Goal: Task Accomplishment & Management: Use online tool/utility

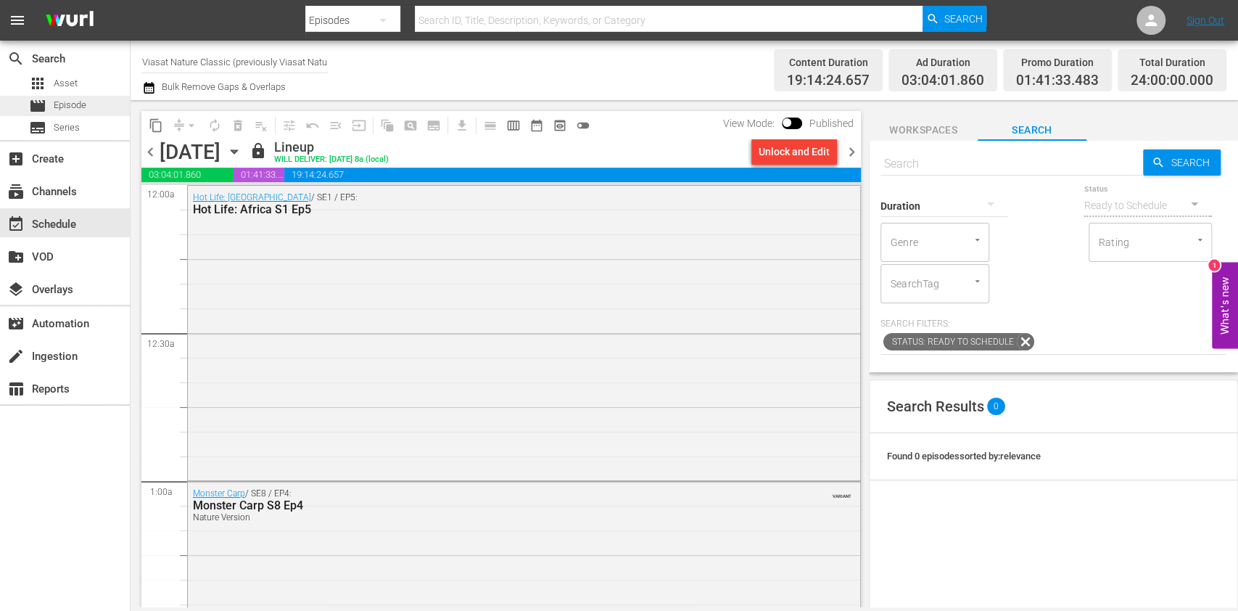
click at [83, 108] on span "Episode" at bounding box center [70, 105] width 33 height 15
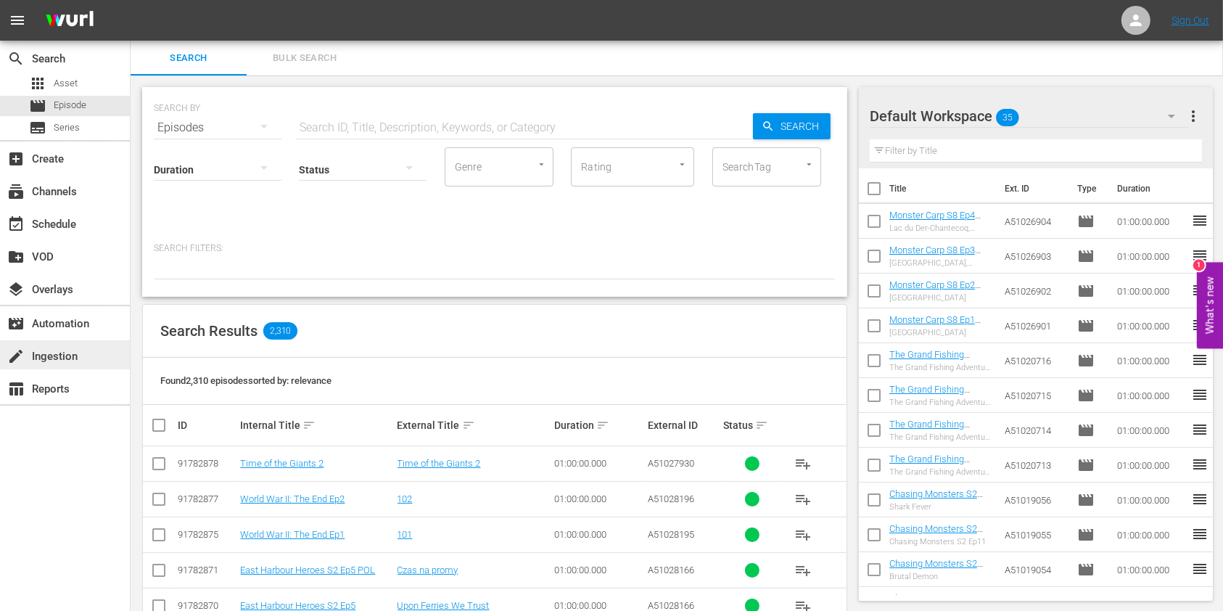
click at [95, 364] on div "create Ingestion" at bounding box center [65, 354] width 130 height 29
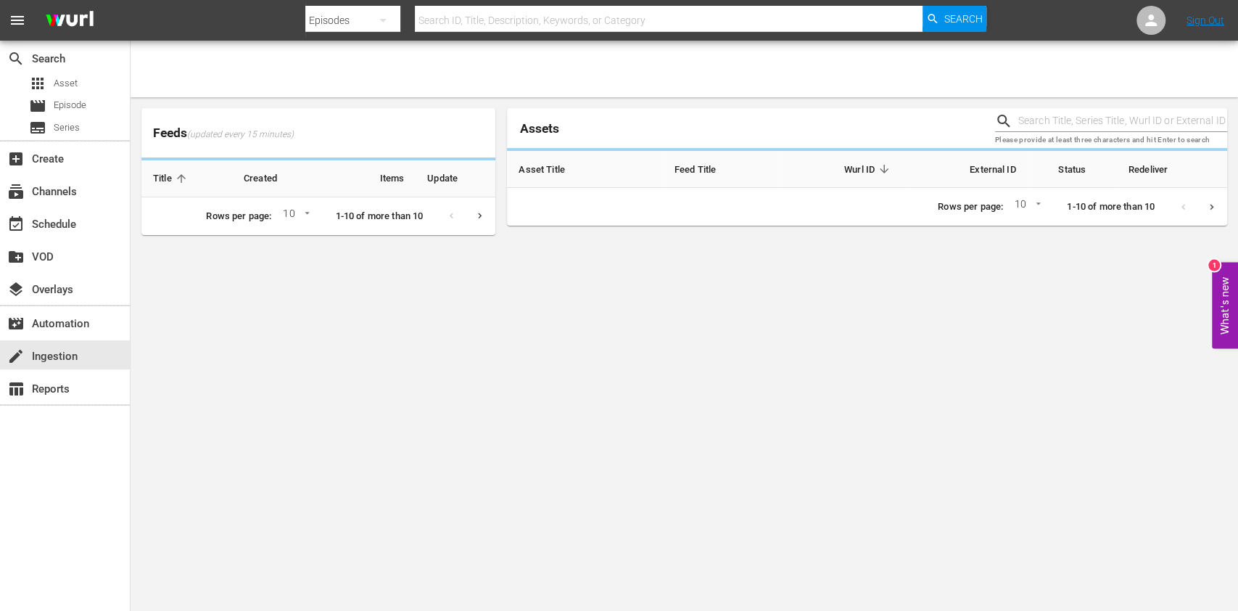
click at [1028, 117] on input "text" at bounding box center [1122, 121] width 209 height 22
paste input "51028167"
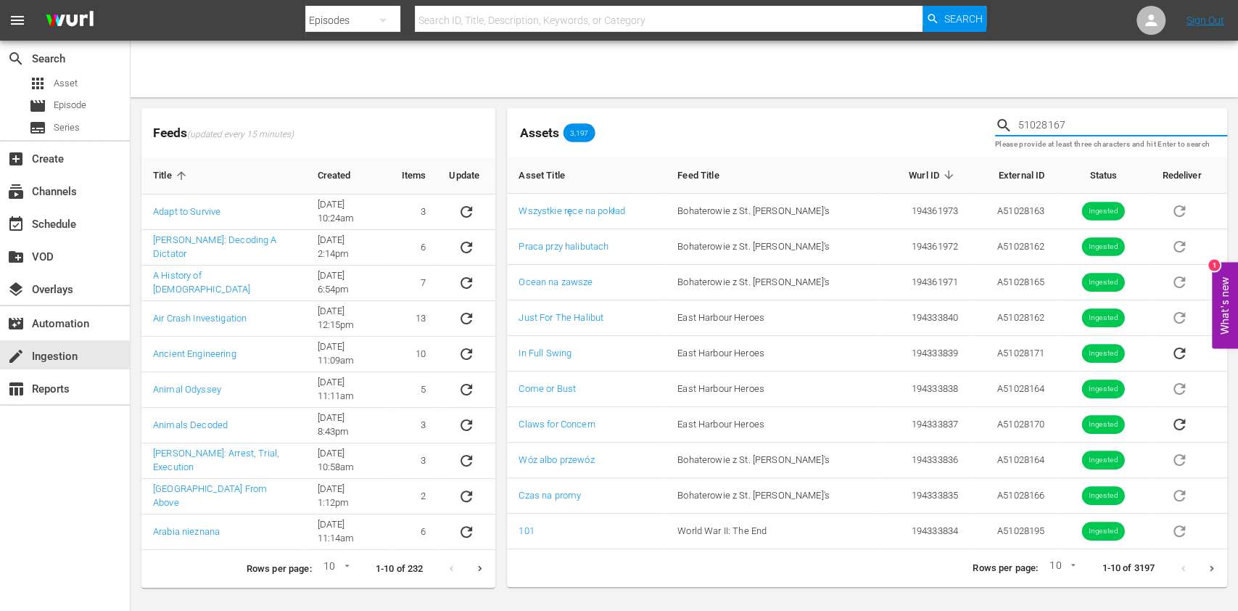
type input "51028167"
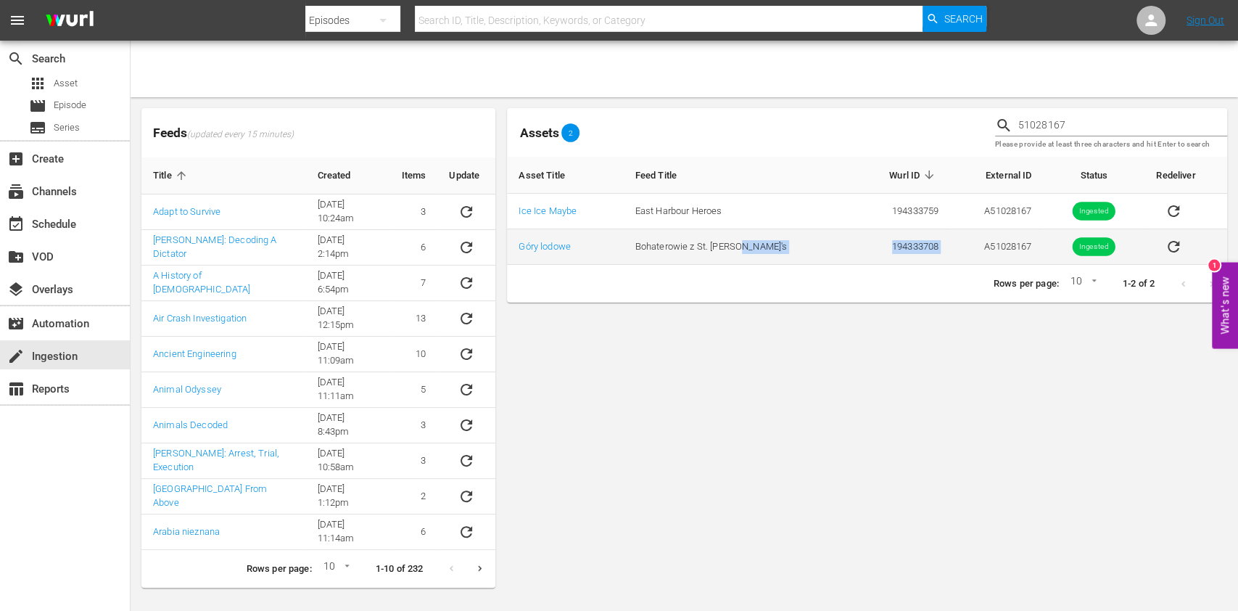
drag, startPoint x: 941, startPoint y: 249, endPoint x: 806, endPoint y: 242, distance: 135.1
click at [806, 242] on tr "Góry lodowe Bohaterowie z St. John's 194333708 A51028167 Ingested" at bounding box center [867, 247] width 720 height 36
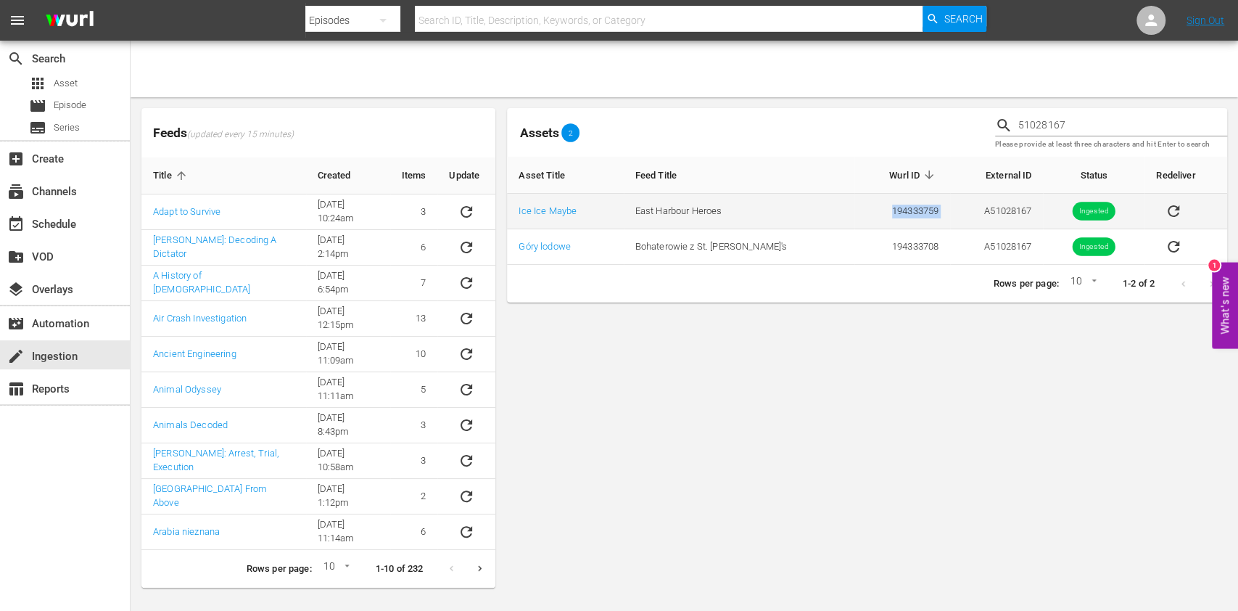
drag, startPoint x: 928, startPoint y: 208, endPoint x: 825, endPoint y: 207, distance: 103.0
click at [825, 207] on tr "Ice Ice Maybe East Harbour Heroes 194333759 A51028167 Ingested" at bounding box center [867, 212] width 720 height 36
copy td "194333759"
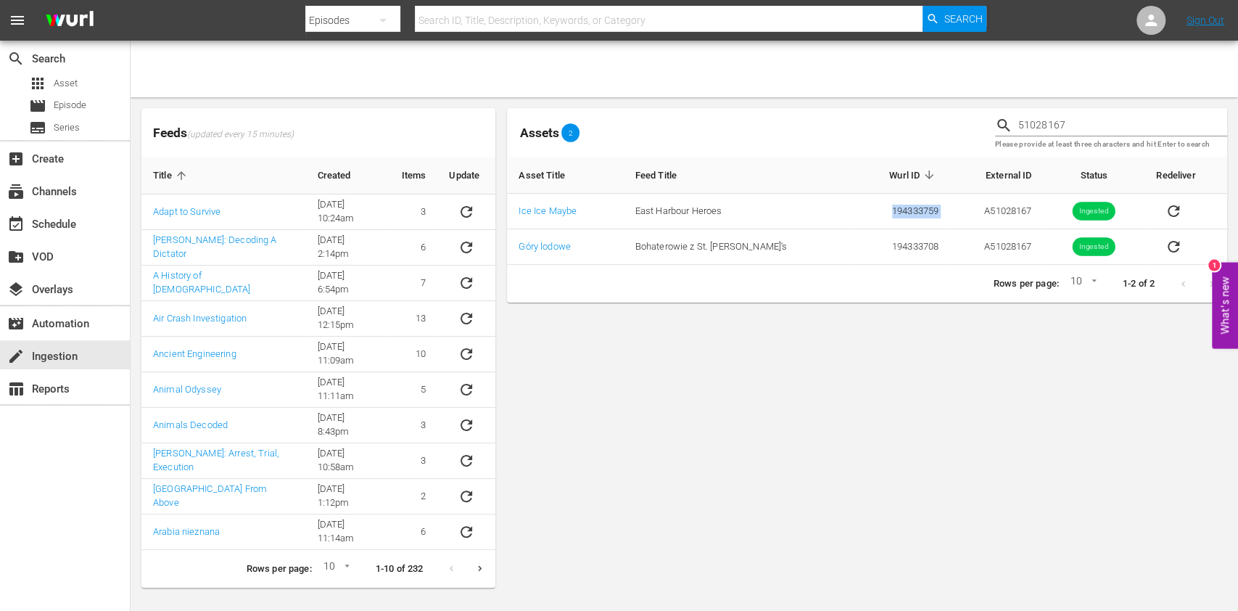
copy td "194333759"
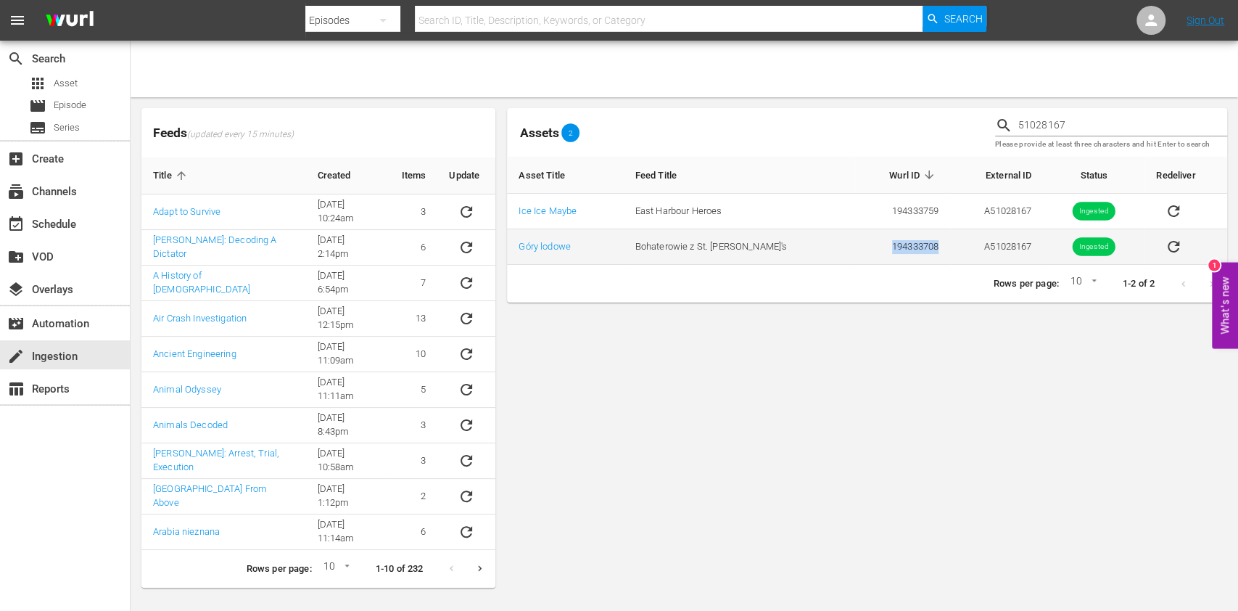
drag, startPoint x: 912, startPoint y: 244, endPoint x: 854, endPoint y: 245, distance: 58.0
click at [854, 245] on td "194333708" at bounding box center [902, 247] width 96 height 36
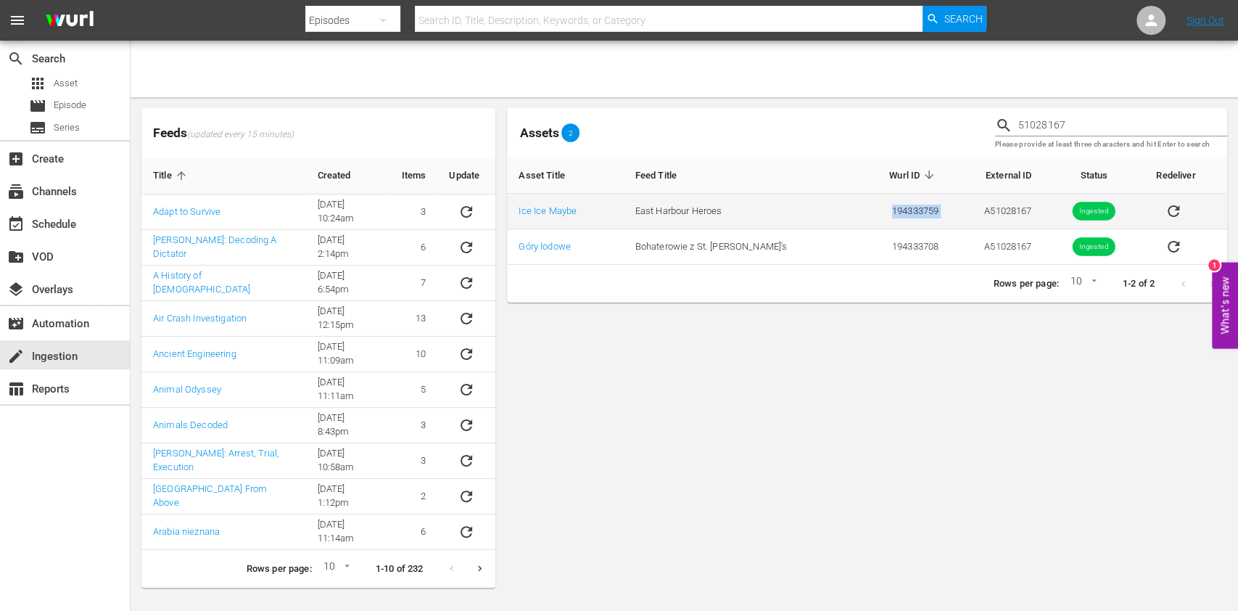
drag, startPoint x: 880, startPoint y: 213, endPoint x: 833, endPoint y: 213, distance: 46.4
click at [833, 213] on tr "Ice Ice Maybe East Harbour Heroes 194333759 A51028167 Ingested" at bounding box center [867, 212] width 720 height 36
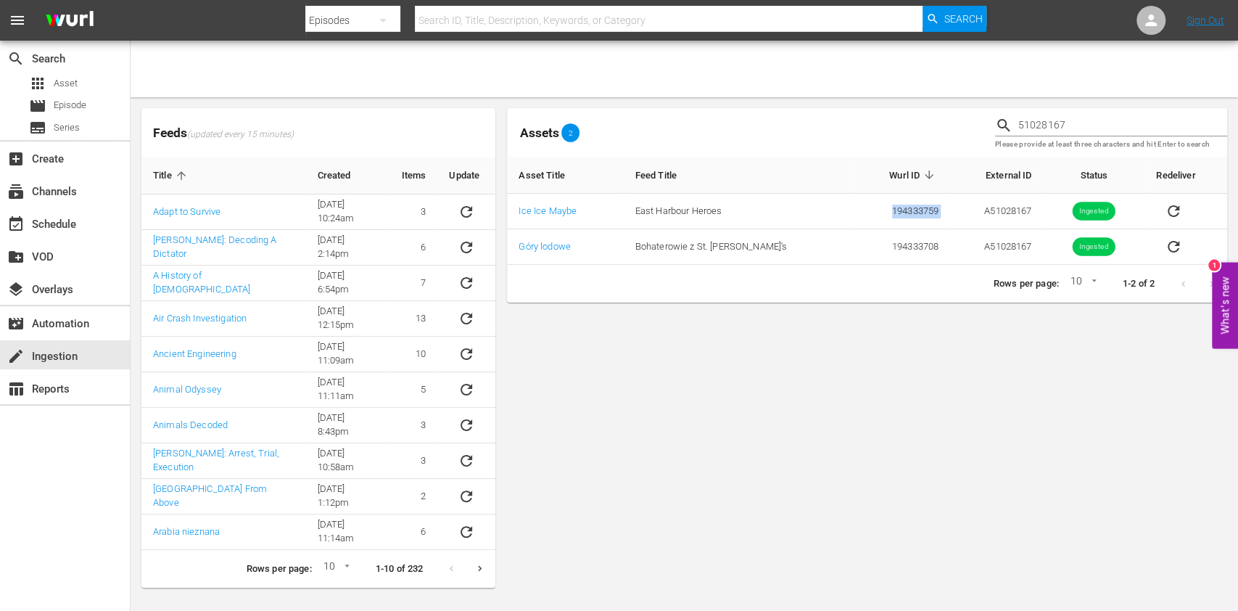
copy td "194333759"
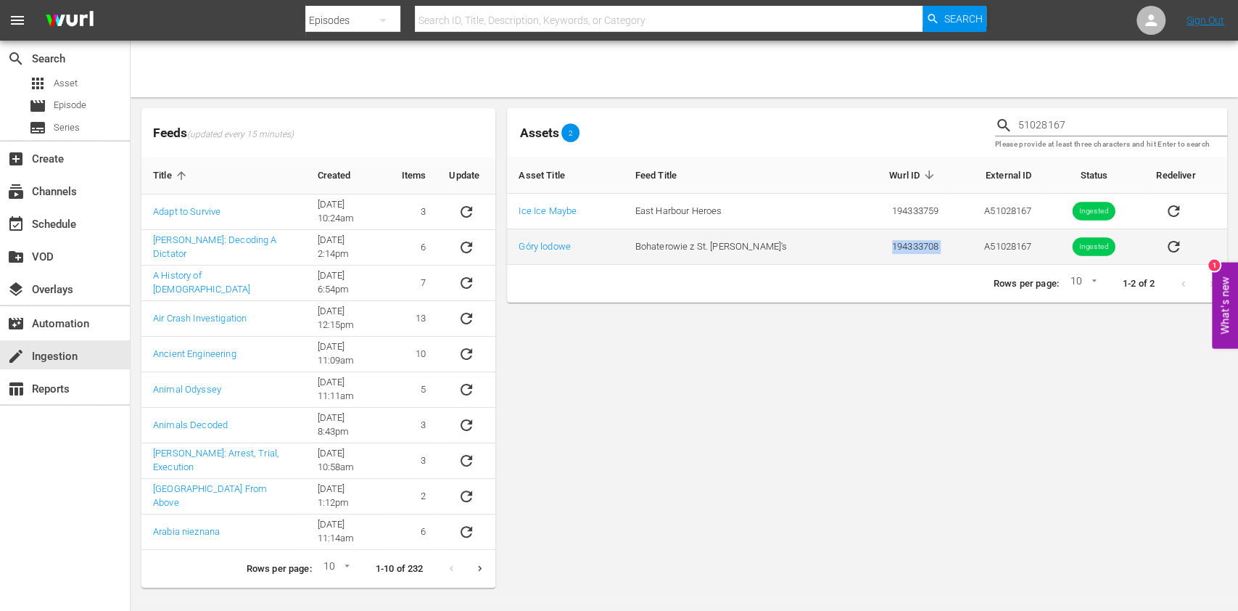
drag, startPoint x: 930, startPoint y: 235, endPoint x: 822, endPoint y: 243, distance: 107.6
click at [822, 243] on tr "Góry lodowe Bohaterowie z St. John's 194333708 A51028167 Ingested" at bounding box center [867, 247] width 720 height 36
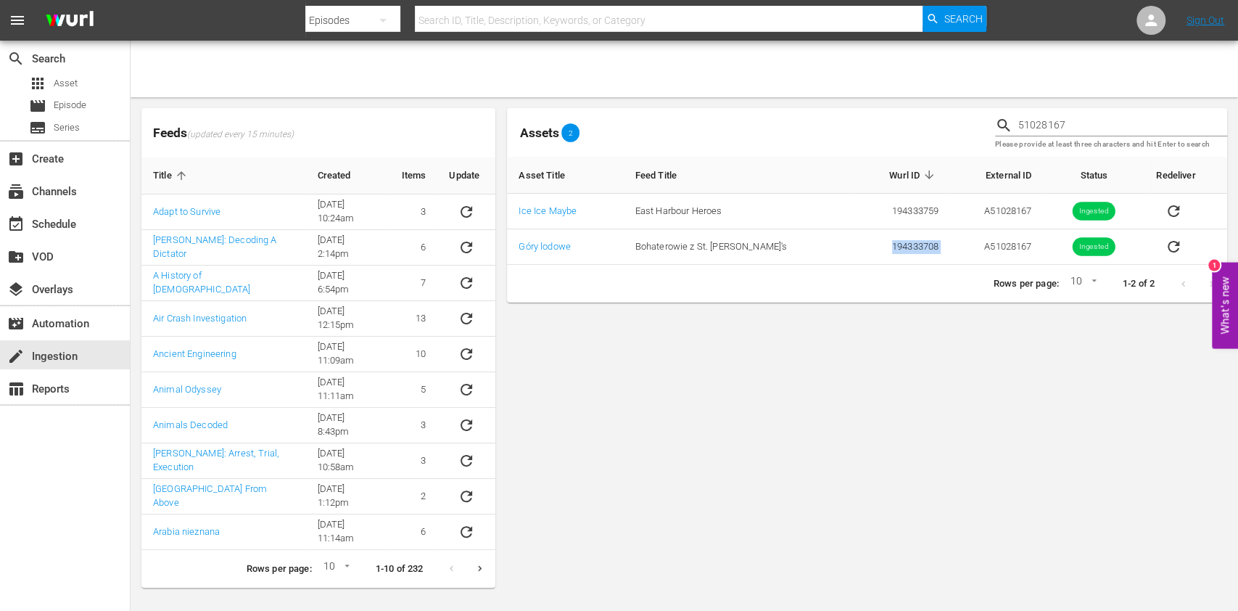
copy td "194333708"
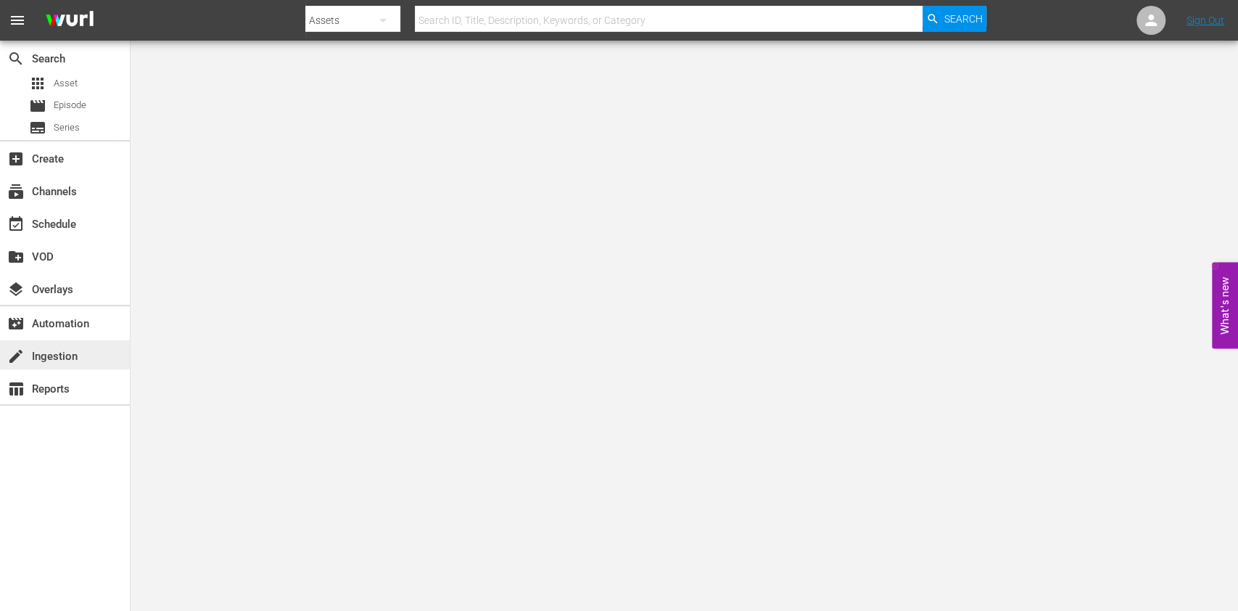
click at [31, 347] on div "create Ingestion" at bounding box center [40, 353] width 81 height 13
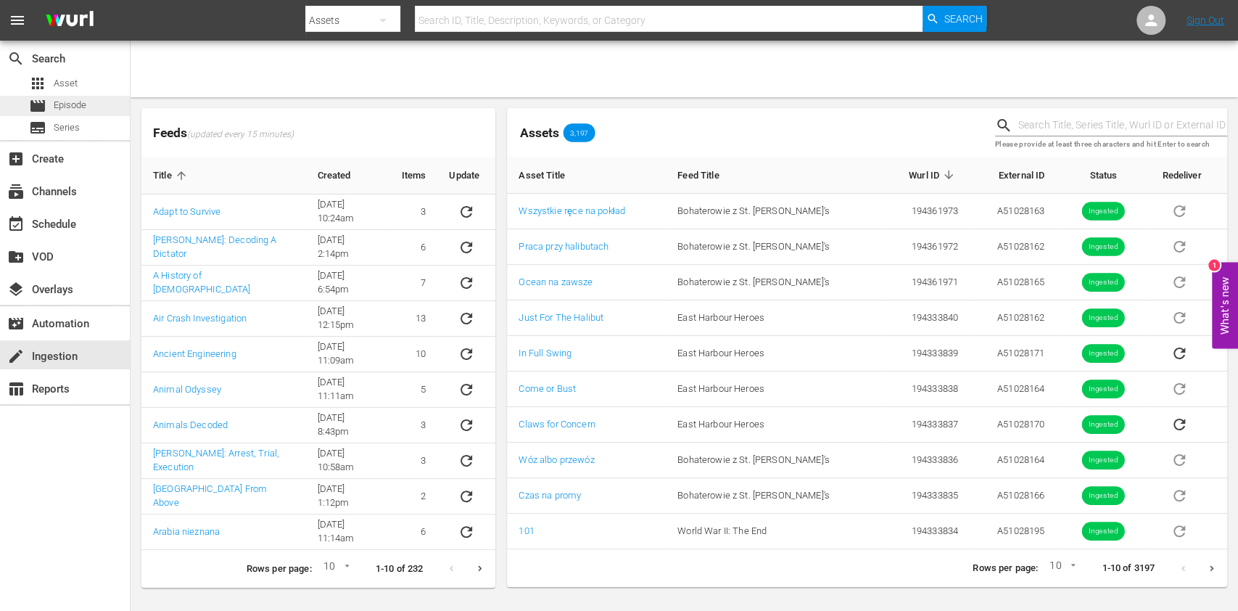
click at [66, 112] on span "Episode" at bounding box center [70, 105] width 33 height 15
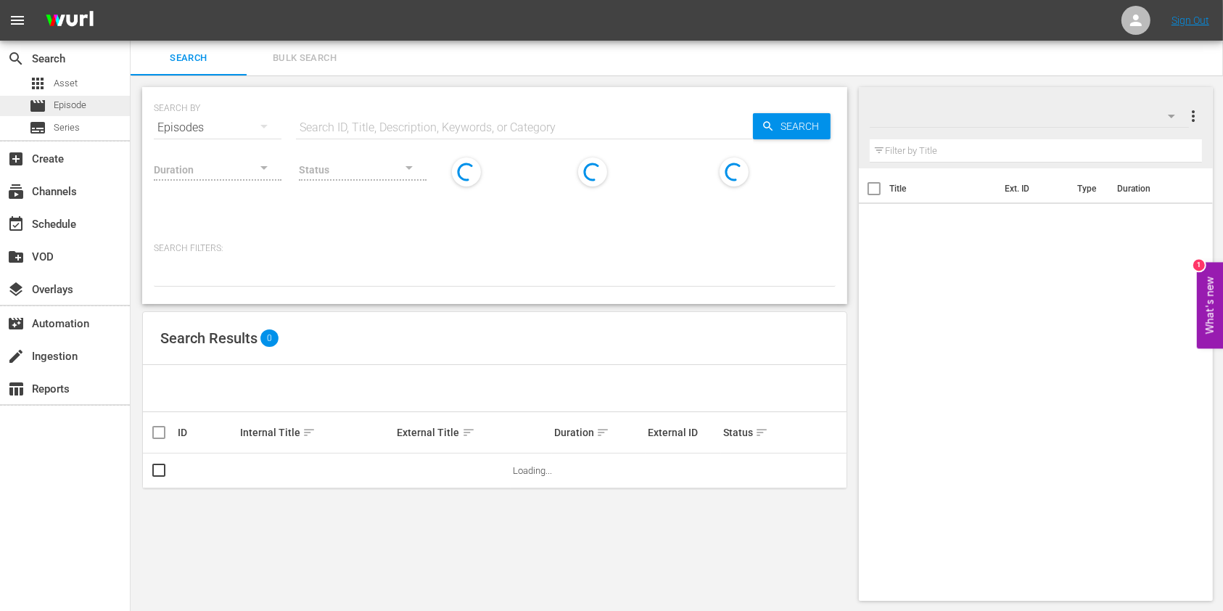
click at [81, 96] on div "movie Episode" at bounding box center [57, 106] width 57 height 20
click at [88, 83] on div "apps Asset" at bounding box center [65, 83] width 130 height 20
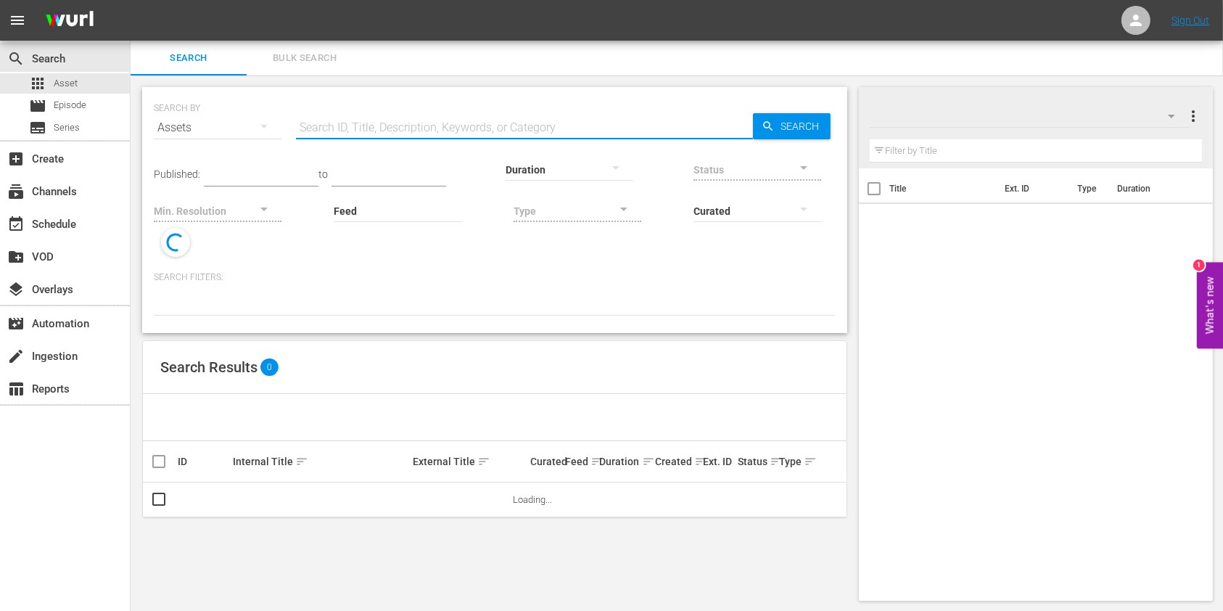
click at [356, 135] on input "text" at bounding box center [524, 127] width 457 height 35
paste input "194333759"
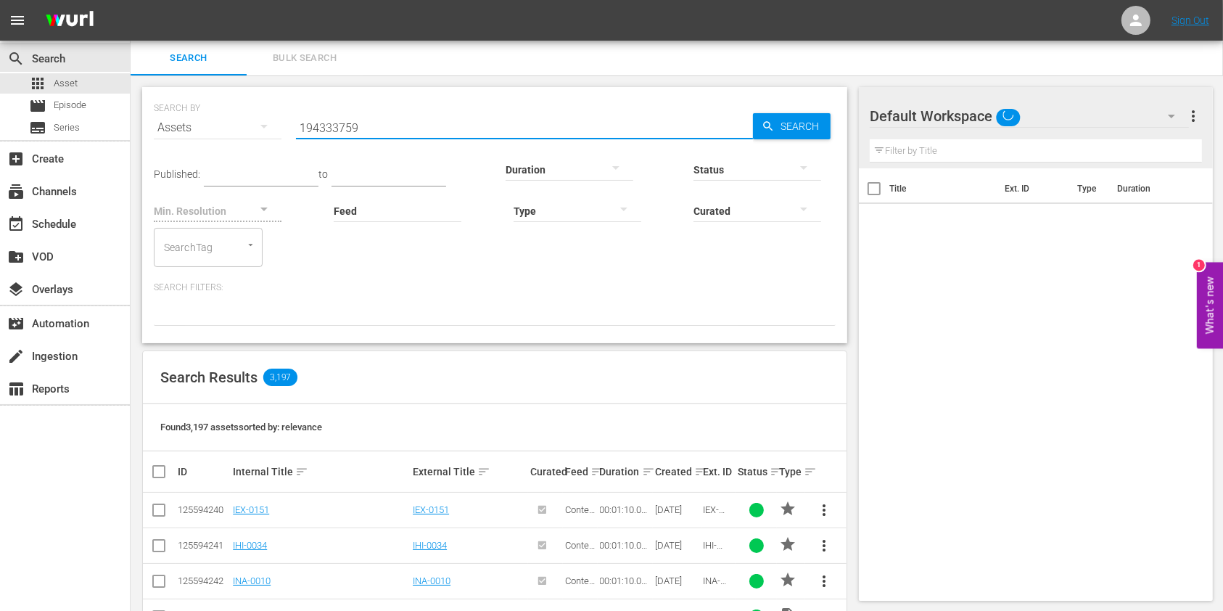
type input "194333759"
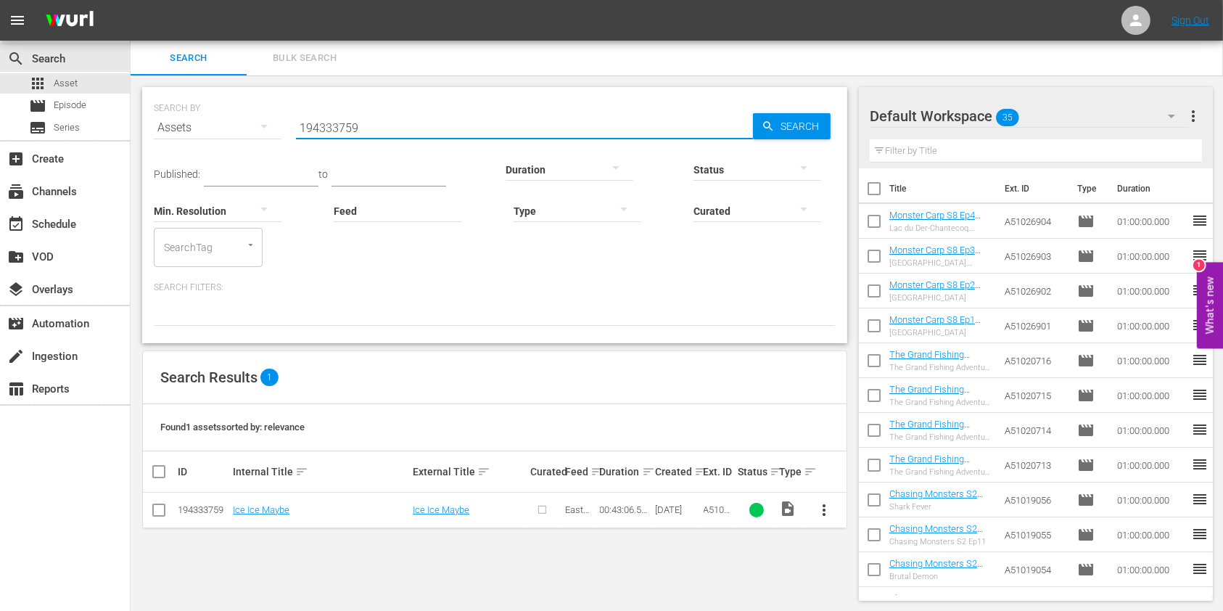
click at [833, 513] on button "more_vert" at bounding box center [824, 509] width 35 height 35
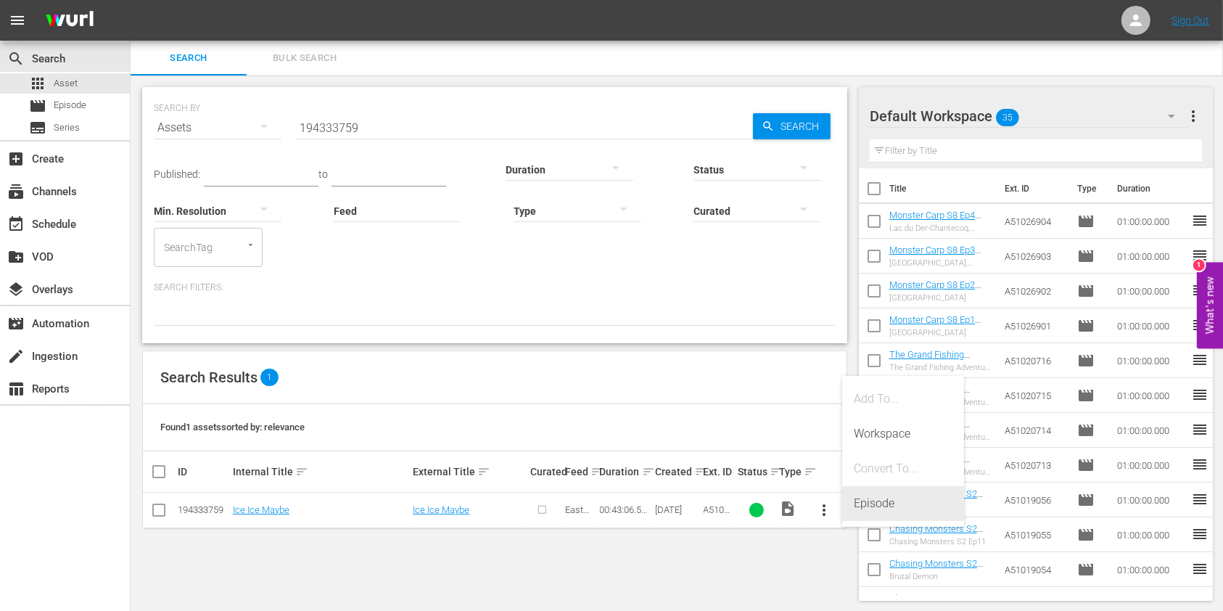
click at [878, 499] on div "Episode" at bounding box center [903, 503] width 99 height 35
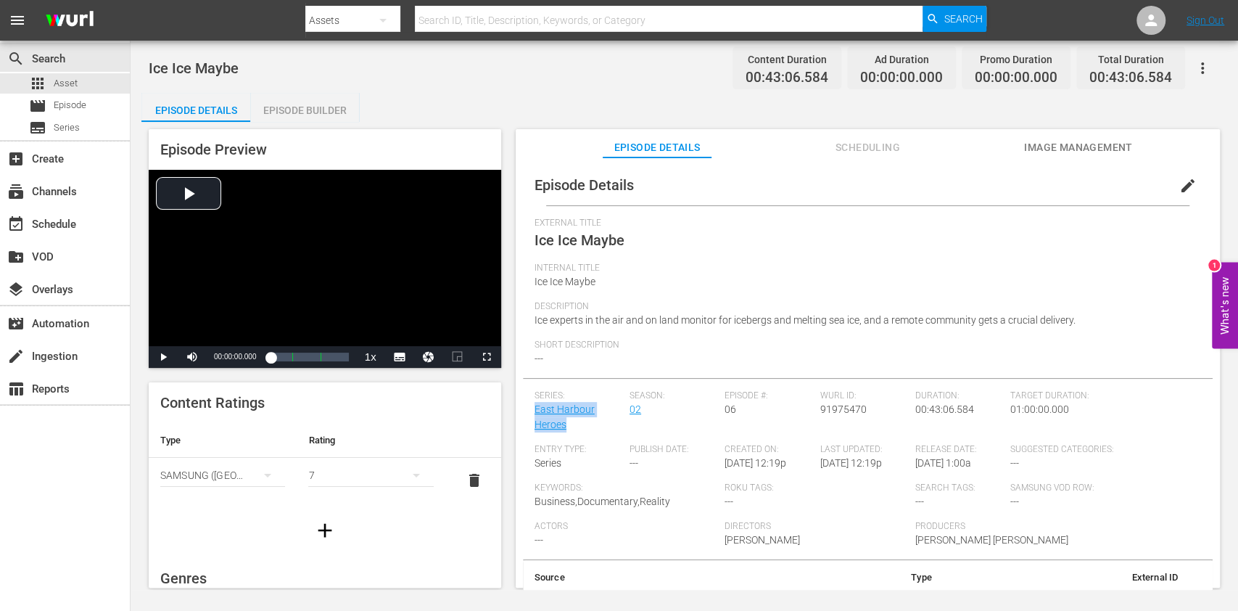
drag, startPoint x: 590, startPoint y: 425, endPoint x: 517, endPoint y: 412, distance: 73.7
click at [517, 412] on div "Episode Details edit External Title Ice Ice Maybe Internal Title Ice Ice Maybe …" at bounding box center [868, 379] width 704 height 444
copy link "East Harbour Heroes"
click at [1179, 185] on span "edit" at bounding box center [1187, 185] width 17 height 17
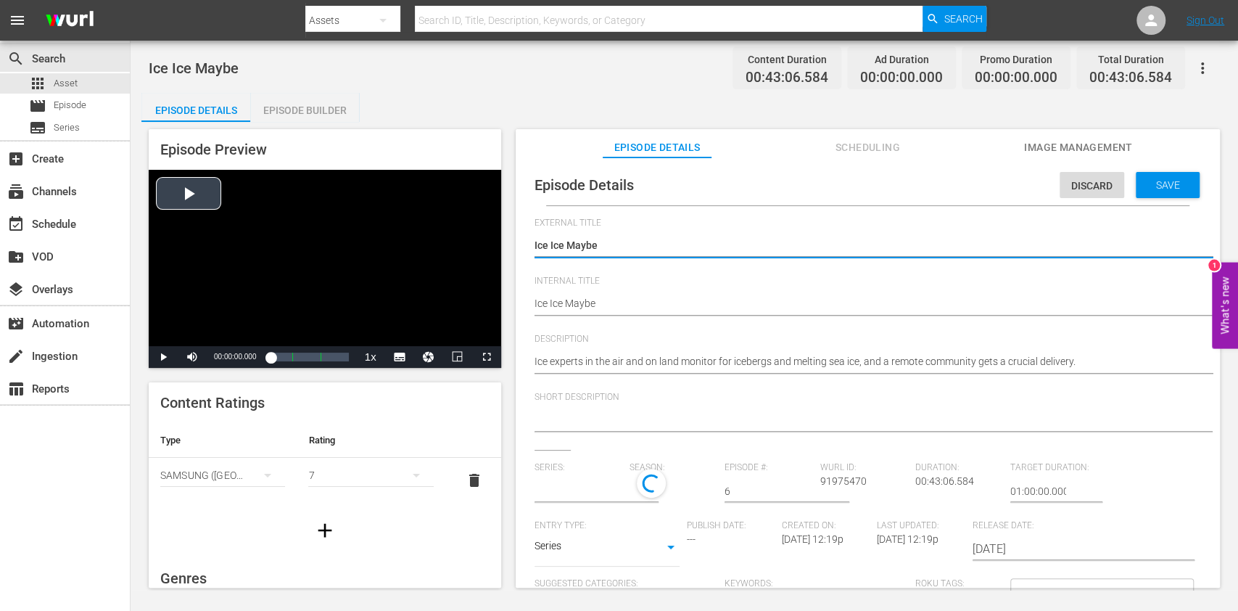
type input "East Harbour Heroes"
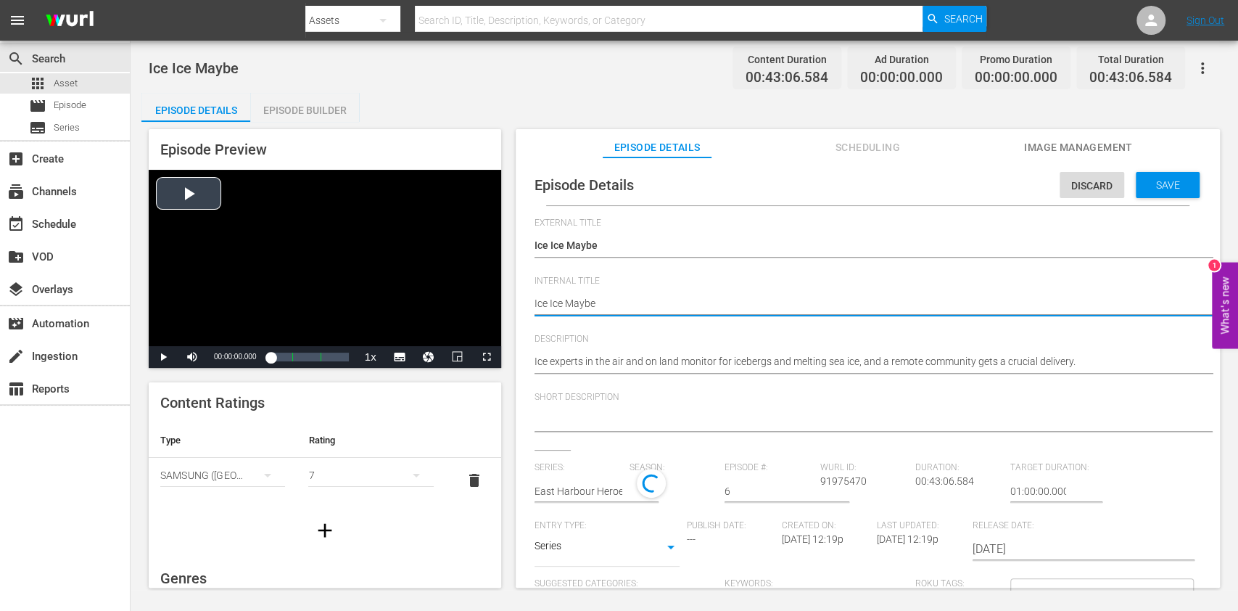
drag, startPoint x: 609, startPoint y: 303, endPoint x: 381, endPoint y: 281, distance: 228.8
paste textarea "East Harbour Heroes"
type textarea "East Harbour Heroes"
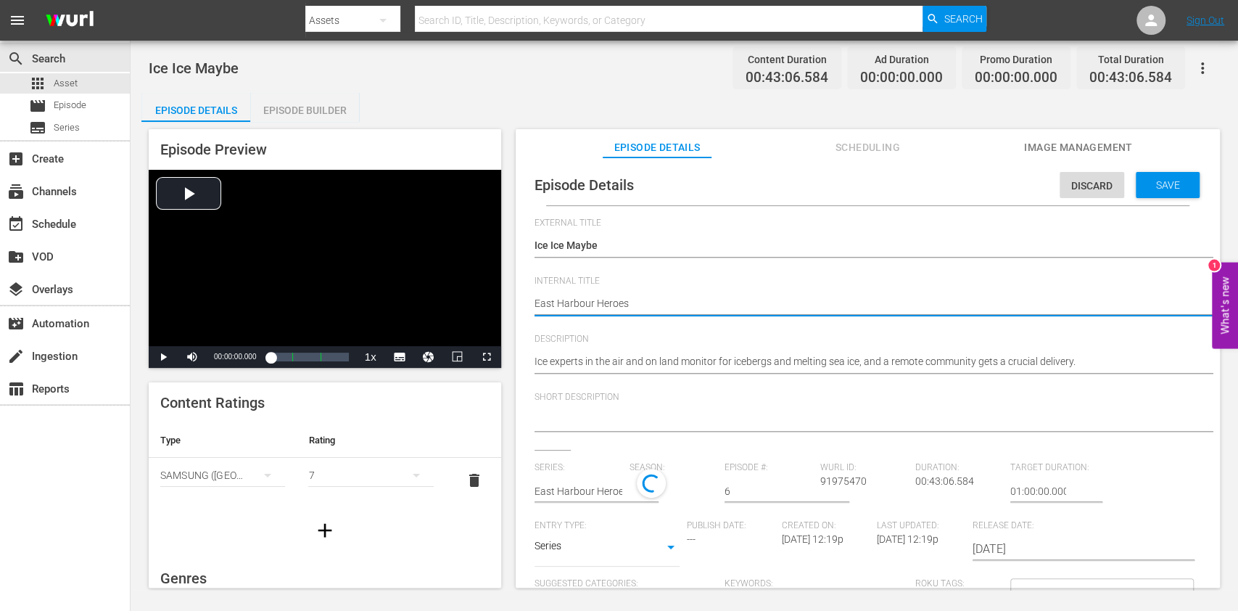
type textarea "East Harbour Heroes"
type textarea "East Harbour Heroes S"
type textarea "East Harbour Heroes S3"
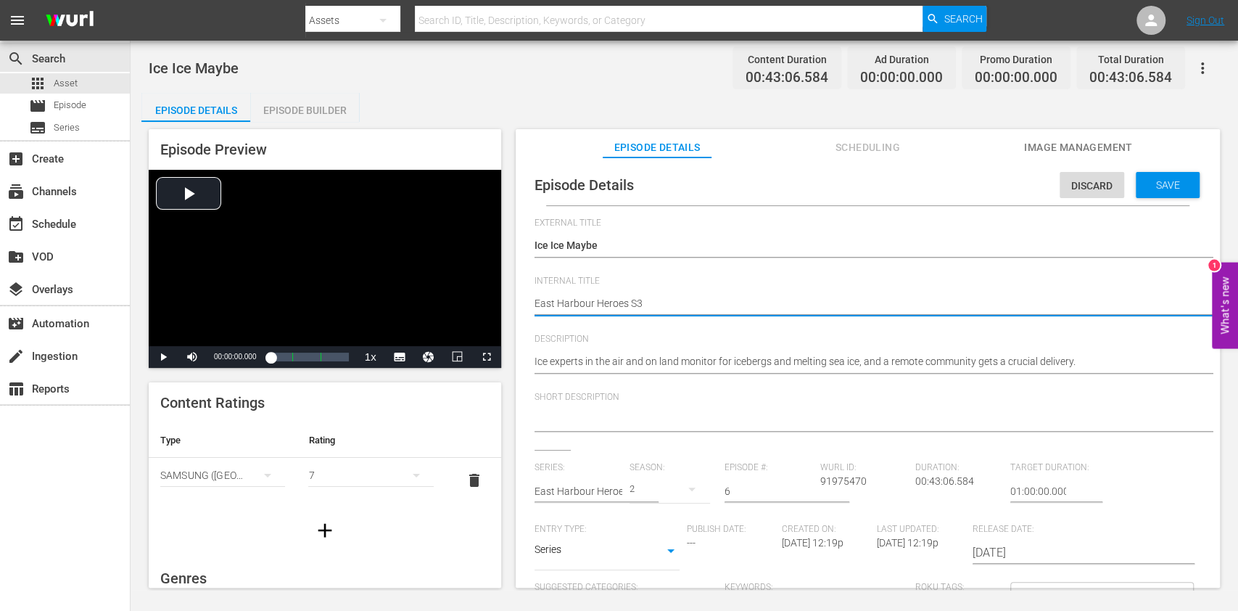
type textarea "East Harbour Heroes S3"
type textarea "East Harbour Heroes S3 E"
type textarea "East Harbour Heroes S3 Ep"
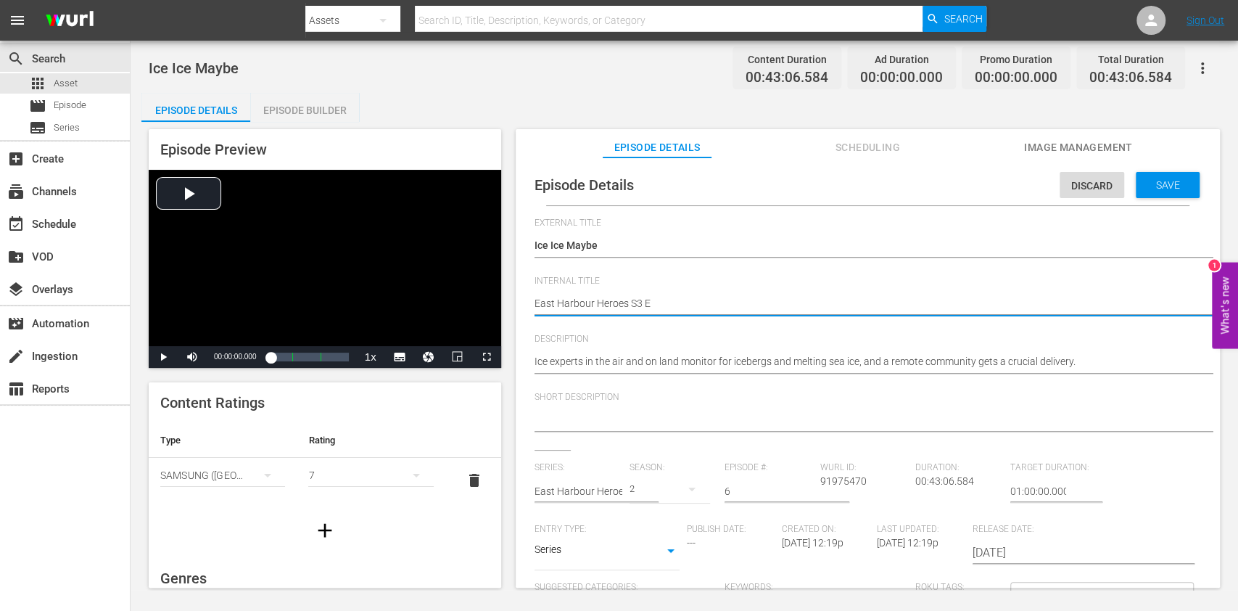
type textarea "East Harbour Heroes S3 Ep"
type textarea "East Harbour Heroes S3 Ep6"
type textarea "East Harbour Heroes S3 Ep"
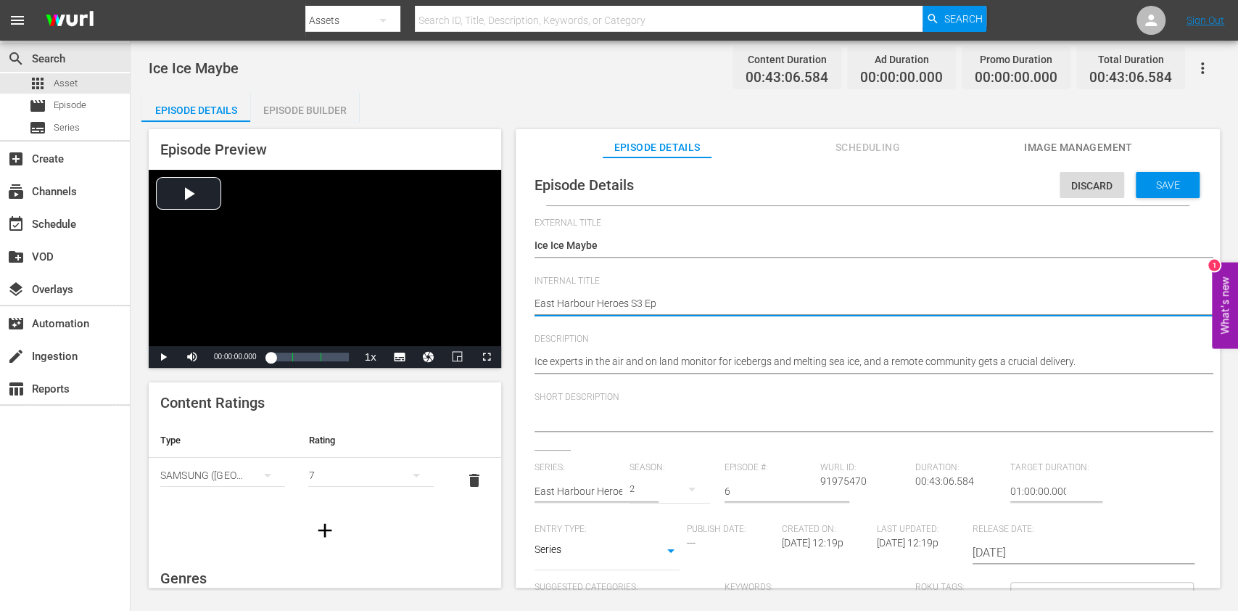
type textarea "East Harbour Heroes S3 E"
type textarea "East Harbour Heroes S3"
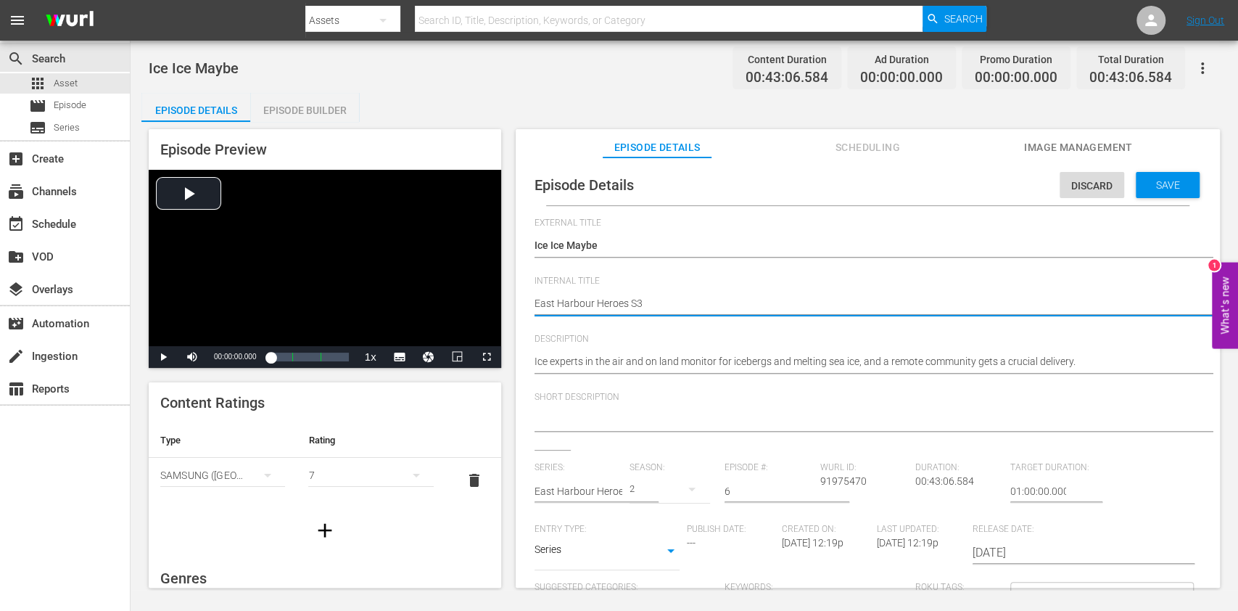
type textarea "East Harbour Heroes S3"
type textarea "East Harbour Heroes S"
type textarea "East Harbour Heroes S2"
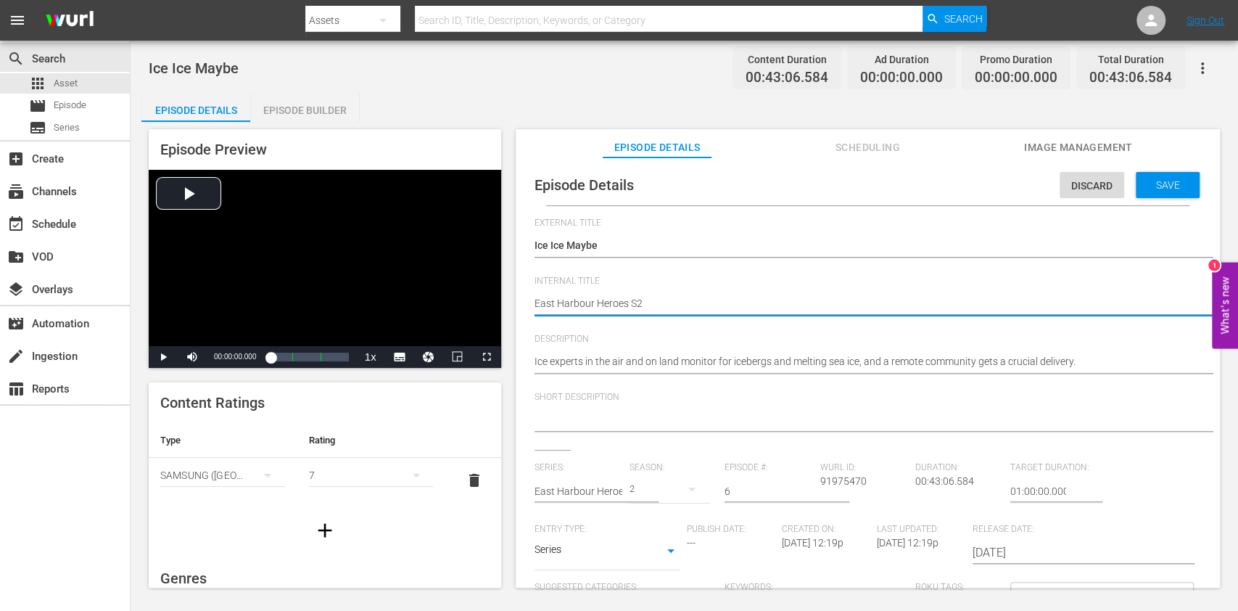
type textarea "East Harbour Heroes S2"
type textarea "East Harbour Heroes S2 E"
type textarea "East Harbour Heroes S2 Ep"
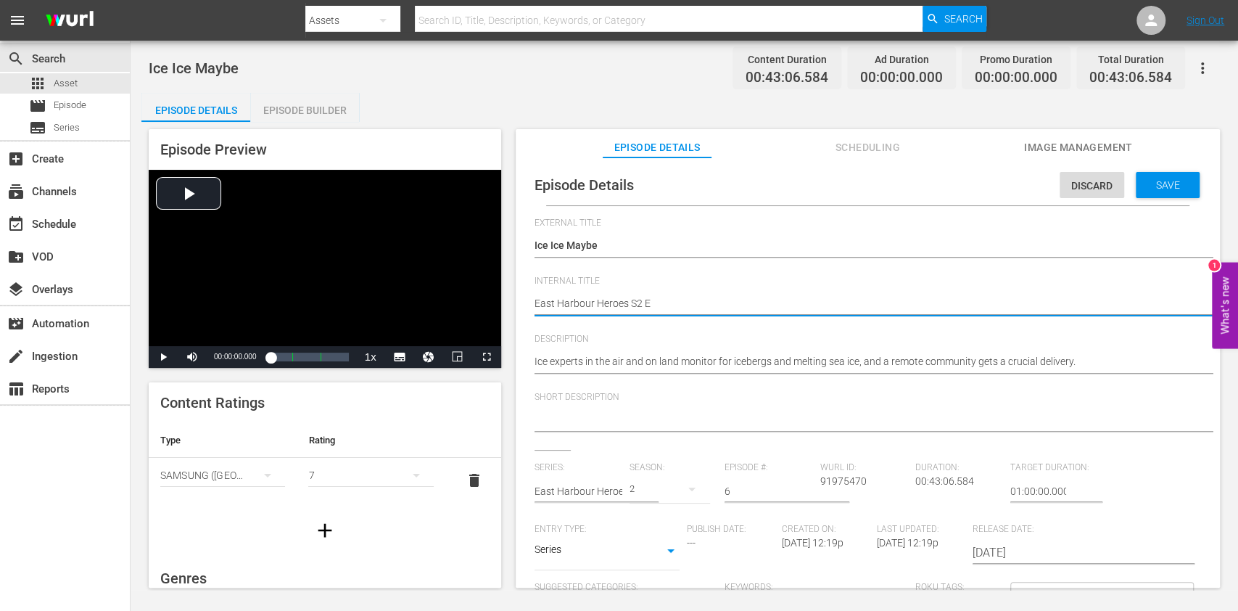
type textarea "East Harbour Heroes S2 Ep"
type textarea "East Harbour Heroes S2 Ep6"
click at [1166, 189] on span "Save" at bounding box center [1167, 185] width 47 height 12
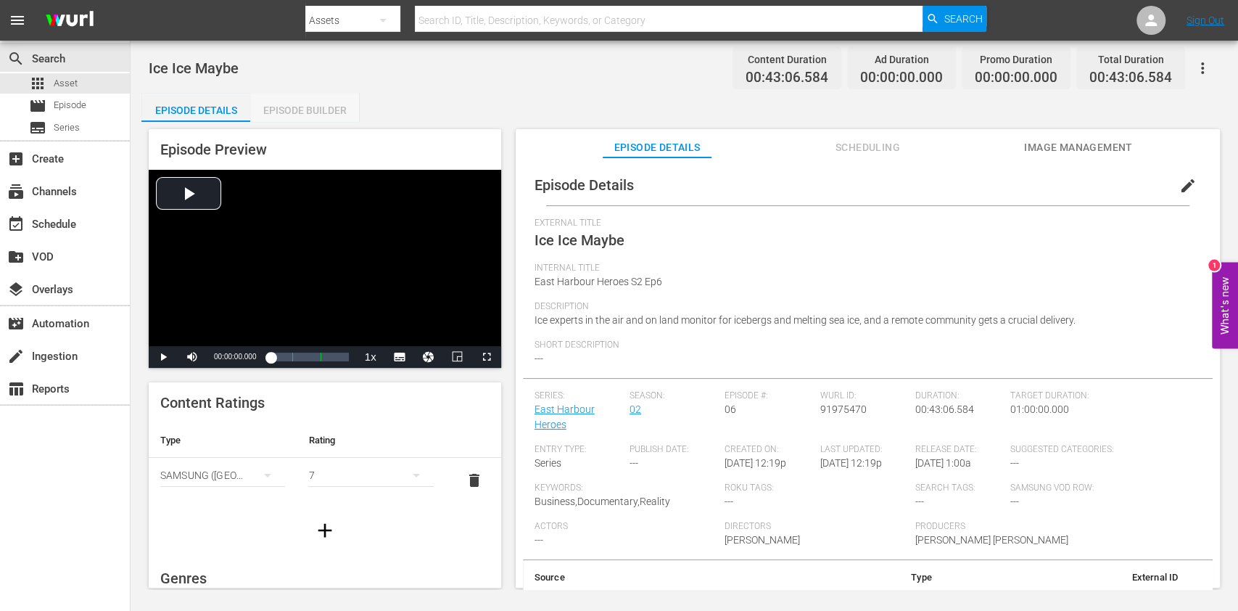
click at [330, 104] on div "Episode Builder" at bounding box center [304, 110] width 109 height 35
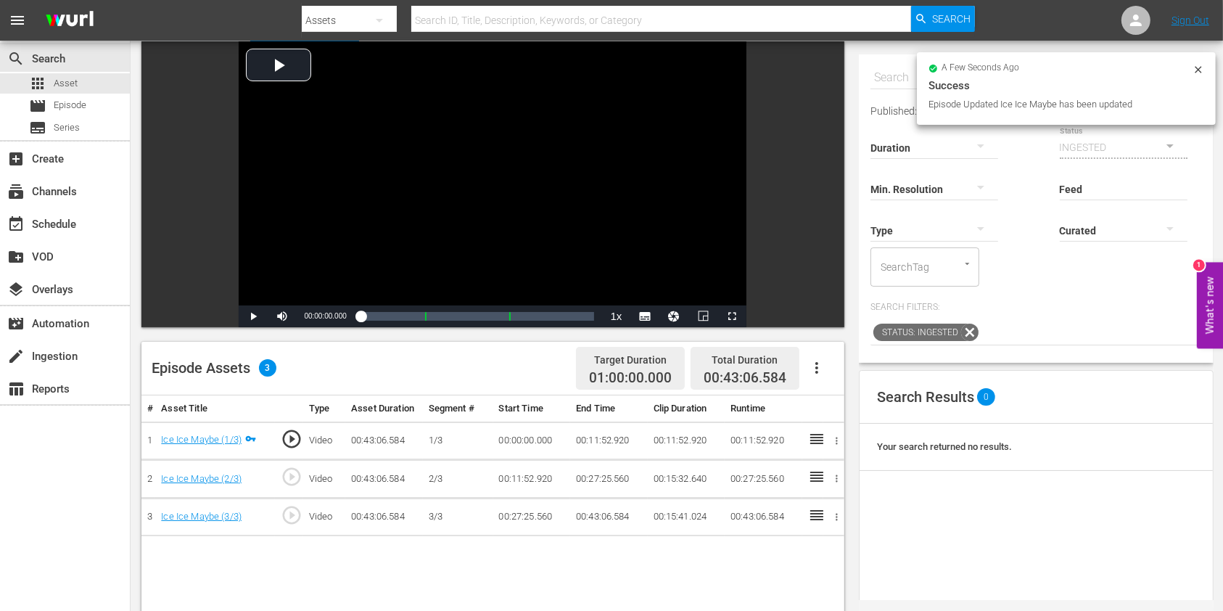
scroll to position [193, 0]
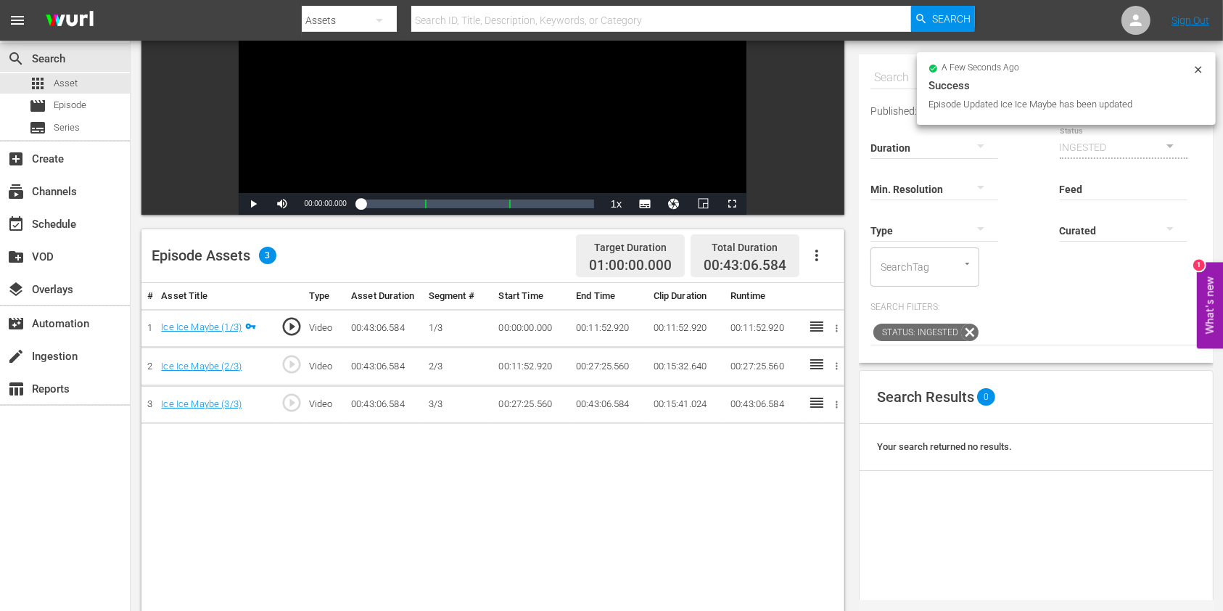
click at [1197, 73] on icon at bounding box center [1198, 70] width 12 height 12
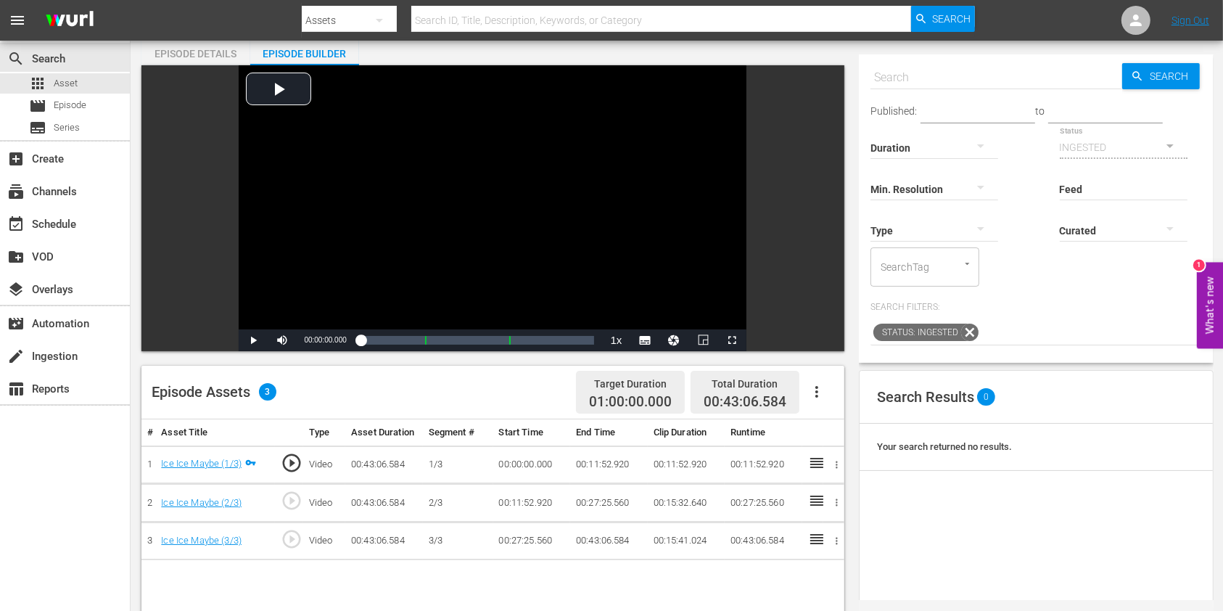
scroll to position [0, 0]
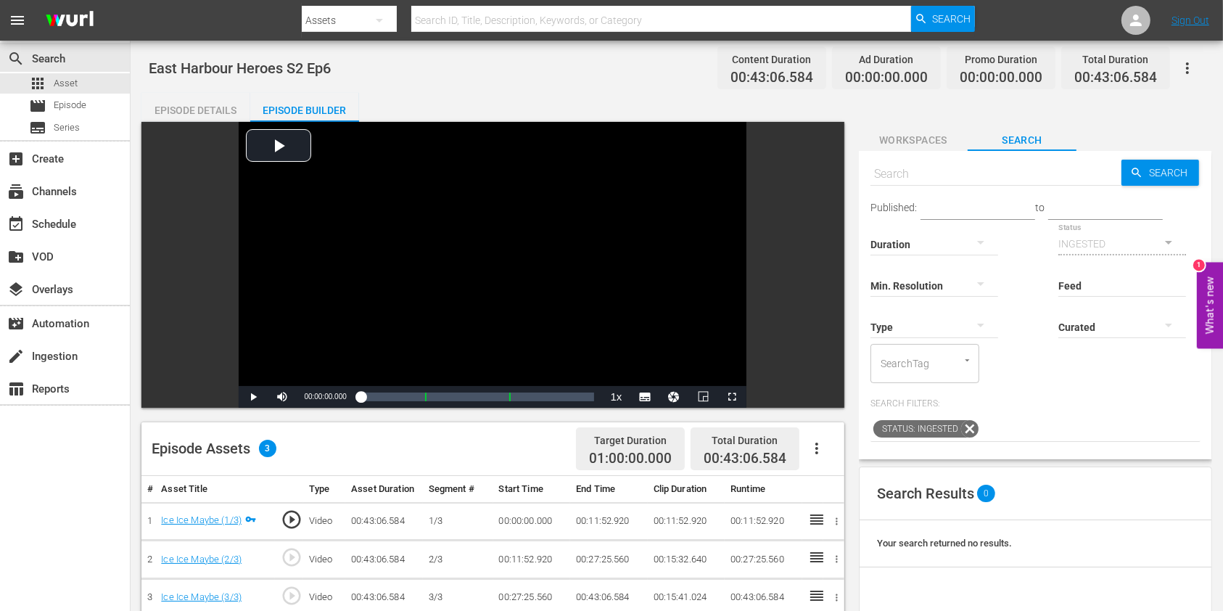
click at [881, 130] on button "Workspaces" at bounding box center [913, 136] width 109 height 29
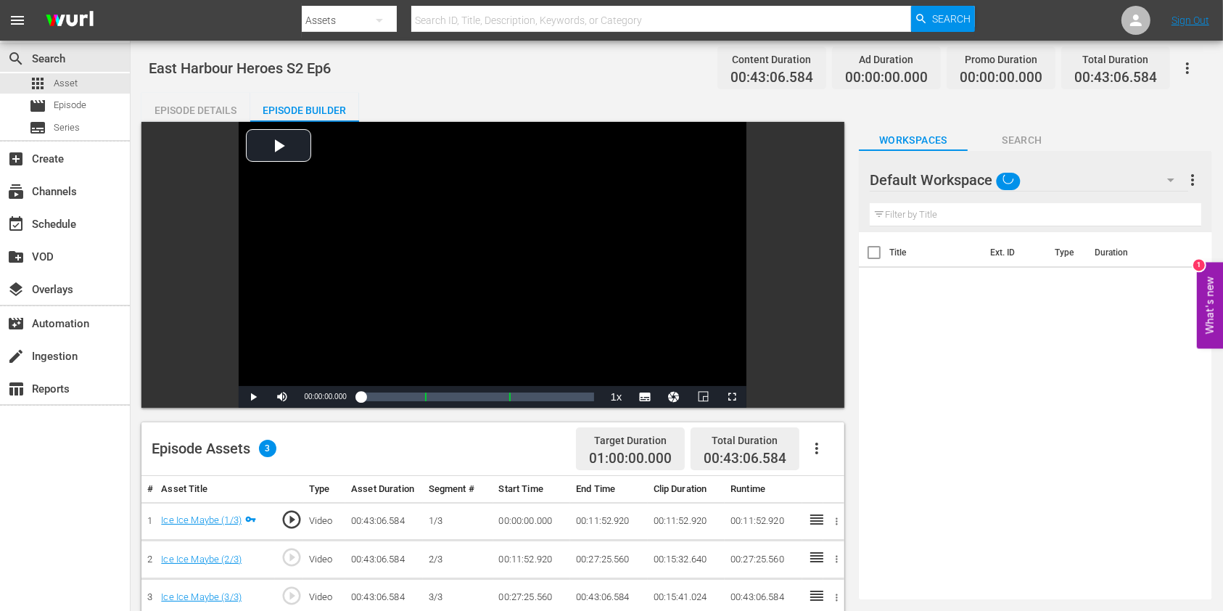
click at [1159, 177] on button "button" at bounding box center [1170, 179] width 35 height 35
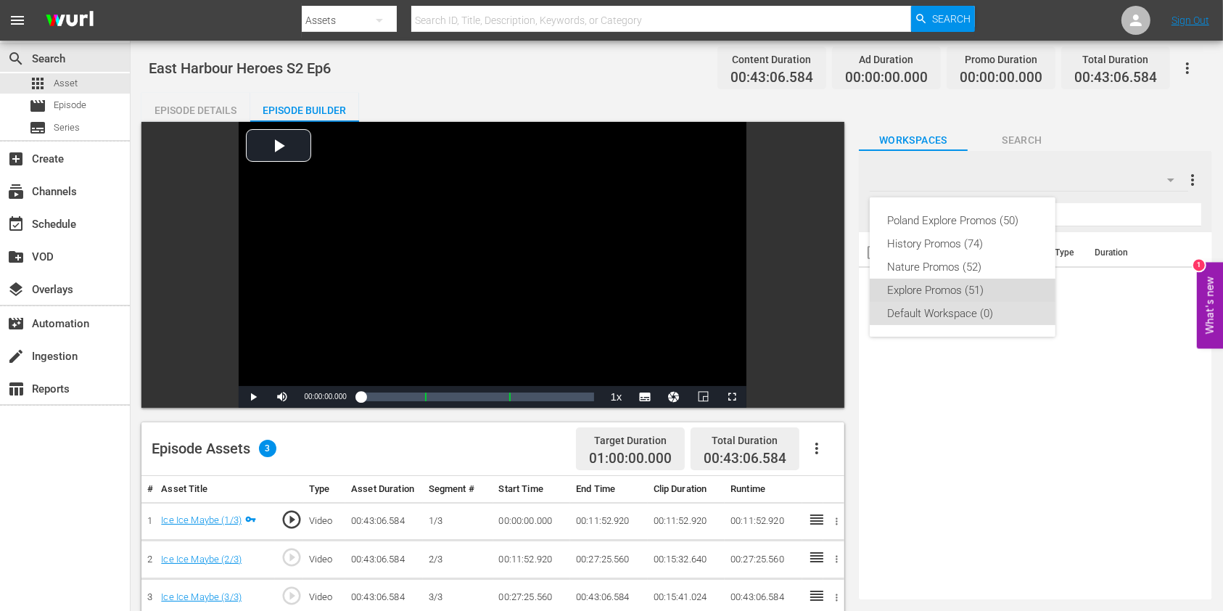
click at [940, 279] on div "Explore Promos (51)" at bounding box center [962, 290] width 151 height 23
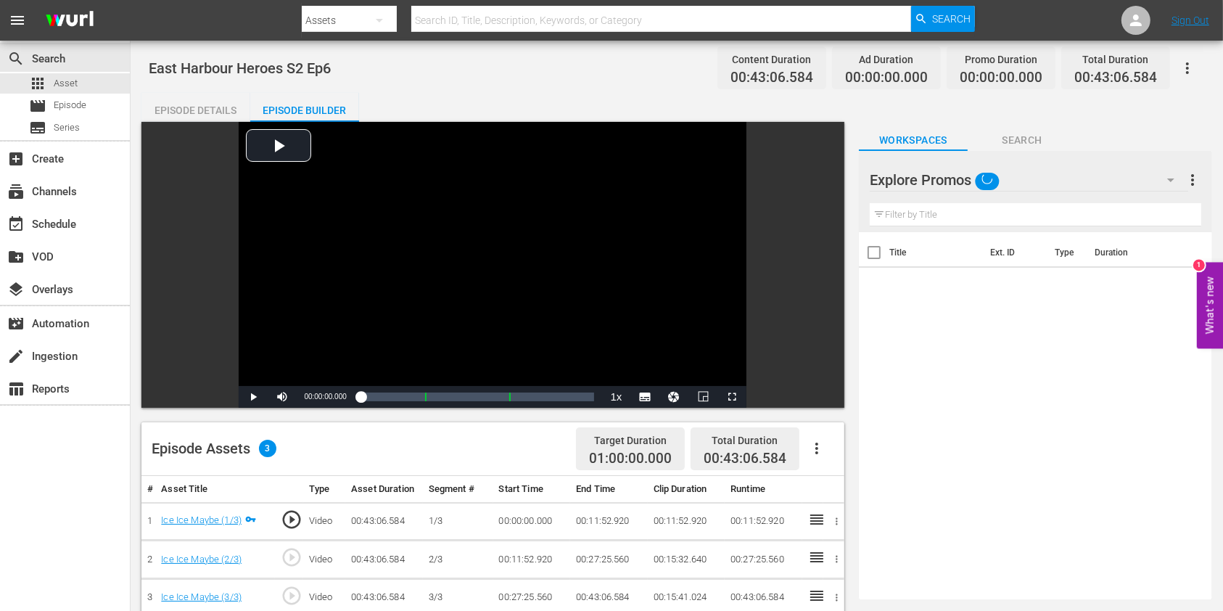
scroll to position [193, 0]
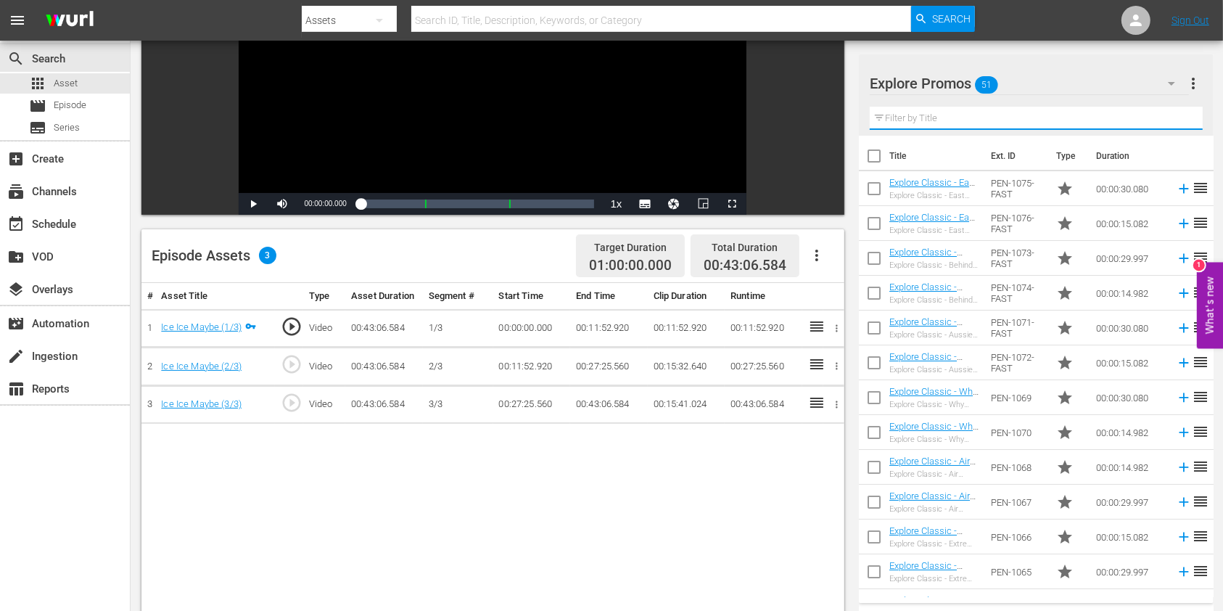
click at [957, 119] on input "text" at bounding box center [1036, 118] width 333 height 23
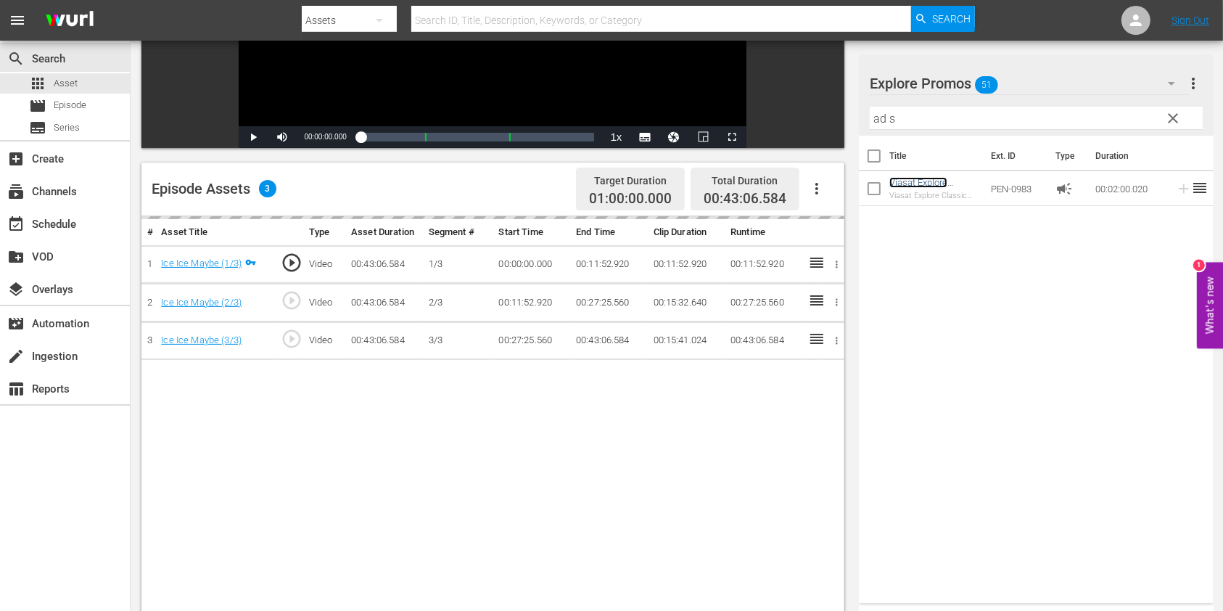
scroll to position [290, 0]
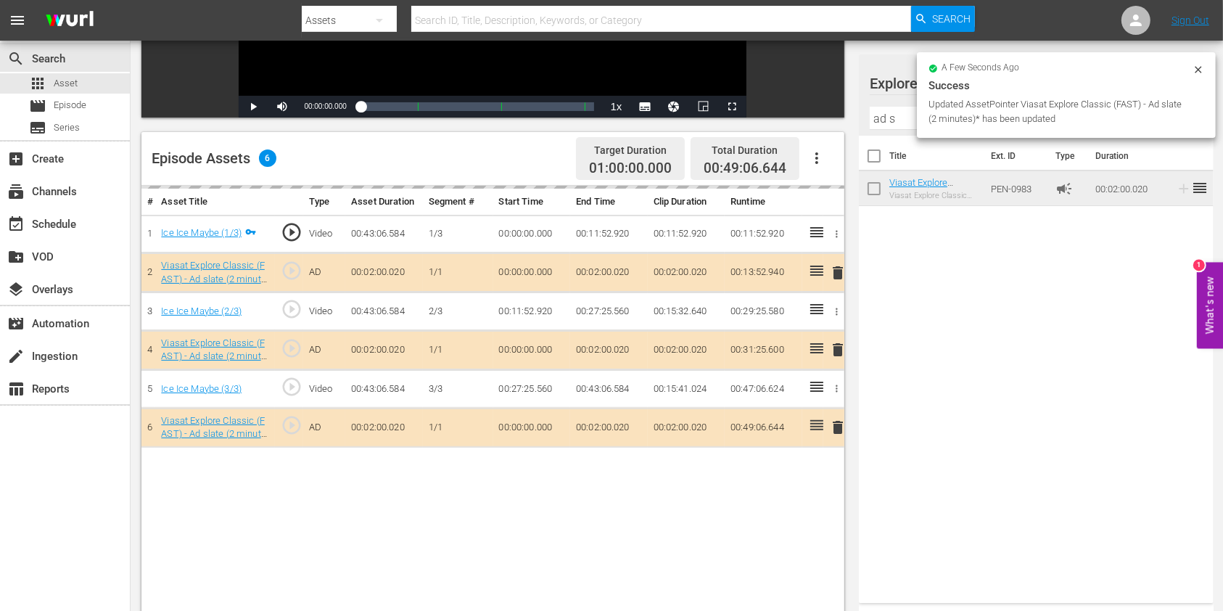
click at [901, 118] on input "ad s" at bounding box center [1036, 118] width 333 height 23
click at [900, 118] on input "ad s" at bounding box center [1036, 118] width 333 height 23
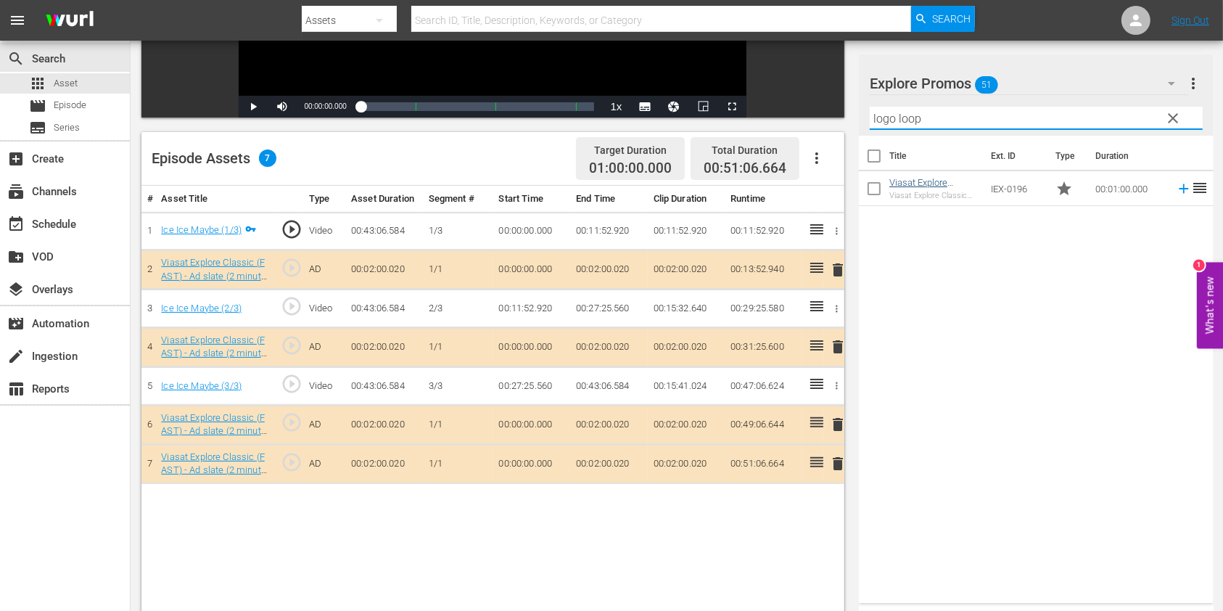
type input "logo loop"
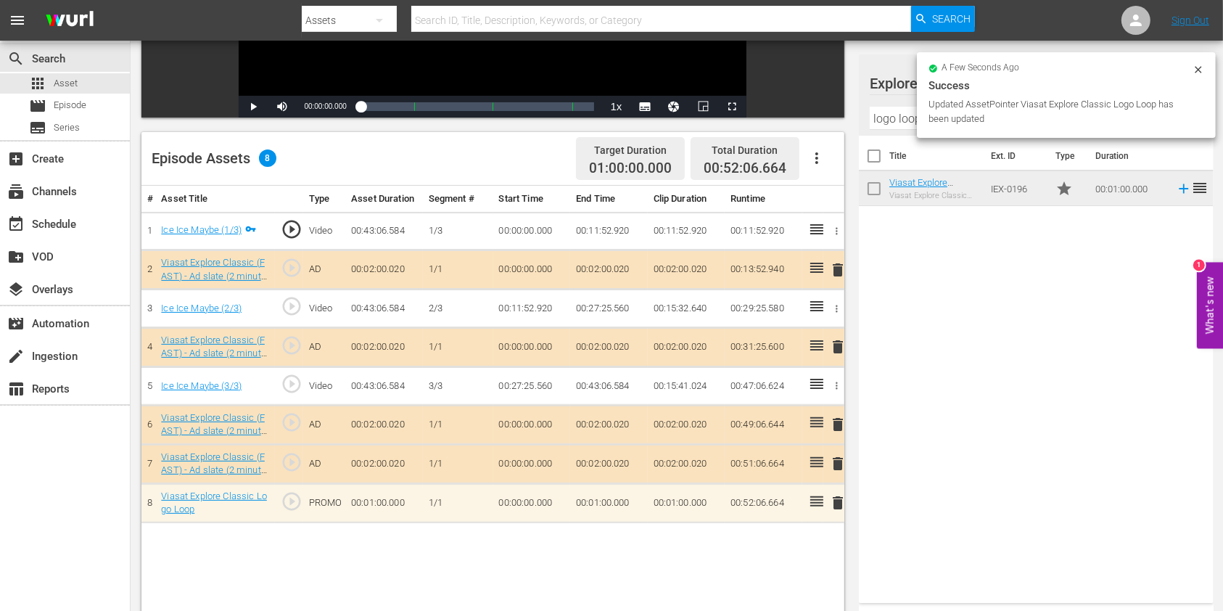
click at [1201, 70] on icon at bounding box center [1198, 70] width 12 height 12
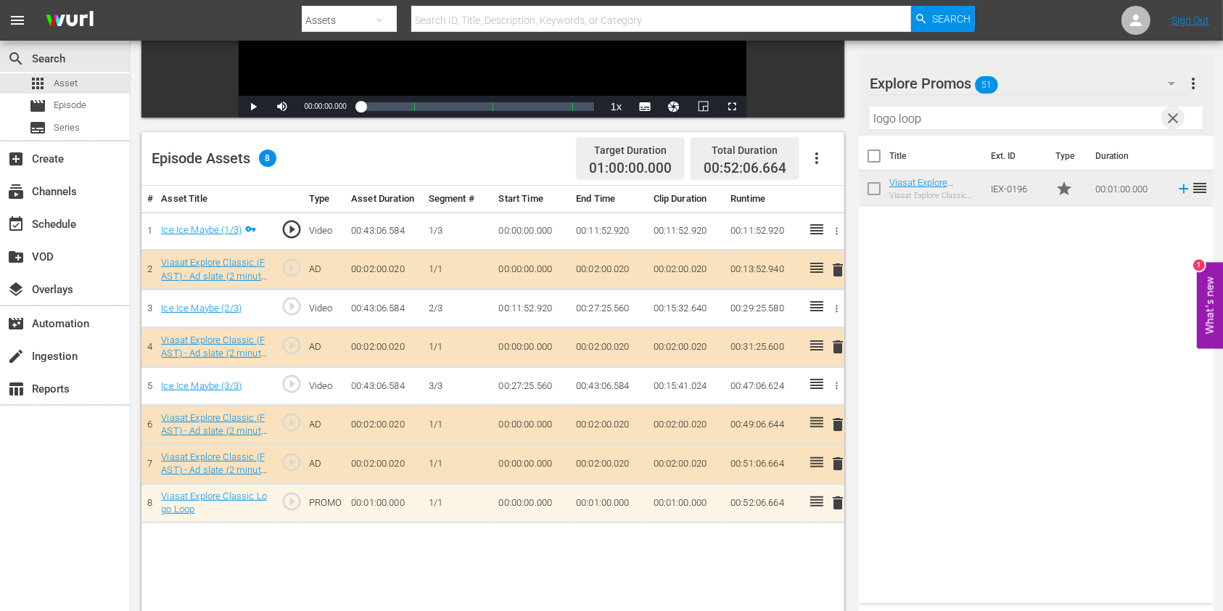
click at [1176, 115] on span "clear" at bounding box center [1173, 118] width 17 height 17
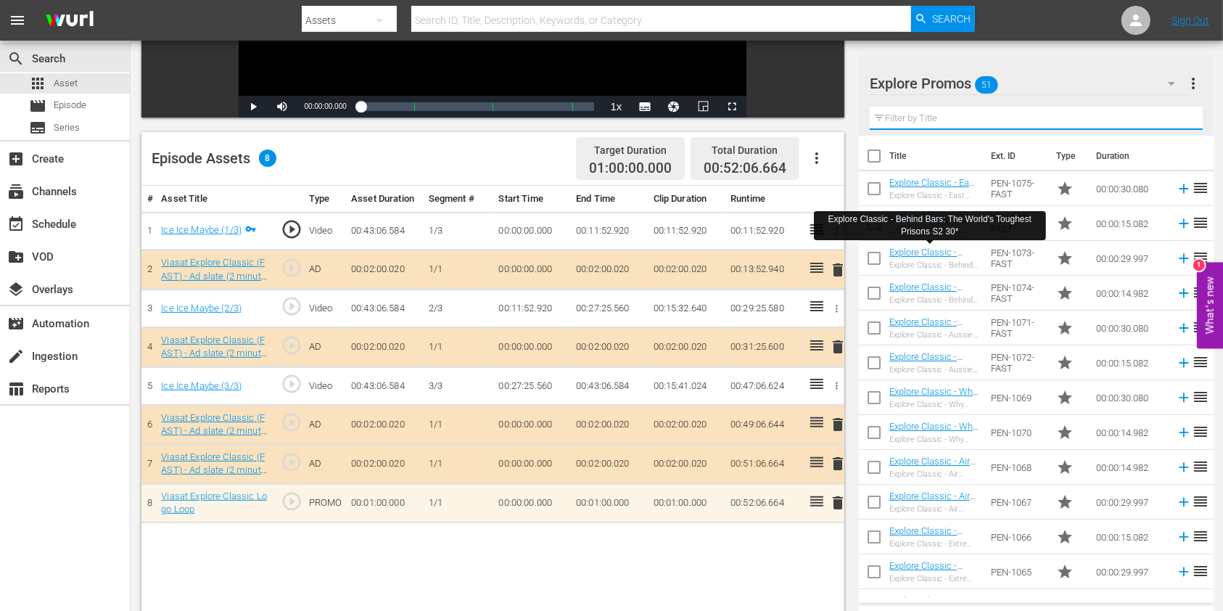
click at [928, 112] on input "text" at bounding box center [1036, 118] width 333 height 23
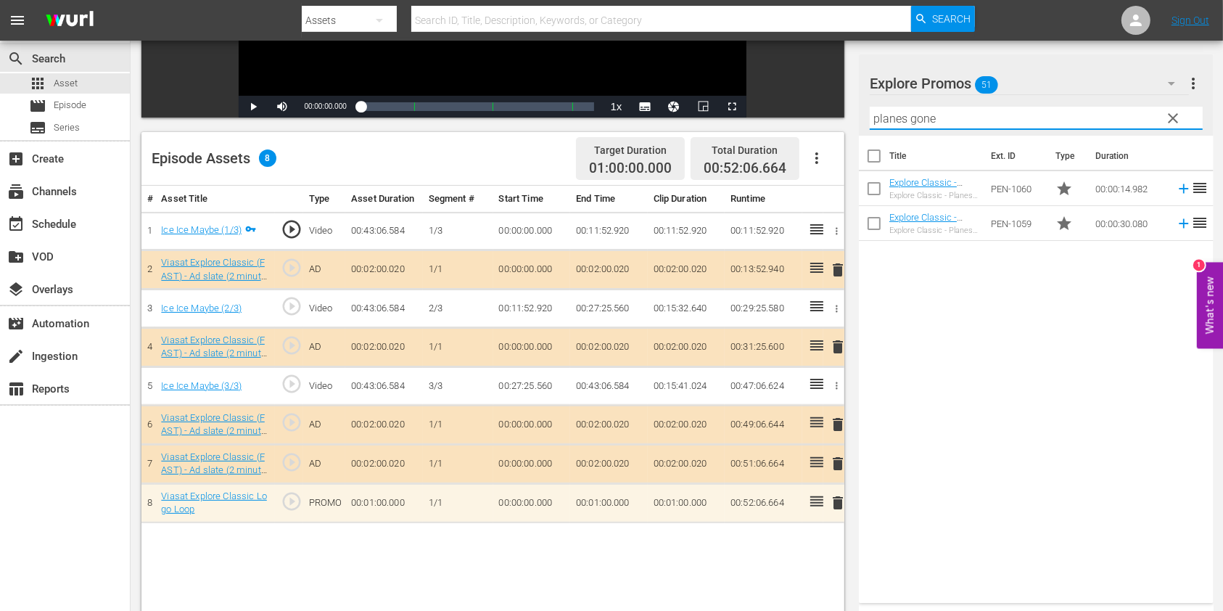
type input "planes gone"
click at [888, 343] on div "Title Ext. ID Type Duration Explore Classic - Planes Gone Viral 15* Explore Cla…" at bounding box center [1036, 366] width 355 height 461
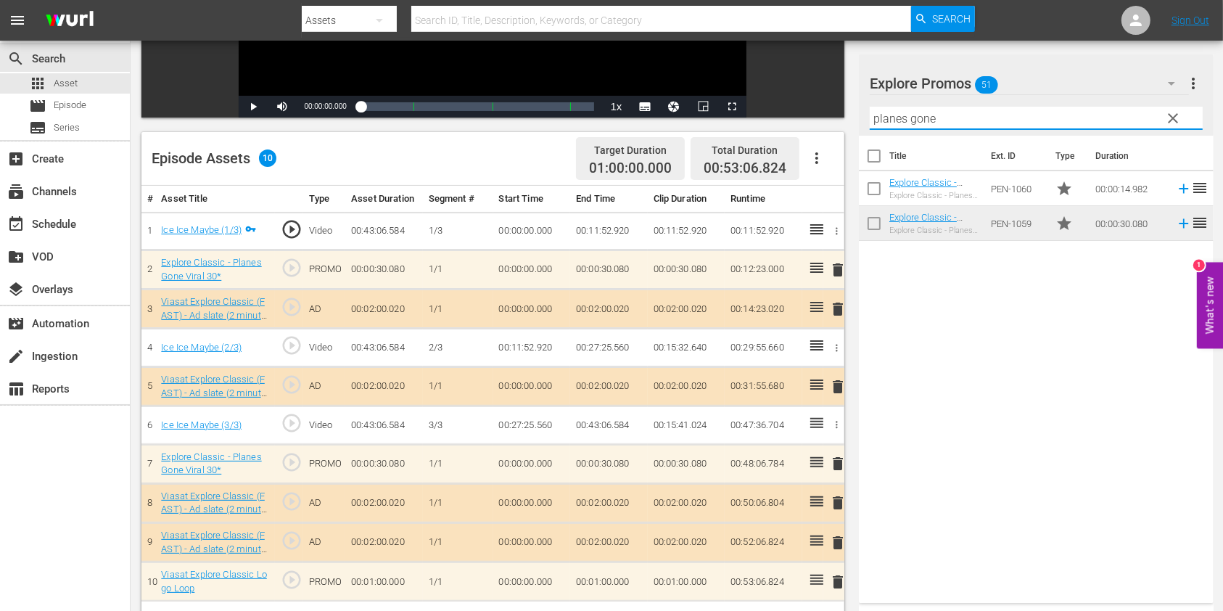
drag, startPoint x: 896, startPoint y: 118, endPoint x: 815, endPoint y: 119, distance: 81.2
click at [815, 119] on div "Video Player is loading. Play Video Play Mute Current Time 00:00:00.000 / Durat…" at bounding box center [676, 260] width 1071 height 856
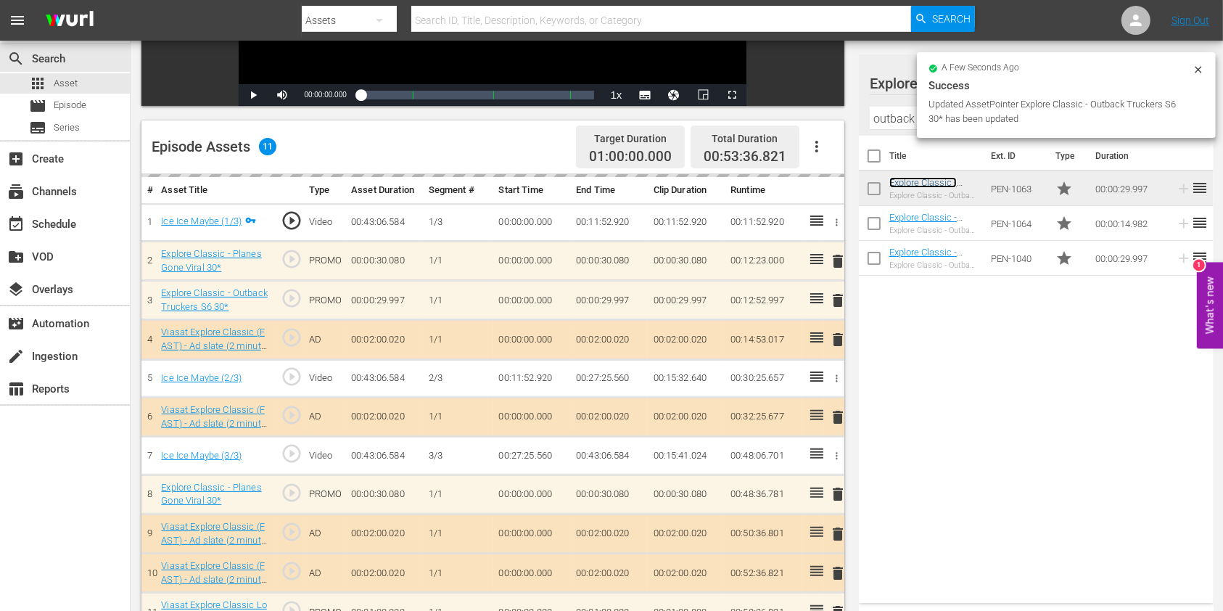
scroll to position [377, 0]
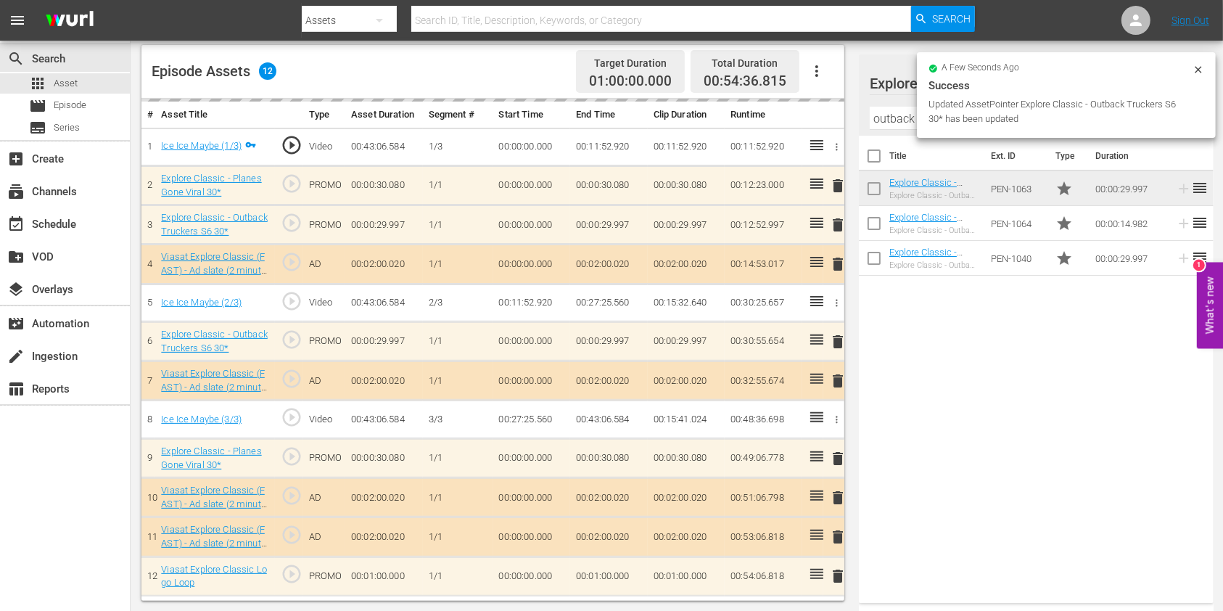
click at [880, 118] on input "outback truckers" at bounding box center [1036, 118] width 333 height 23
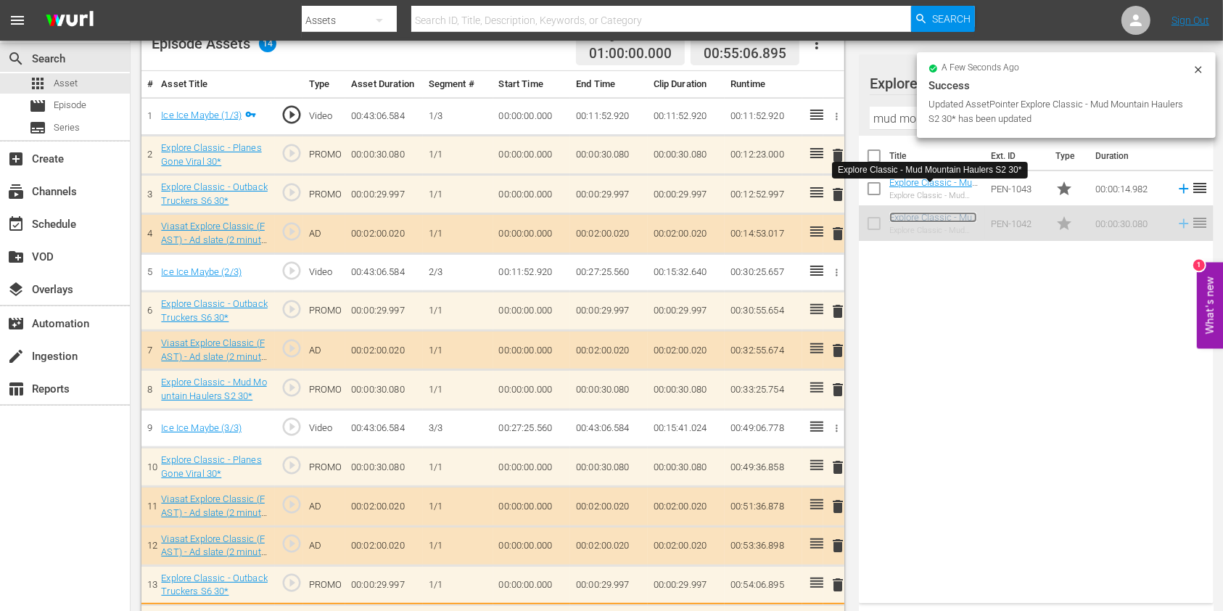
scroll to position [445, 0]
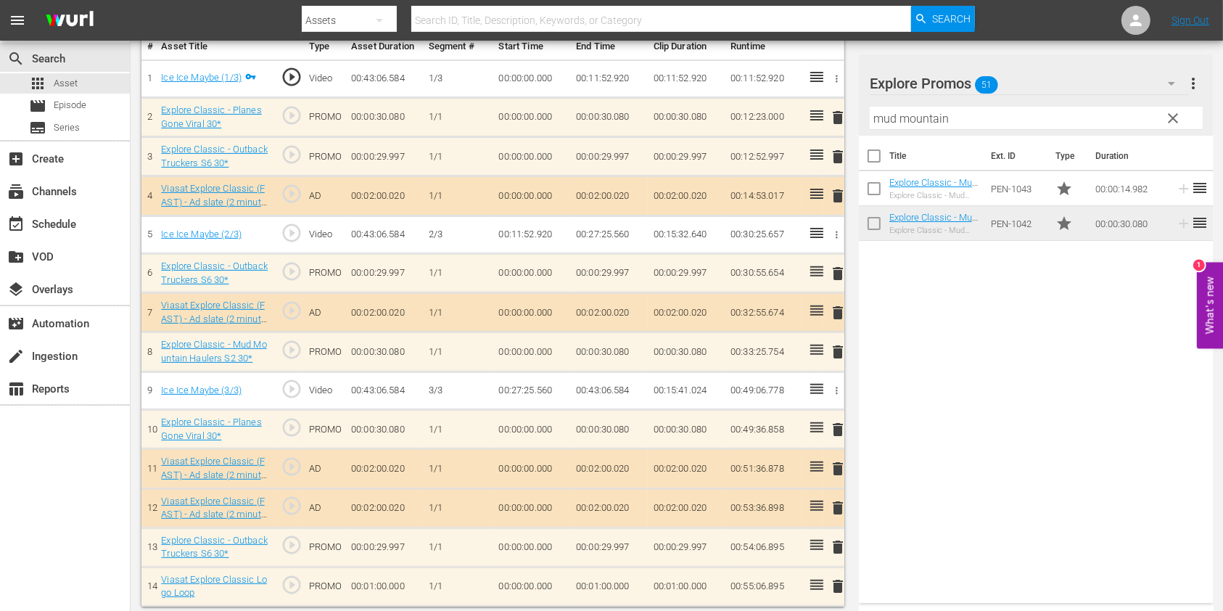
click at [884, 113] on input "mud mountain" at bounding box center [1036, 118] width 333 height 23
click at [884, 112] on input "mud mountain" at bounding box center [1036, 118] width 333 height 23
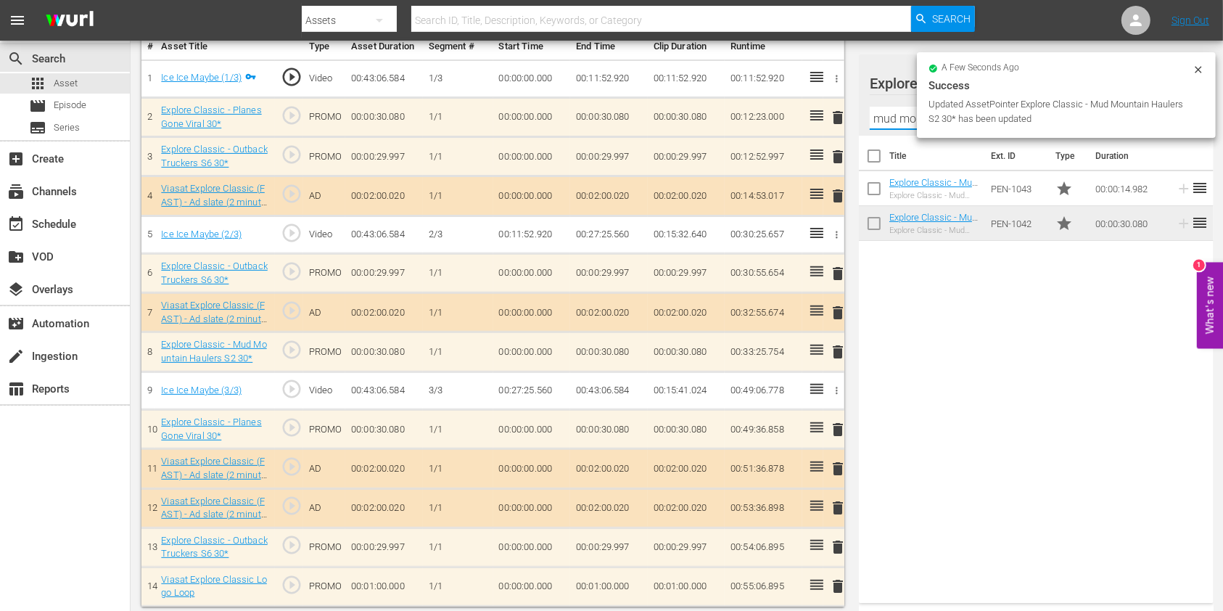
click at [884, 112] on input "mud mountain" at bounding box center [1036, 118] width 333 height 23
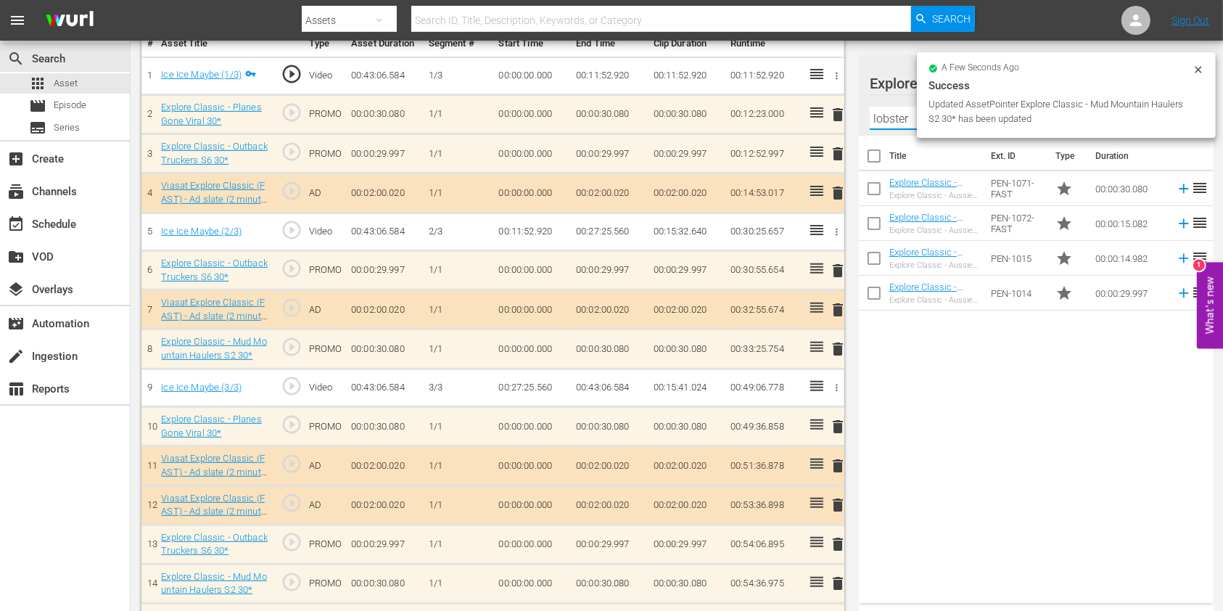
type input "lobster"
click at [1088, 510] on div "Title Ext. ID Type Duration Explore Classic - Aussie Lobster Hunters S5 30* Exp…" at bounding box center [1036, 366] width 355 height 461
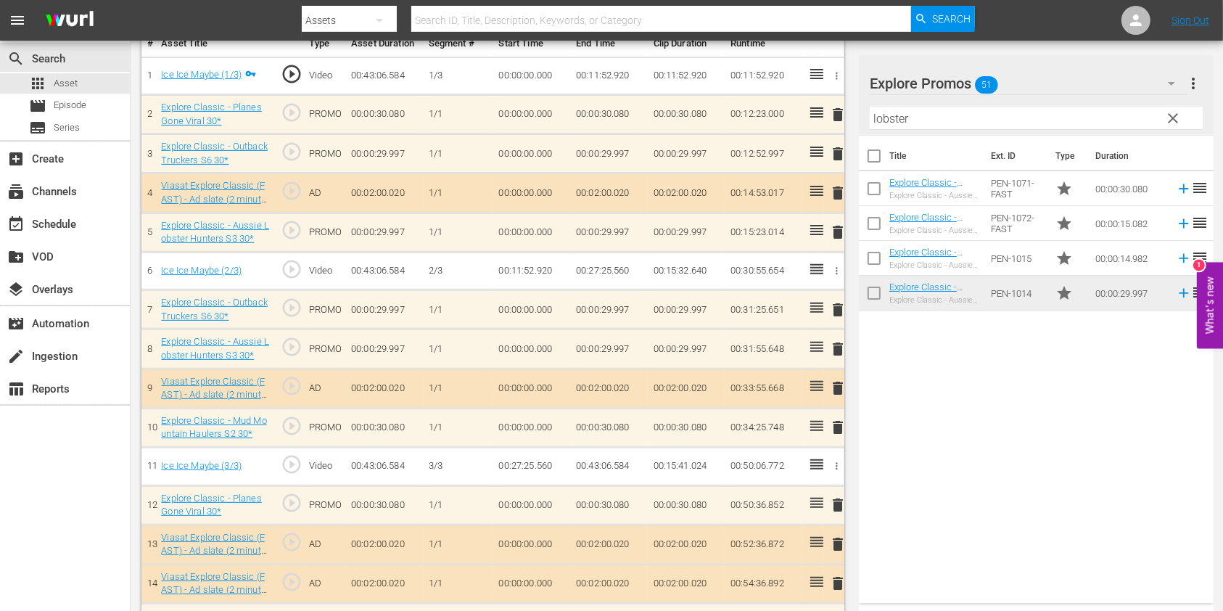
drag, startPoint x: 919, startPoint y: 121, endPoint x: 818, endPoint y: 113, distance: 101.1
click at [818, 113] on div "Video Player is loading. Play Video Play Mute Current Time 00:00:00.000 / Durat…" at bounding box center [676, 199] width 1071 height 1044
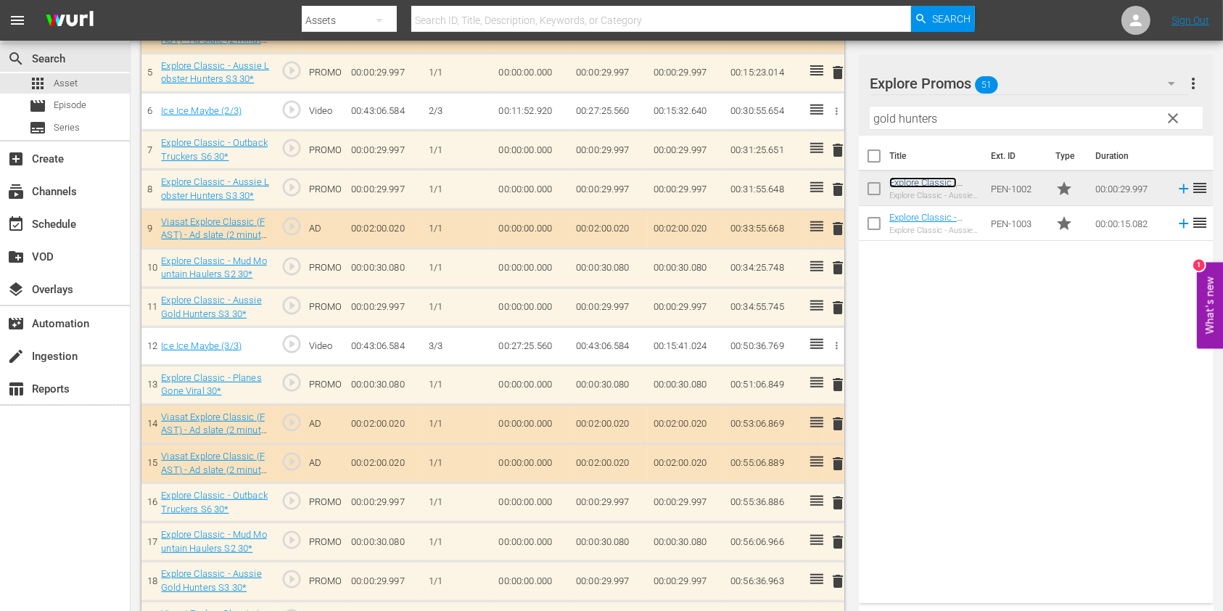
scroll to position [603, 0]
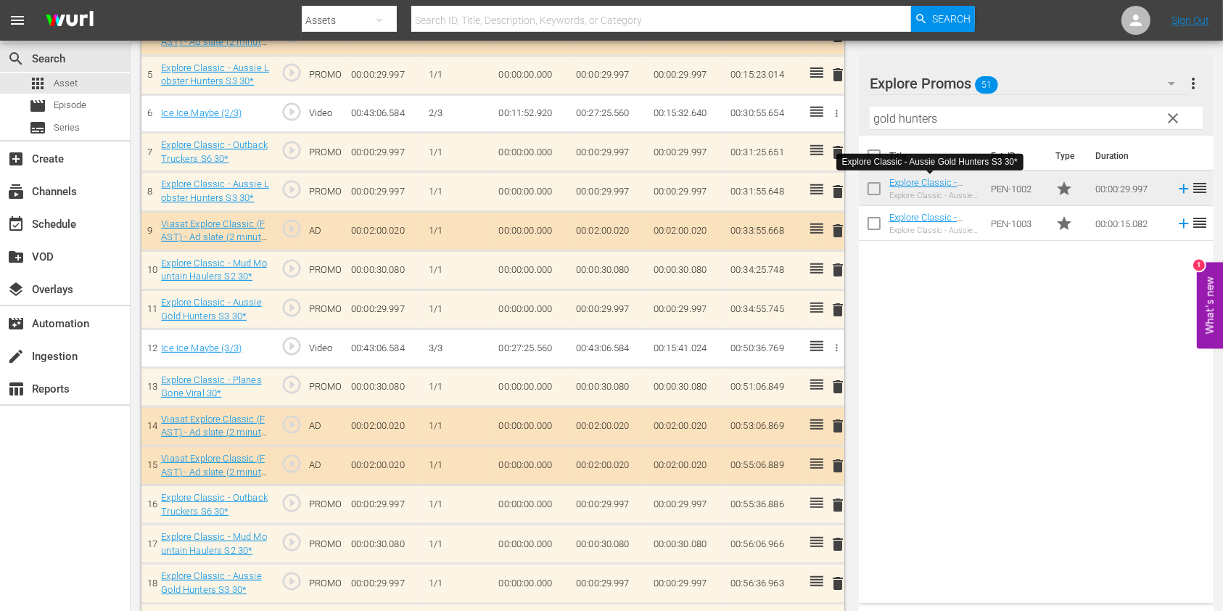
click at [935, 107] on input "gold hunters" at bounding box center [1036, 118] width 333 height 23
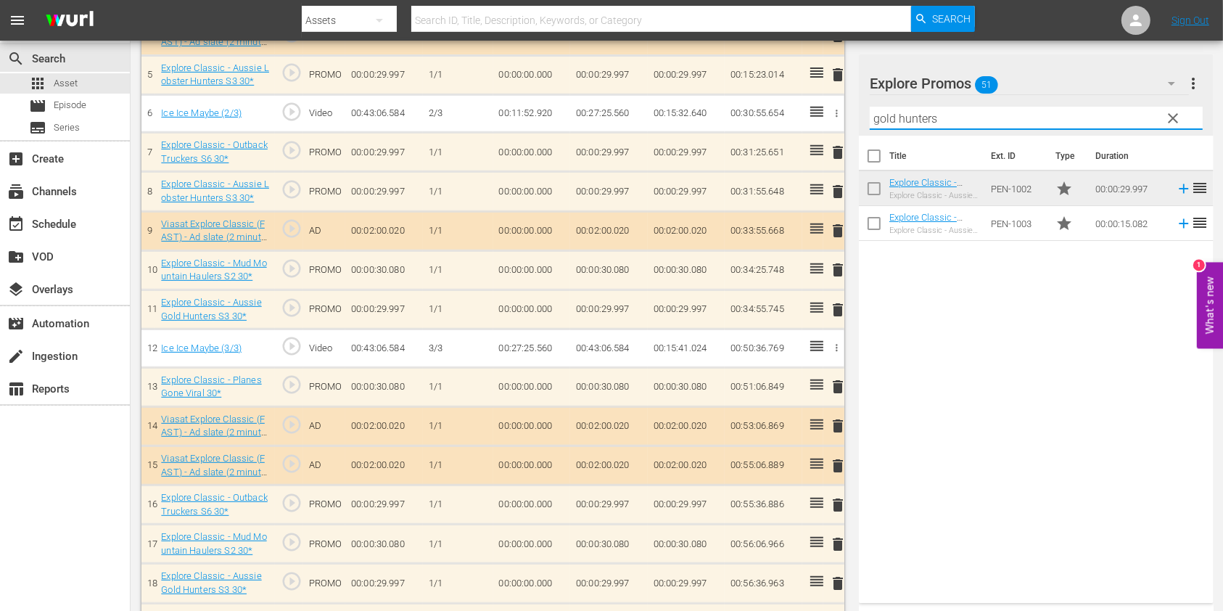
click at [935, 107] on input "gold hunters" at bounding box center [1036, 118] width 333 height 23
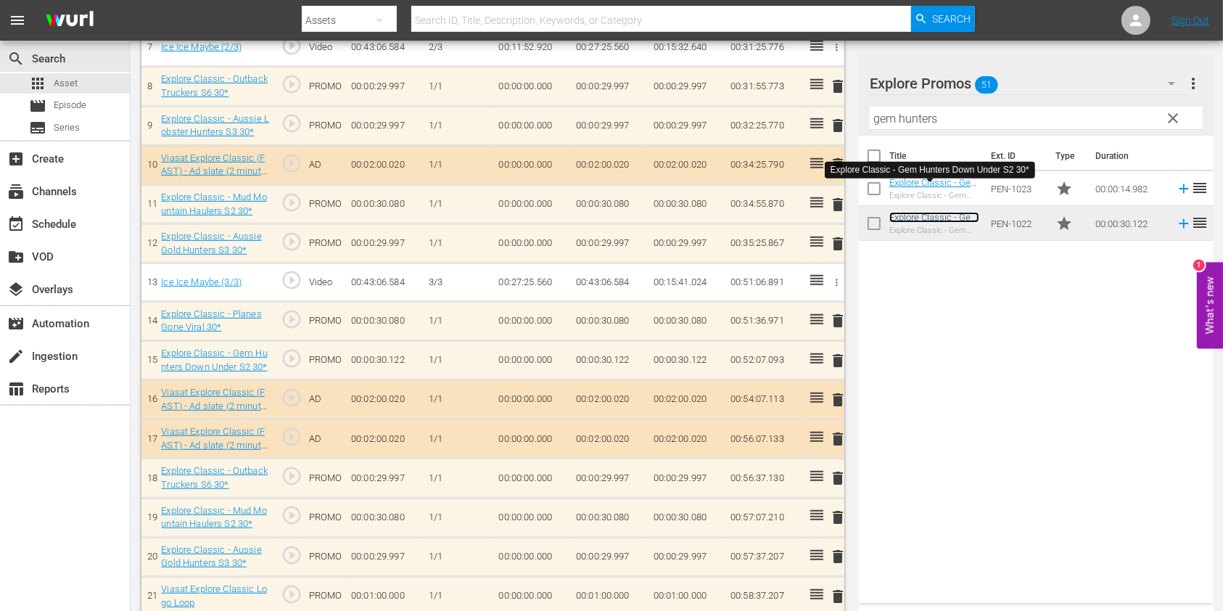
scroll to position [719, 0]
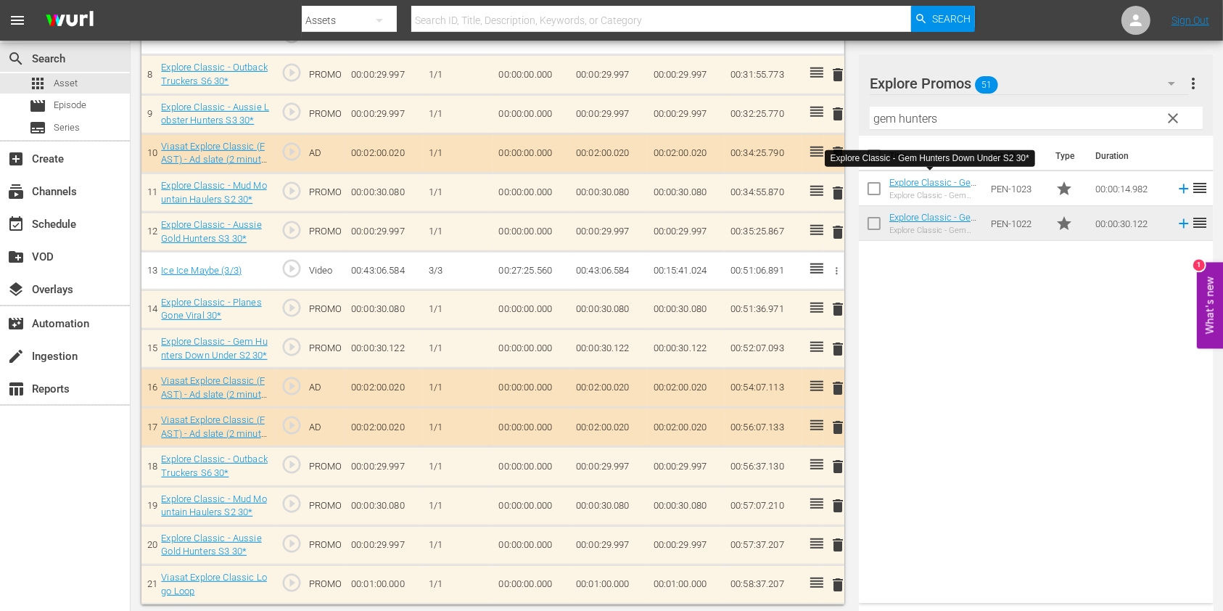
click at [867, 113] on div "Explore Promos 51 Explore Promos more_vert clear Filter by Title gem hunters" at bounding box center [1036, 94] width 355 height 81
click at [882, 112] on input "gem hunters" at bounding box center [1036, 118] width 333 height 23
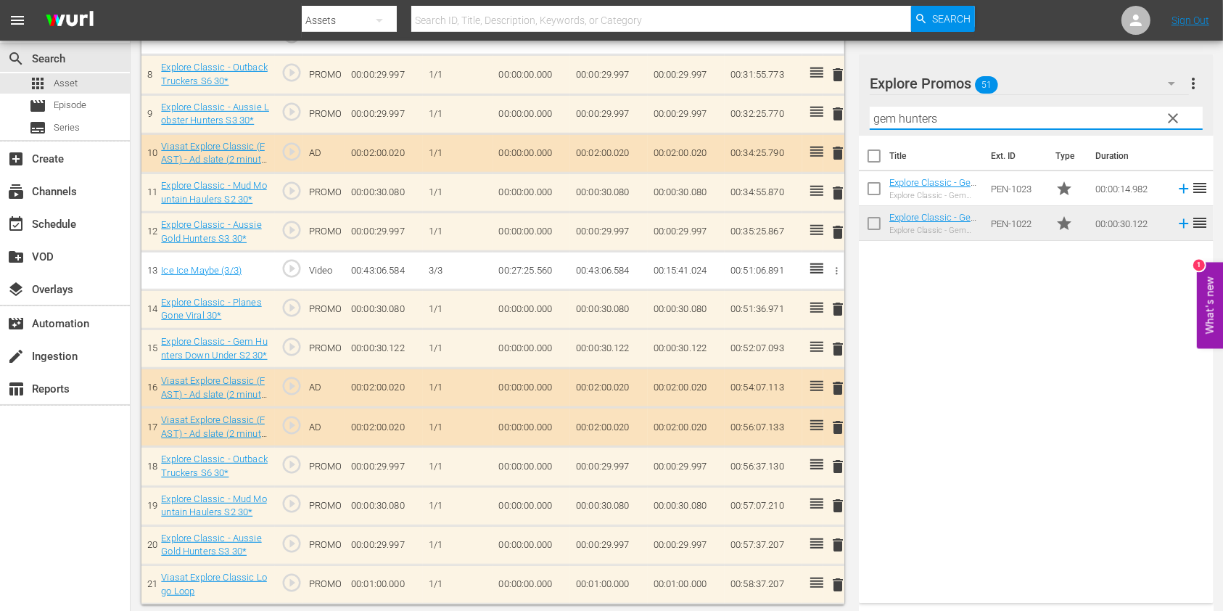
click at [882, 112] on input "gem hunters" at bounding box center [1036, 118] width 333 height 23
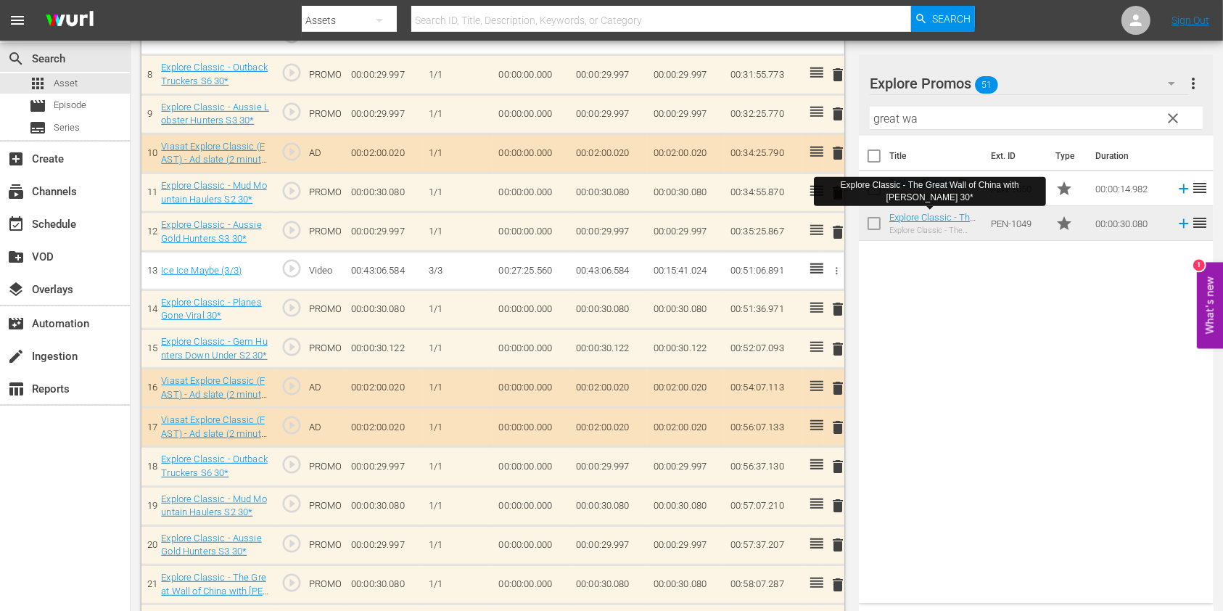
click at [906, 117] on input "great wa" at bounding box center [1036, 118] width 333 height 23
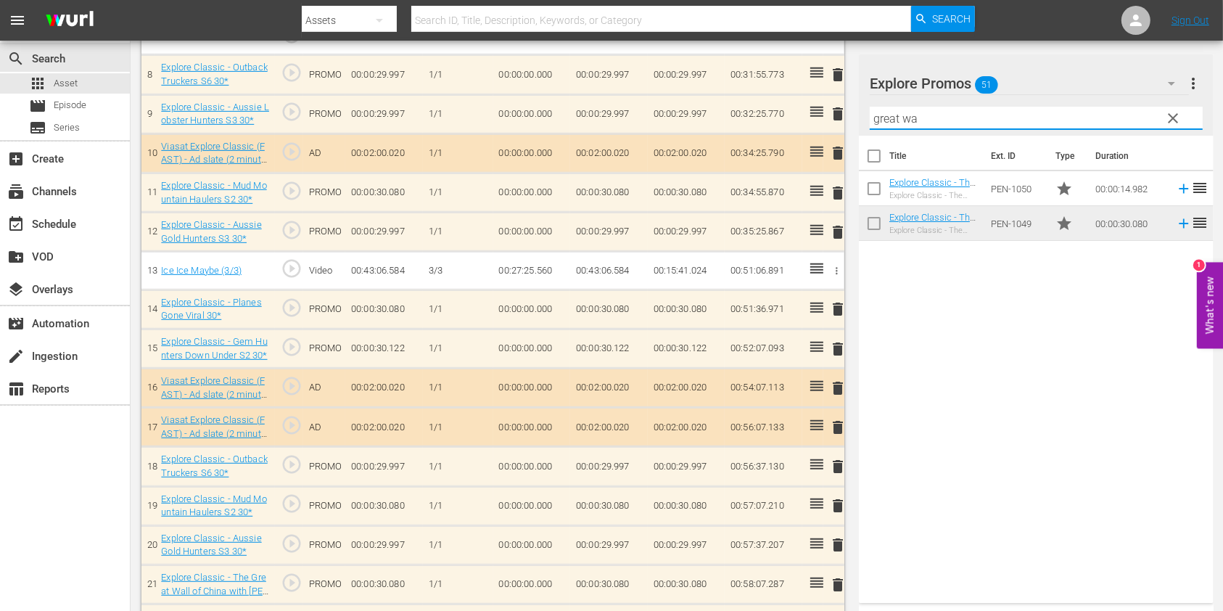
click at [906, 117] on input "great wa" at bounding box center [1036, 118] width 333 height 23
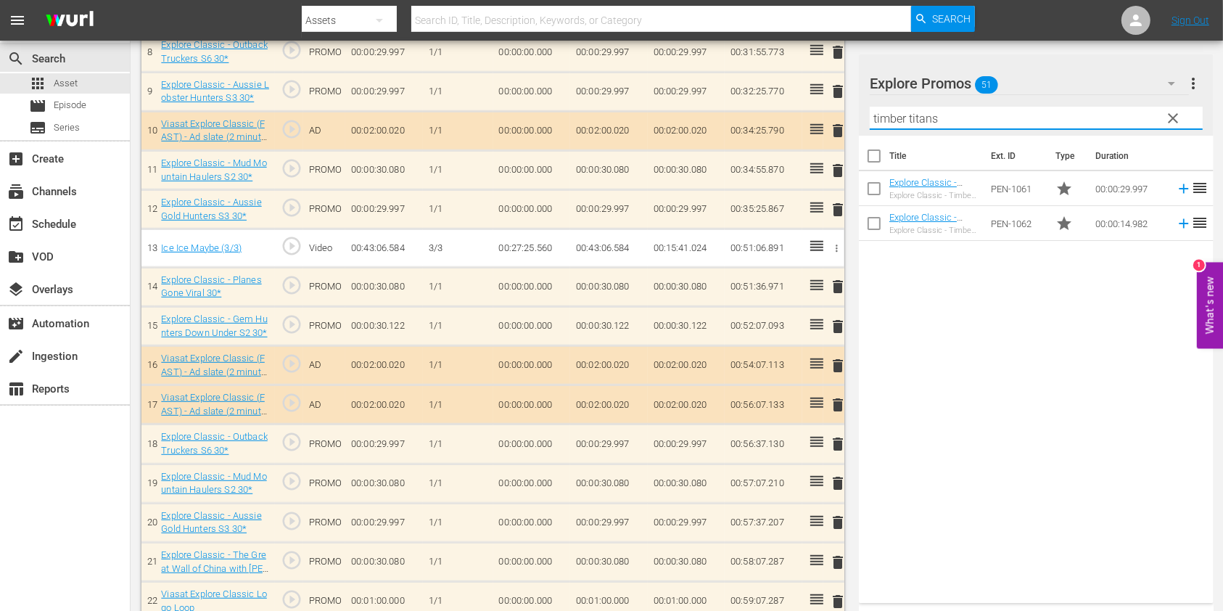
scroll to position [759, 0]
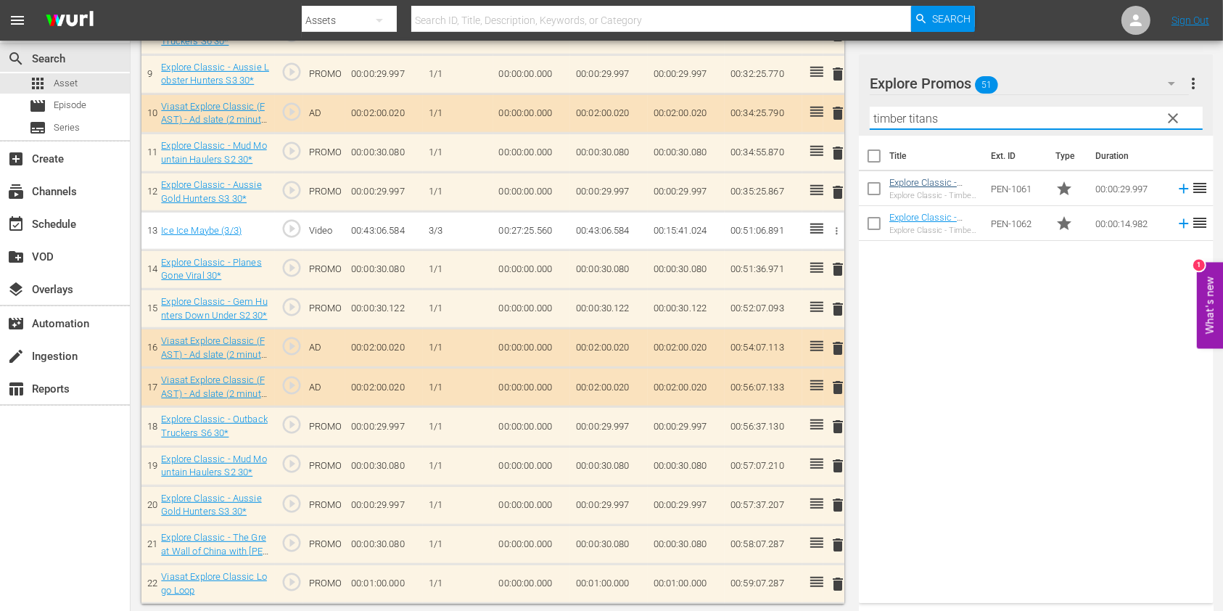
type input "timber titans"
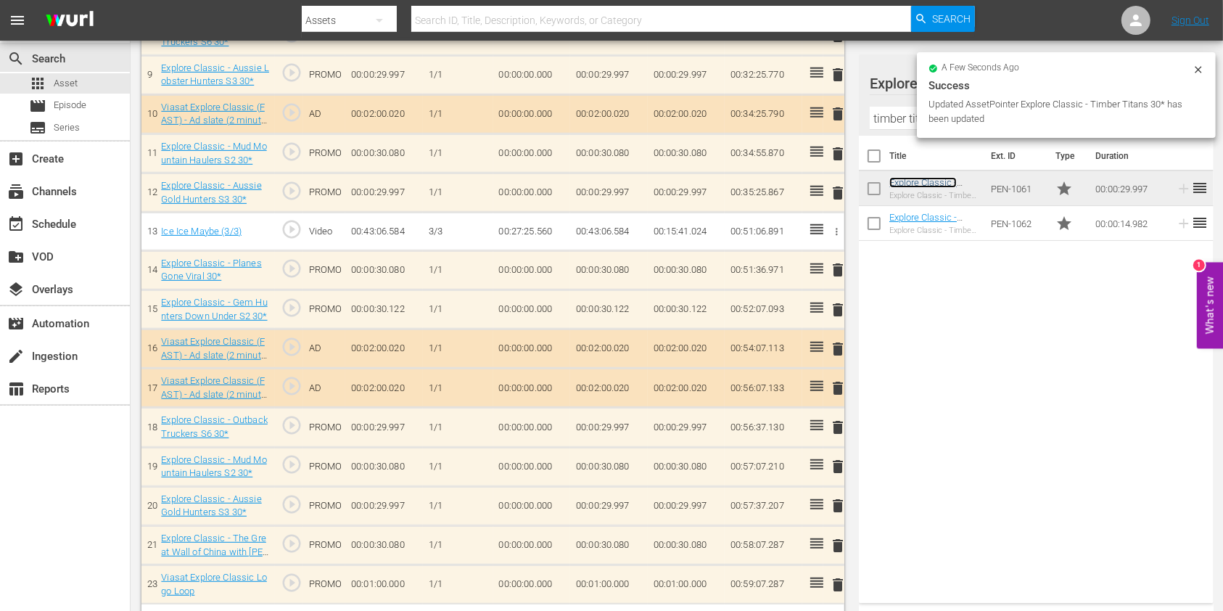
scroll to position [762, 0]
click at [1203, 75] on icon at bounding box center [1198, 70] width 12 height 12
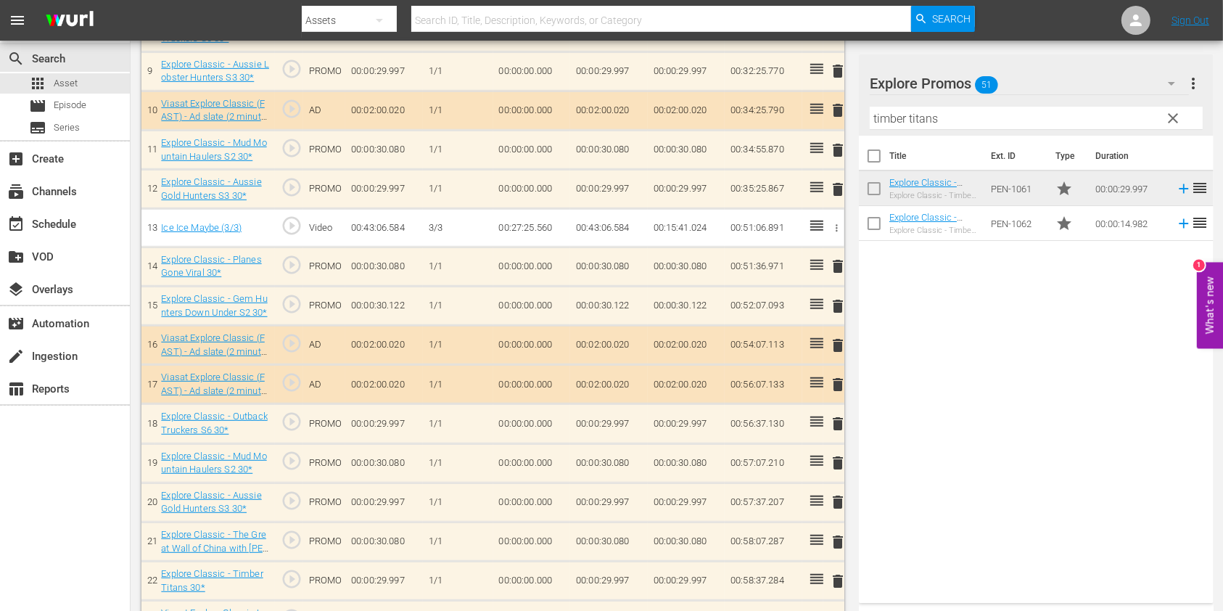
scroll to position [759, 0]
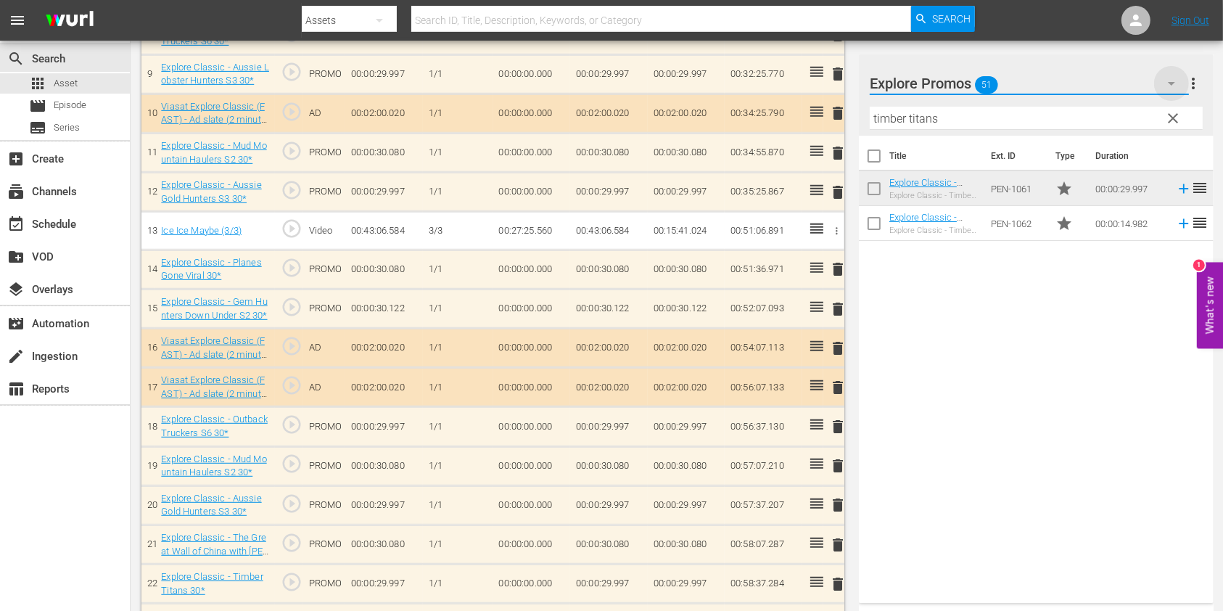
click at [1166, 85] on icon "button" at bounding box center [1171, 83] width 17 height 17
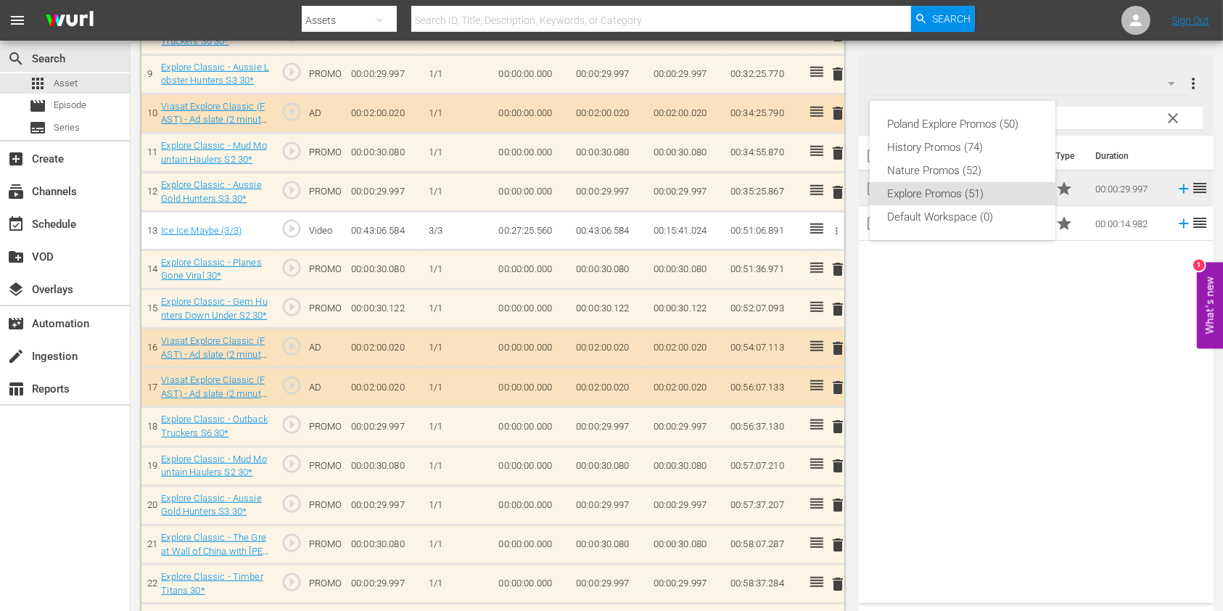
click at [952, 407] on div "Poland Explore Promos (50) History Promos (74) Nature Promos (52) Explore Promo…" at bounding box center [611, 305] width 1223 height 611
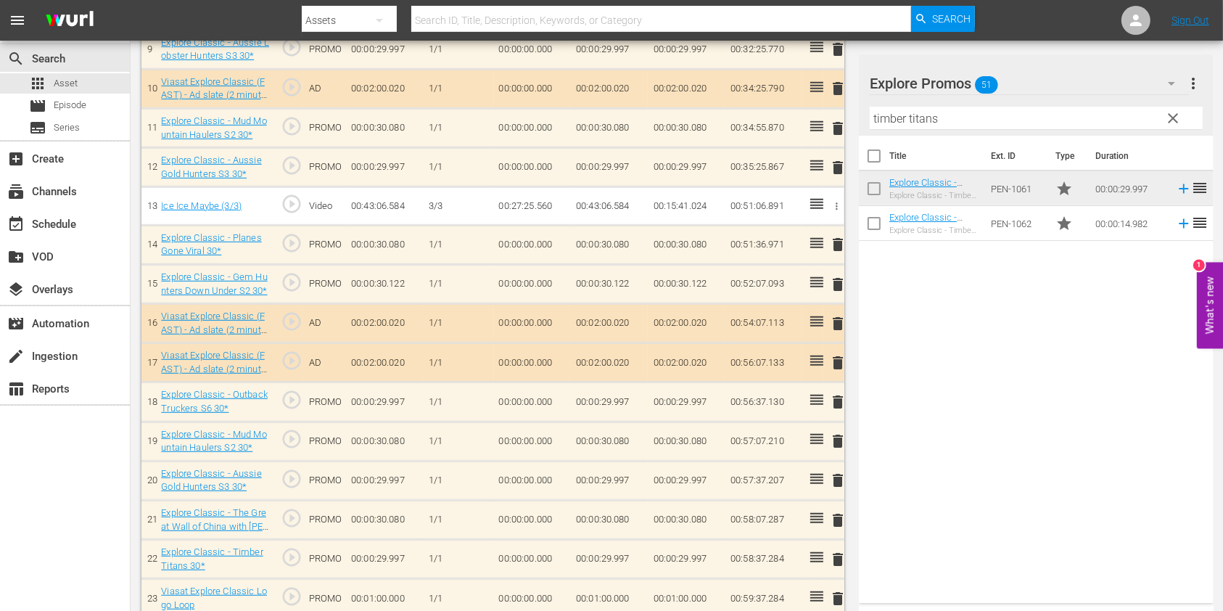
scroll to position [799, 0]
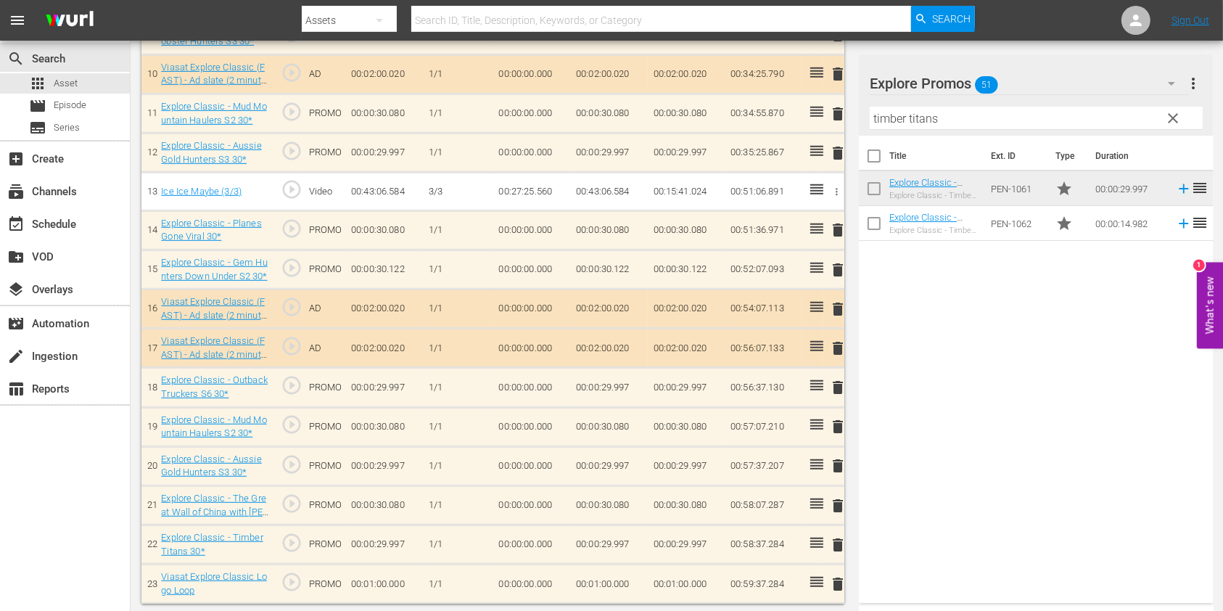
click at [1181, 110] on span "clear" at bounding box center [1173, 118] width 17 height 17
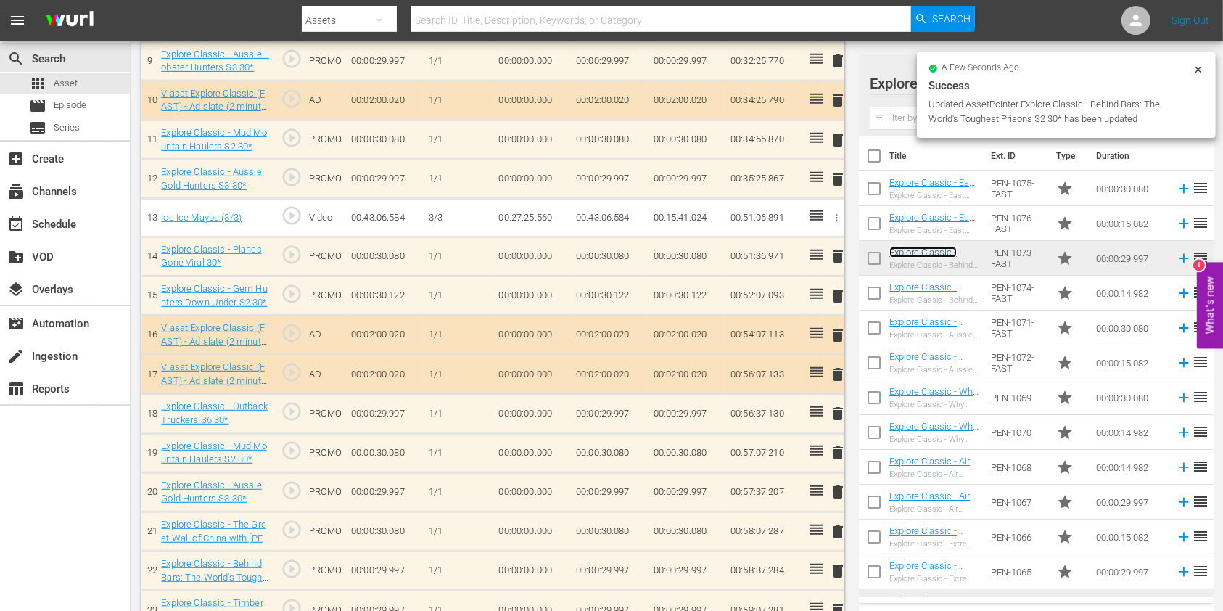
scroll to position [838, 0]
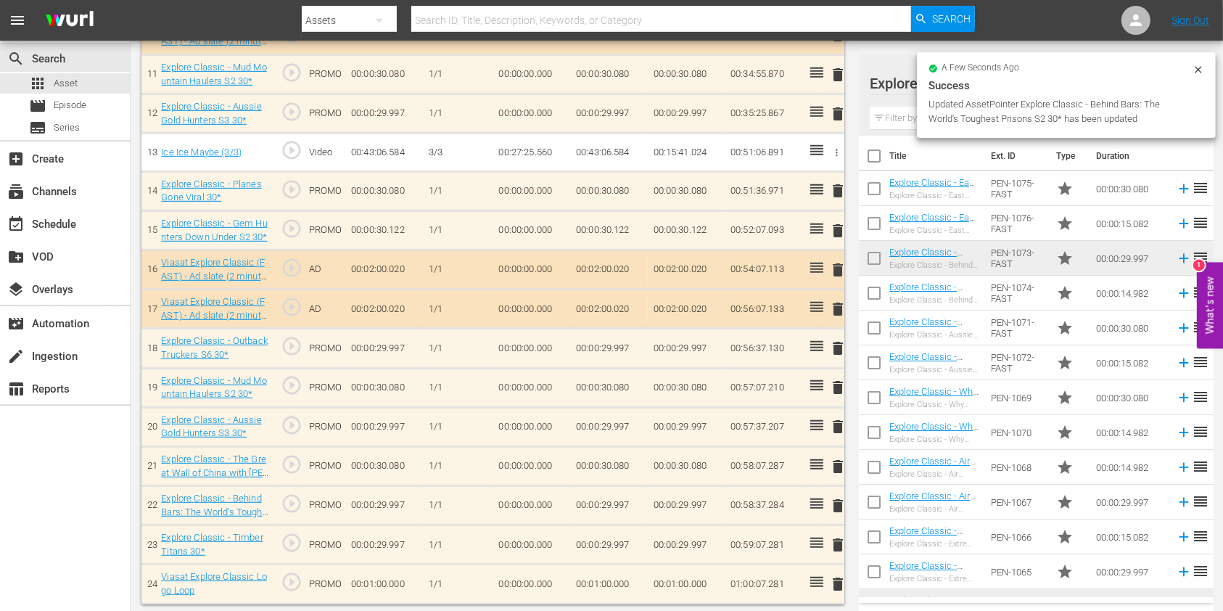
click at [596, 579] on td "00:01:00.000" at bounding box center [609, 583] width 78 height 39
click at [595, 579] on td "00:01:00.000" at bounding box center [609, 583] width 78 height 39
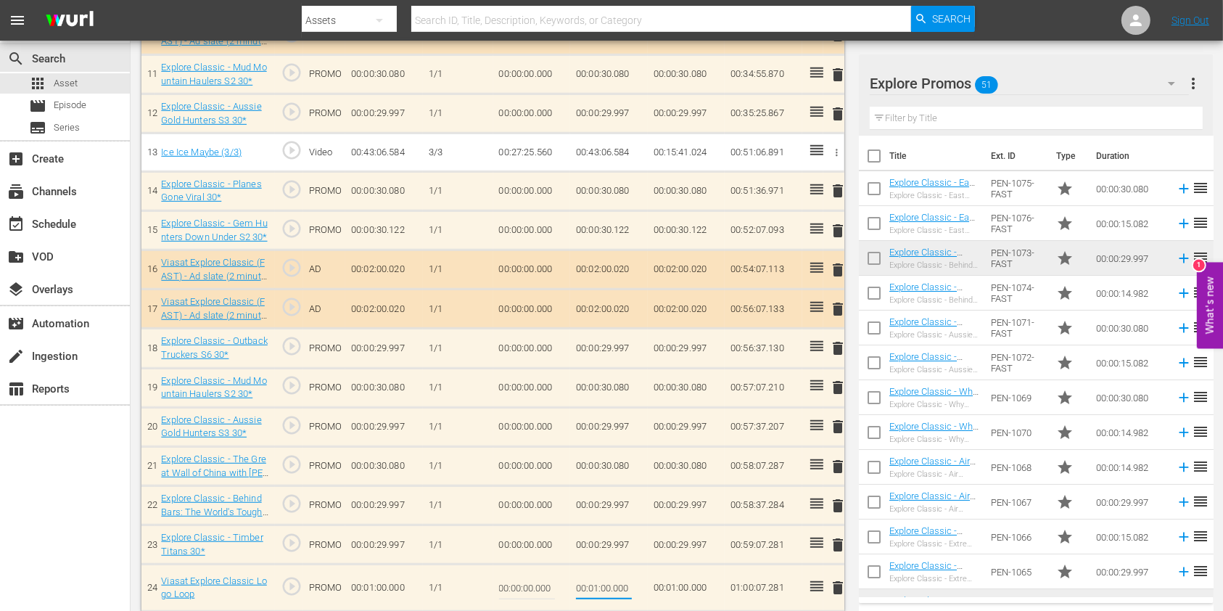
click at [598, 579] on input "00:01:00.000" at bounding box center [604, 587] width 56 height 35
click at [585, 589] on input "00:01:00.000" at bounding box center [604, 587] width 56 height 35
click at [593, 587] on input "00:01:00.000" at bounding box center [604, 587] width 56 height 35
click at [596, 587] on input "00:01:00.000" at bounding box center [604, 587] width 56 height 35
type input "00:00:52.719"
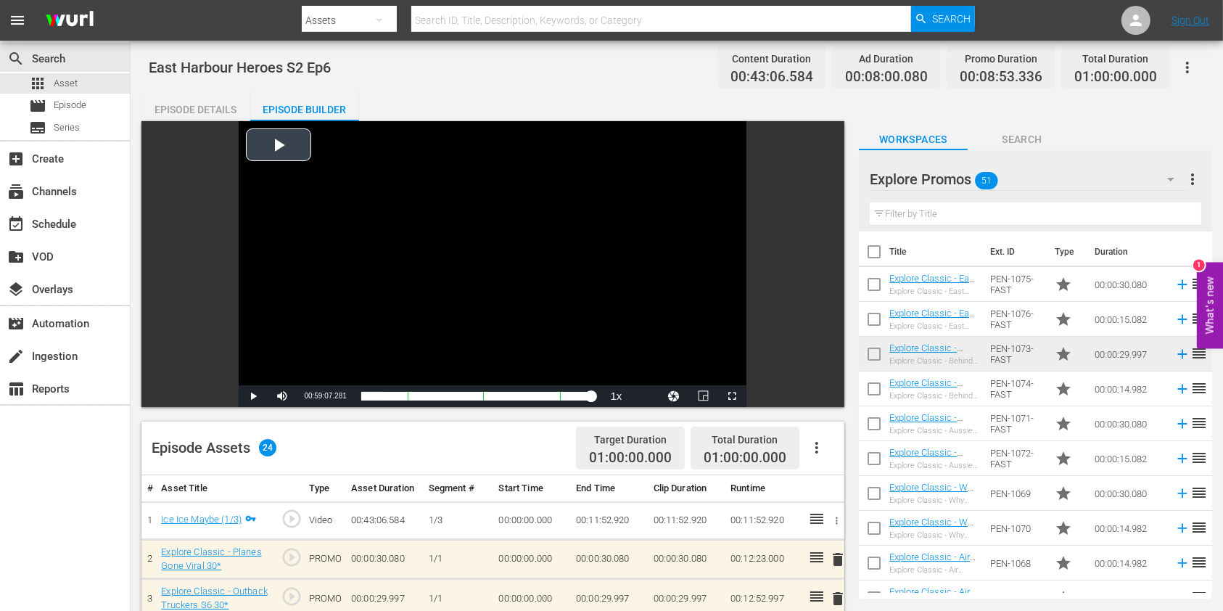
scroll to position [0, 0]
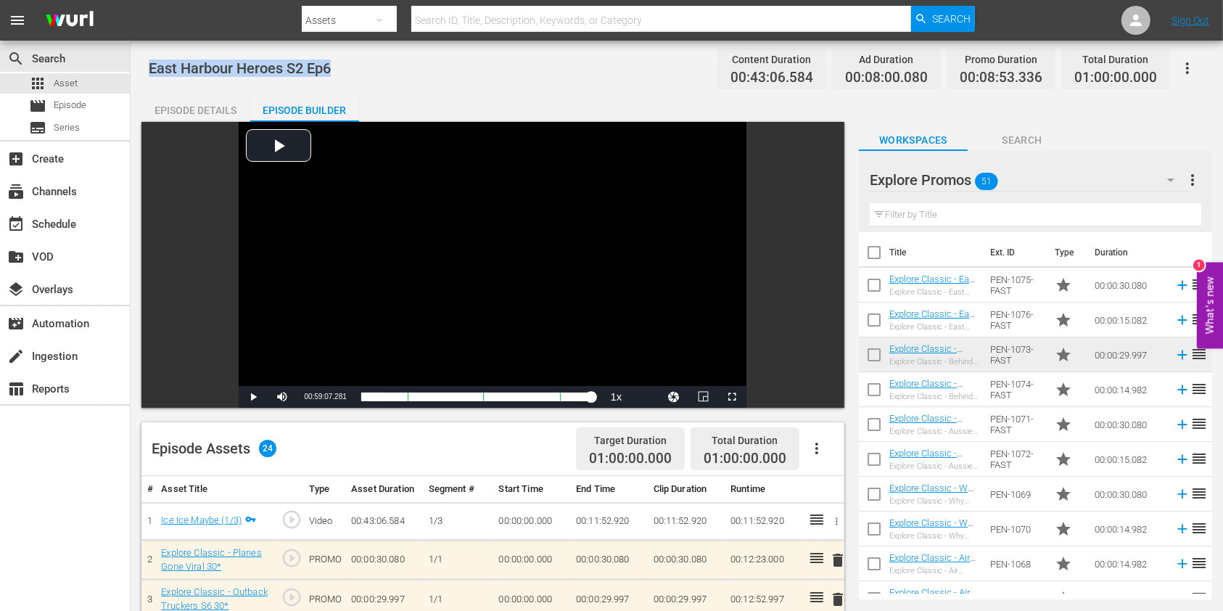
drag, startPoint x: 394, startPoint y: 81, endPoint x: 141, endPoint y: 70, distance: 253.4
copy span "East Harbour Heroes S2 Ep6"
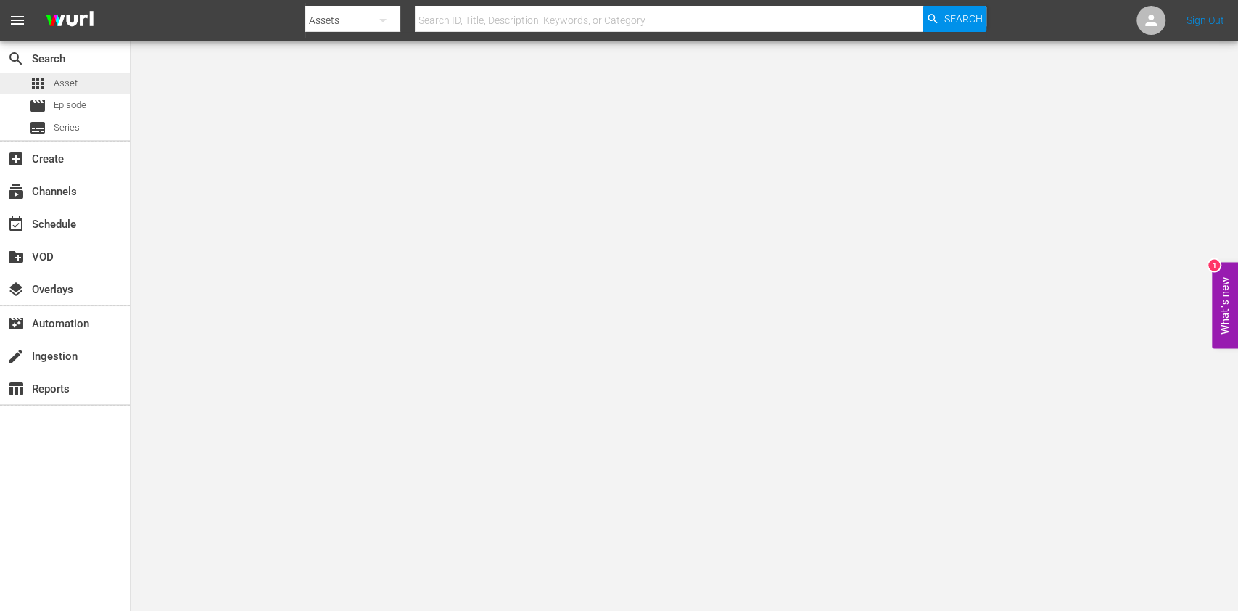
click at [35, 86] on span "apps" at bounding box center [37, 83] width 17 height 17
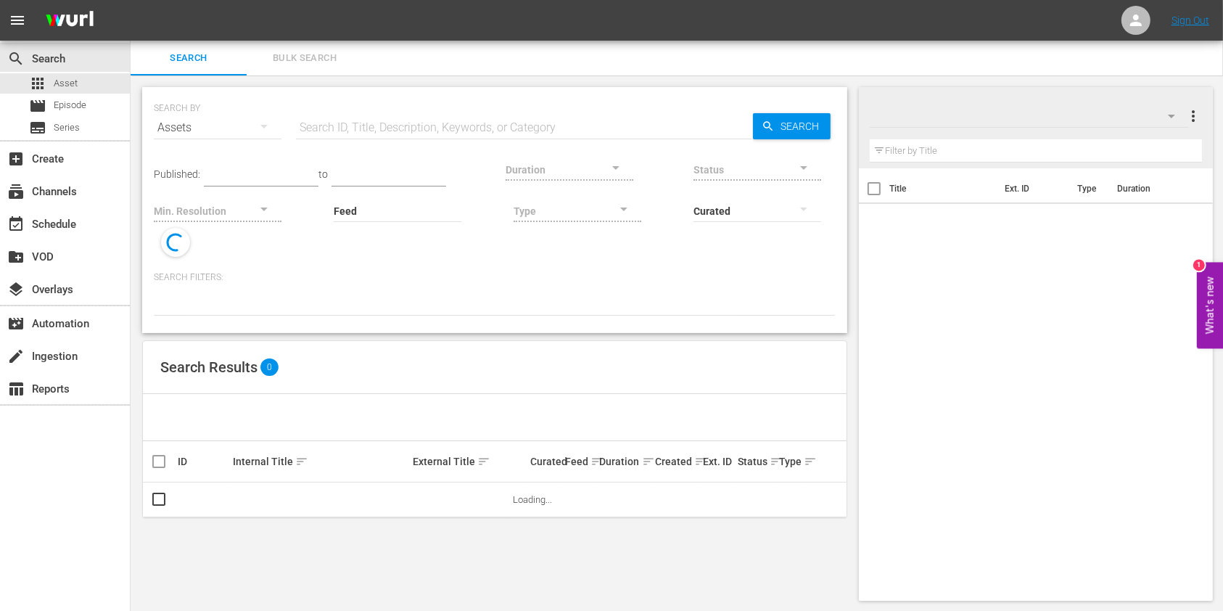
click at [391, 126] on input "text" at bounding box center [524, 127] width 457 height 35
paste input "194333759"
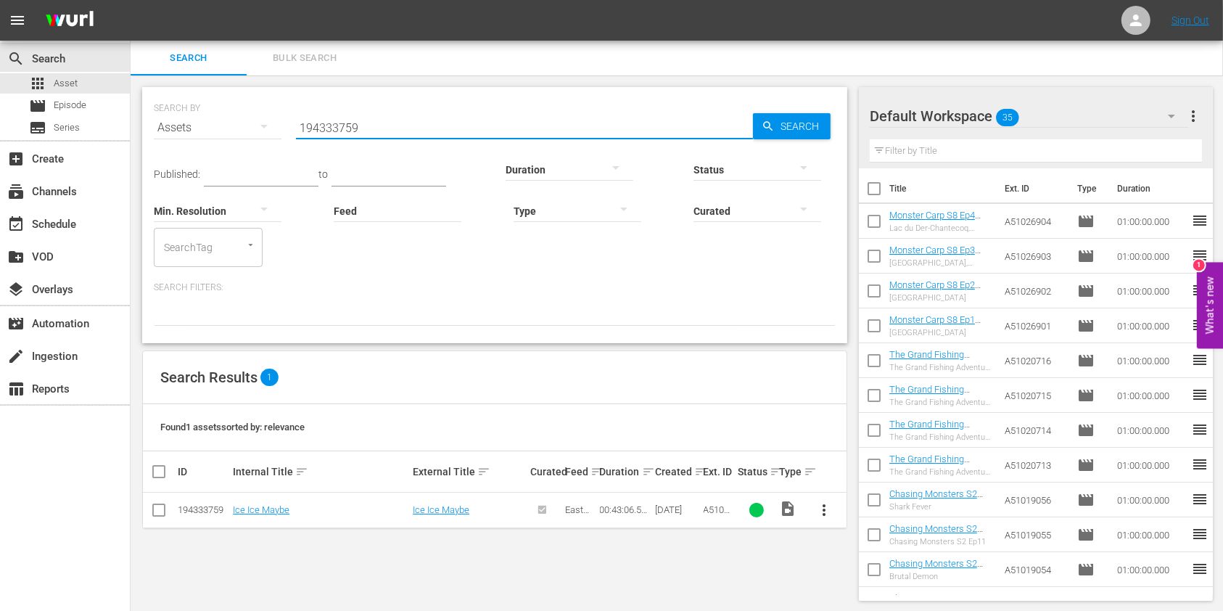
drag, startPoint x: 371, startPoint y: 125, endPoint x: 245, endPoint y: 125, distance: 126.2
click at [245, 125] on div "SEARCH BY Search By Assets Search ID, Title, Description, Keywords, or Category…" at bounding box center [495, 119] width 682 height 52
paste input "08"
type input "194333708"
click at [824, 457] on span "more_vert" at bounding box center [824, 509] width 17 height 17
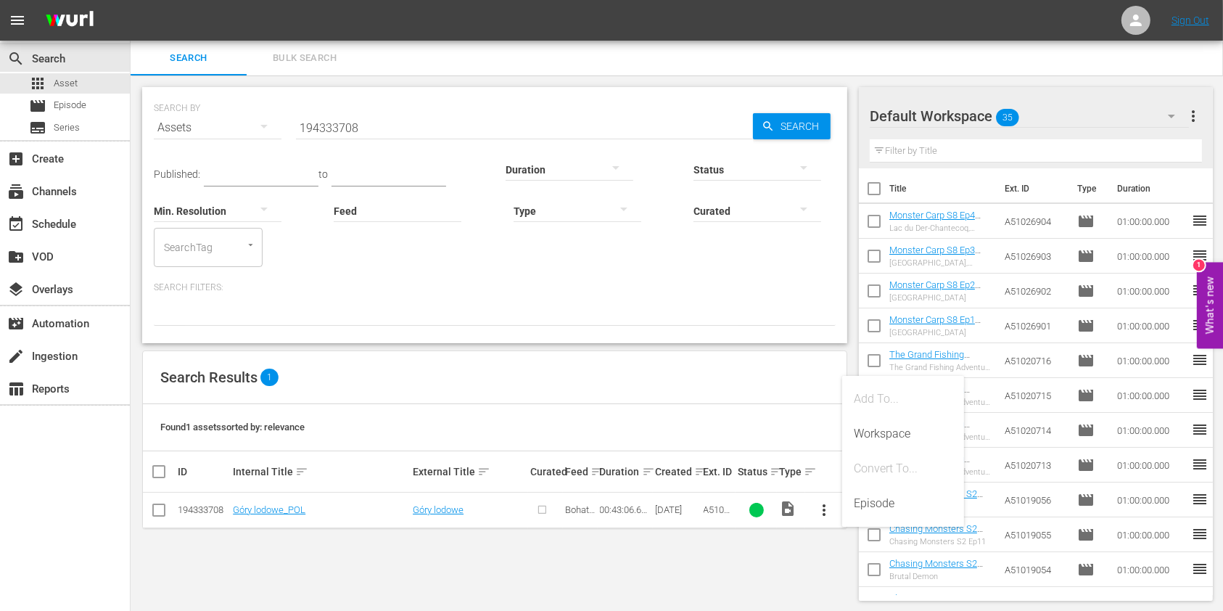
click at [891, 457] on div "Episode" at bounding box center [903, 503] width 99 height 35
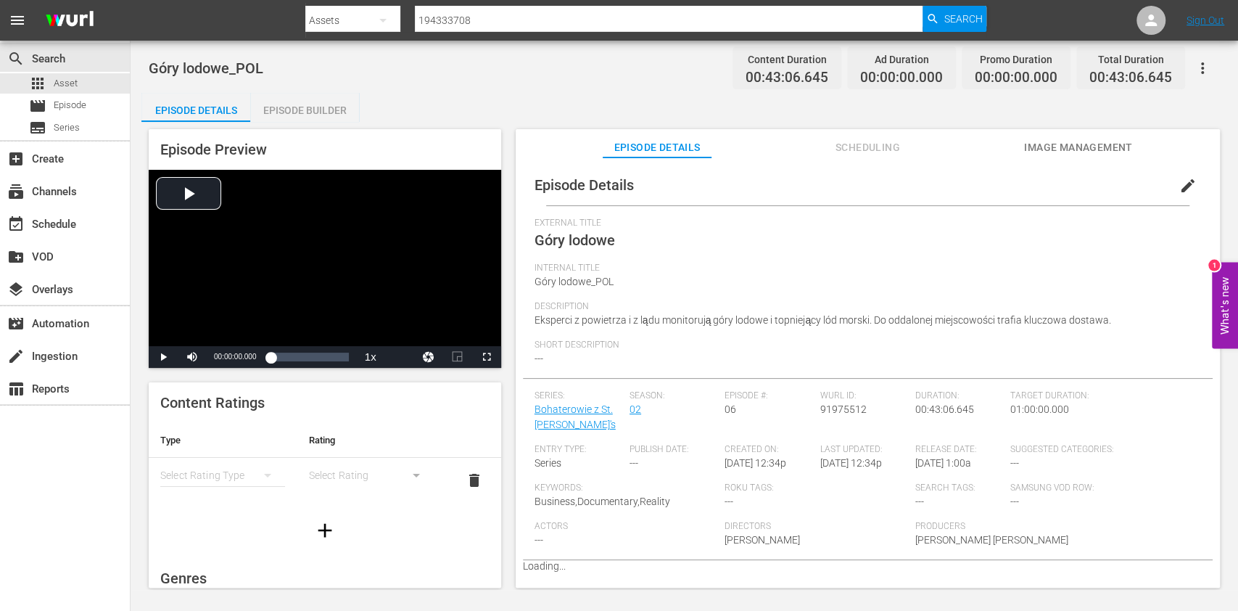
click at [928, 186] on span "edit" at bounding box center [1187, 185] width 17 height 17
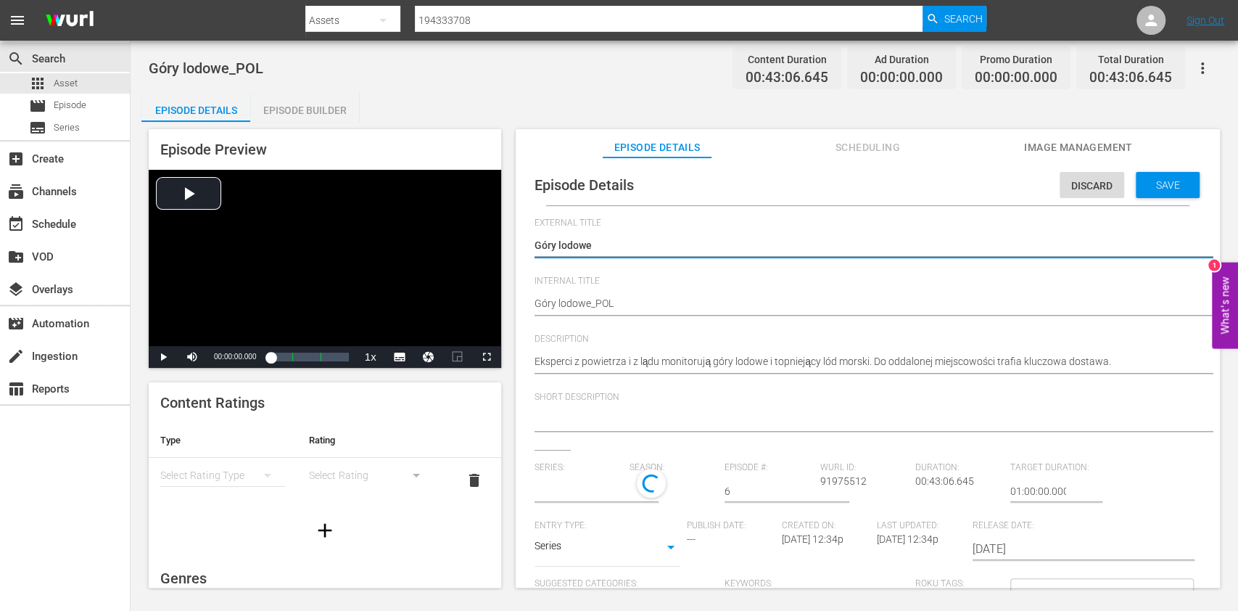
type input "Bohaterowie z St. [PERSON_NAME]'s"
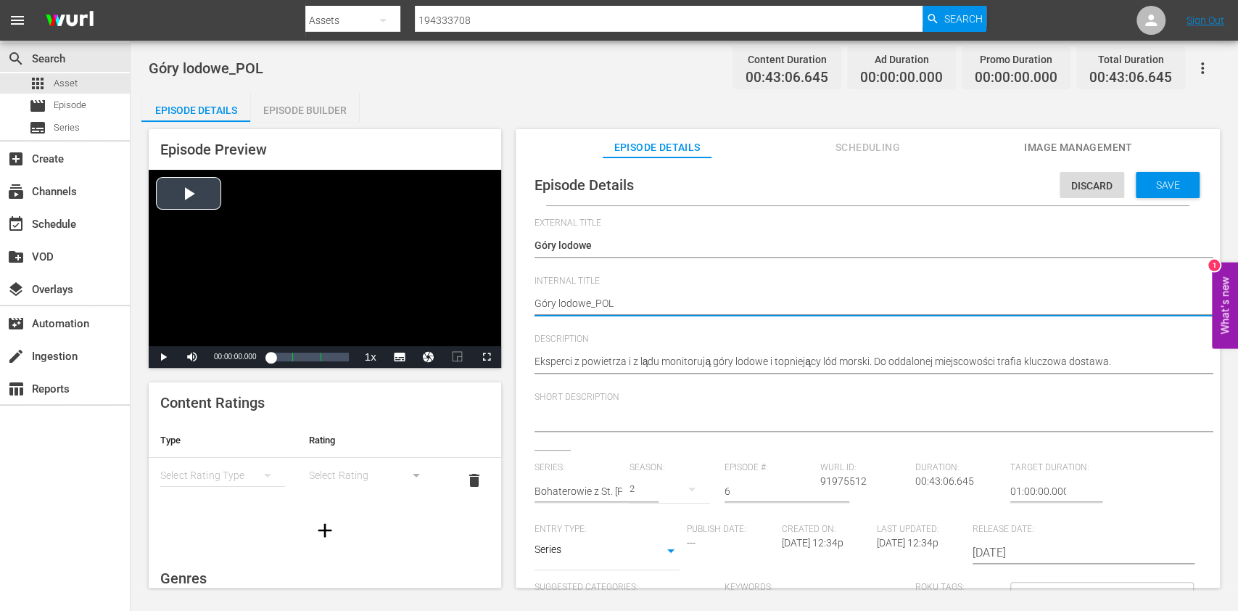
drag, startPoint x: 640, startPoint y: 307, endPoint x: 482, endPoint y: 305, distance: 158.1
paste textarea "East Harbour Heroes S2 Ep6"
type textarea "East Harbour Heroes S2 Ep6"
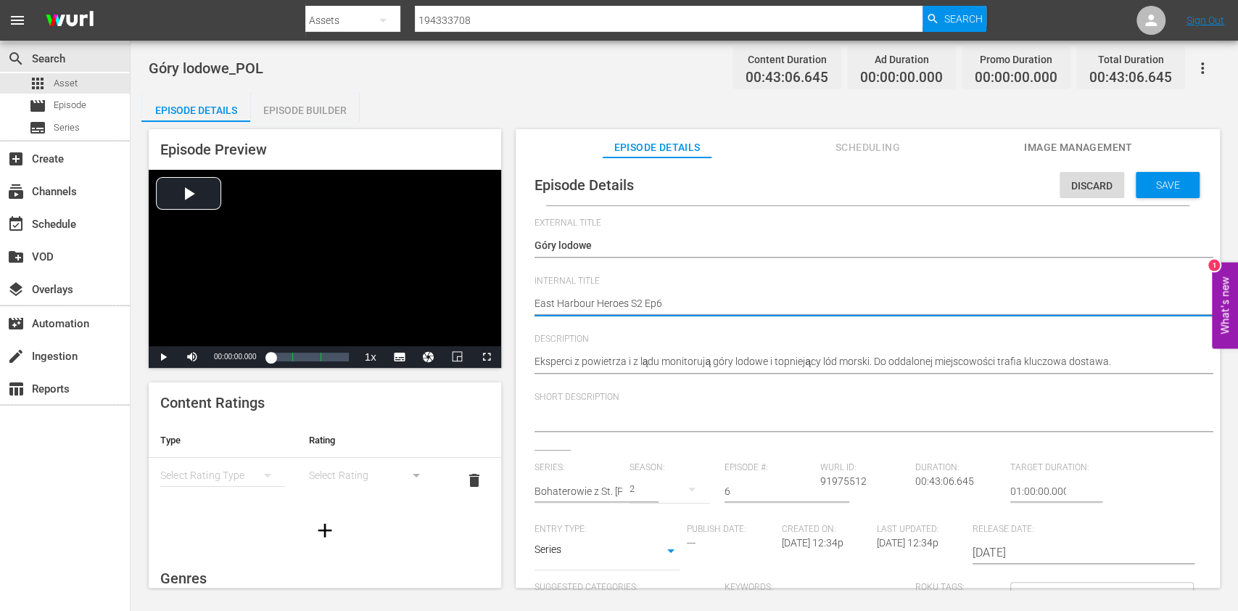
type textarea "East Harbour Heroes S2 Ep6"
type textarea "East Harbour Heroes S2 Ep6 P"
type textarea "East Harbour Heroes S2 Ep6 PO"
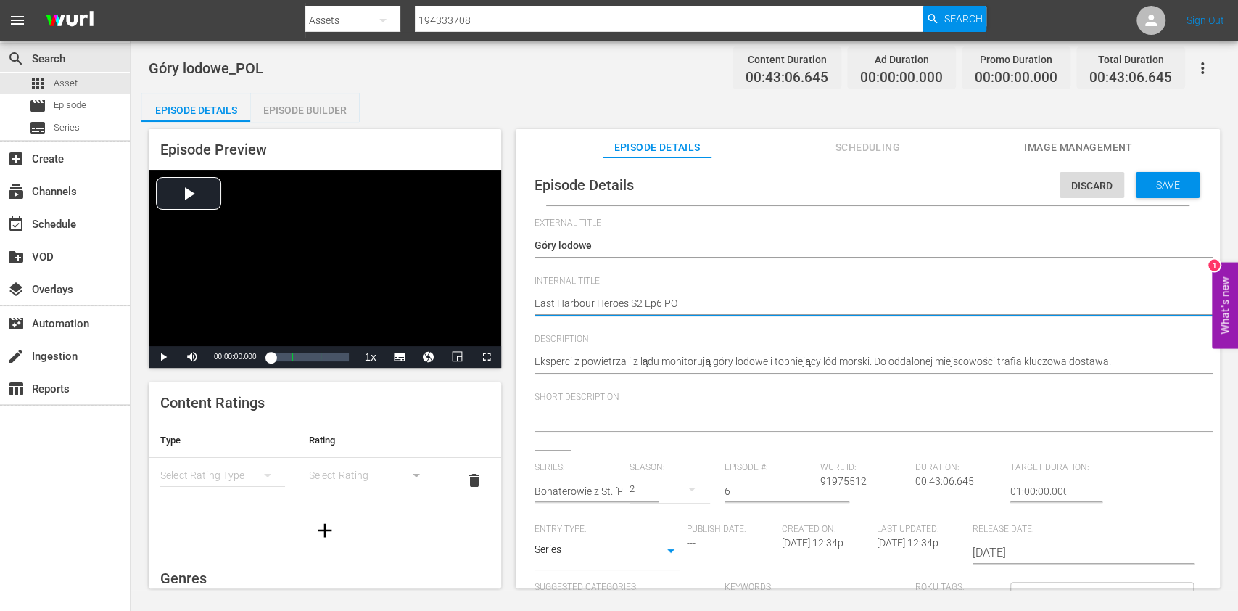
type textarea "East Harbour Heroes S2 Ep6 POL"
click at [928, 188] on span "Save" at bounding box center [1167, 185] width 47 height 12
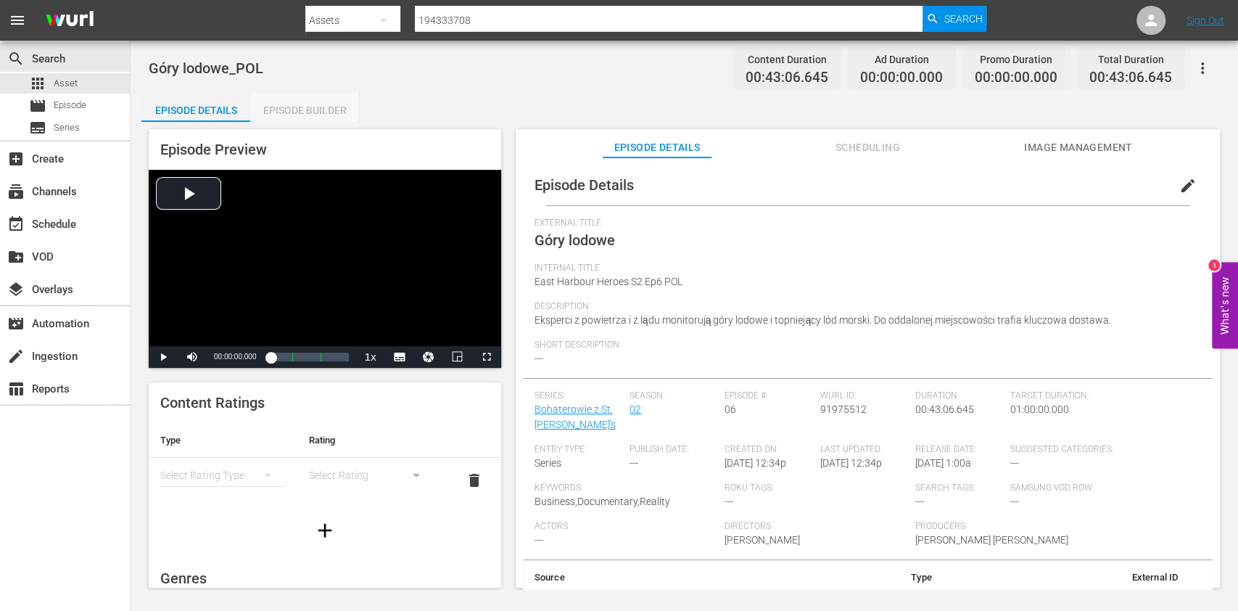
click at [294, 114] on div "Episode Builder" at bounding box center [304, 110] width 109 height 35
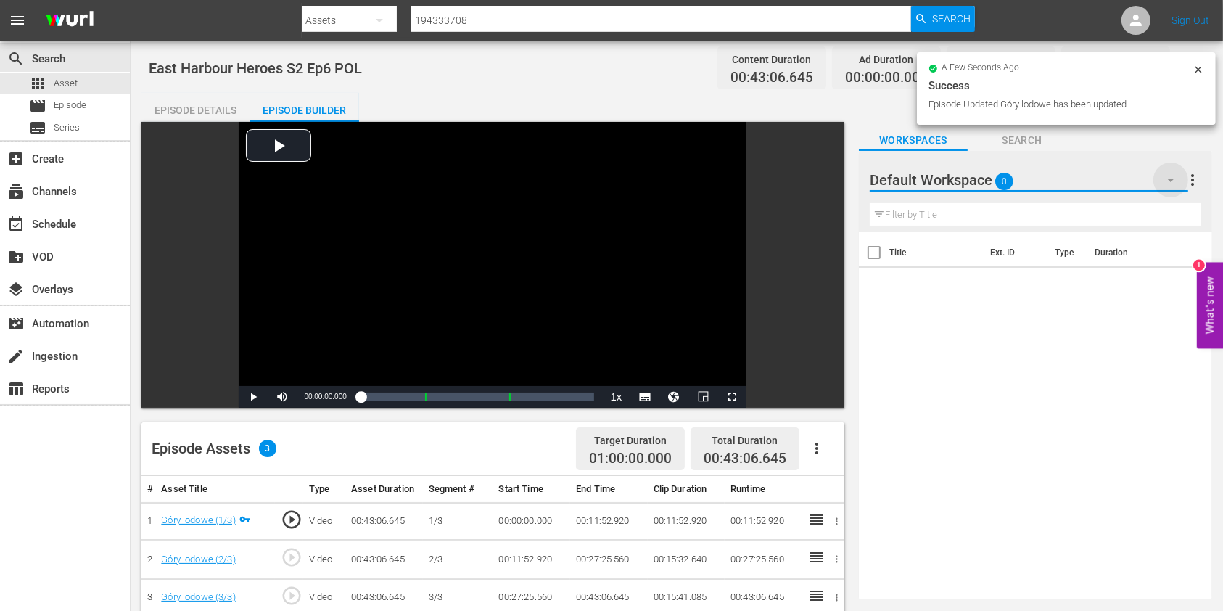
click at [928, 177] on icon "button" at bounding box center [1170, 179] width 17 height 17
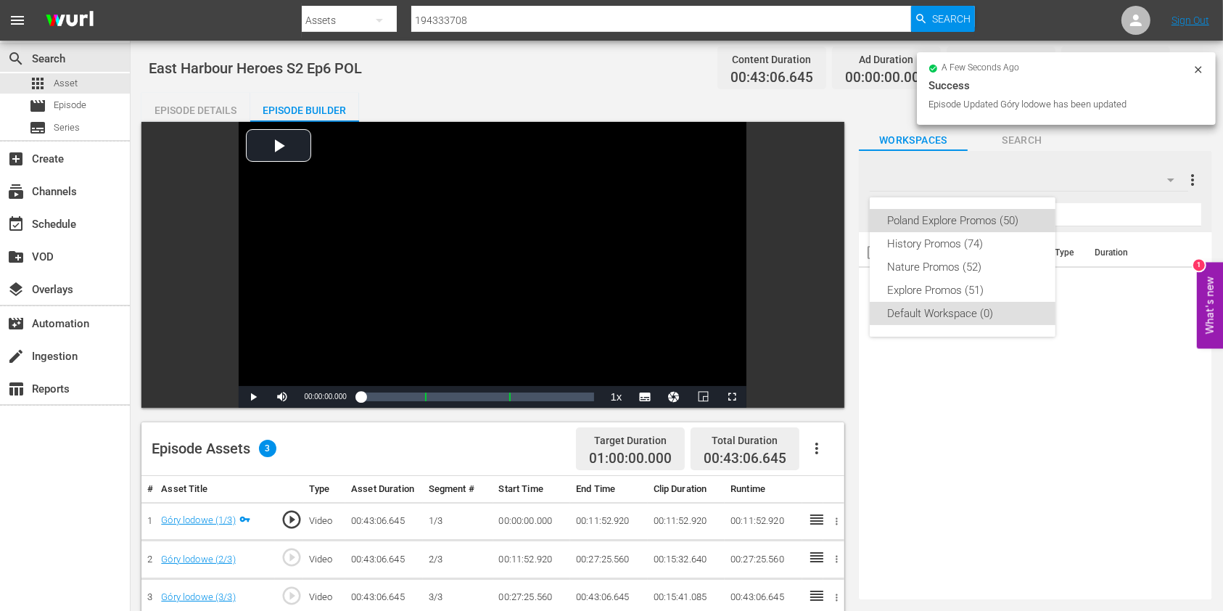
click at [928, 223] on div "Poland Explore Promos (50)" at bounding box center [962, 220] width 151 height 23
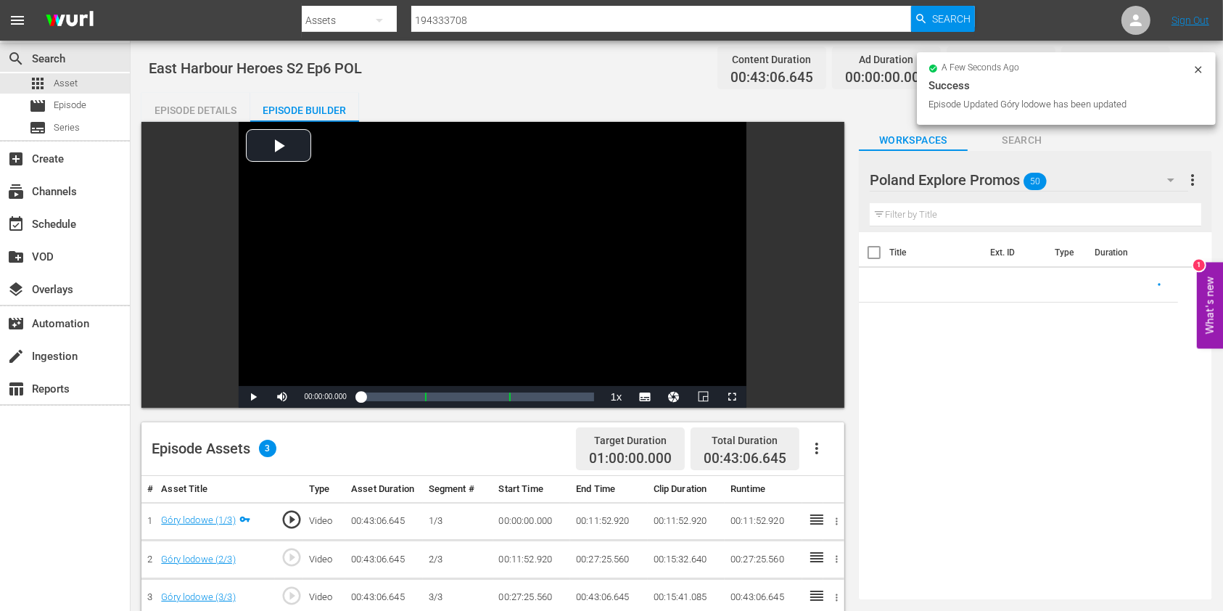
click at [928, 212] on input "text" at bounding box center [1035, 214] width 331 height 23
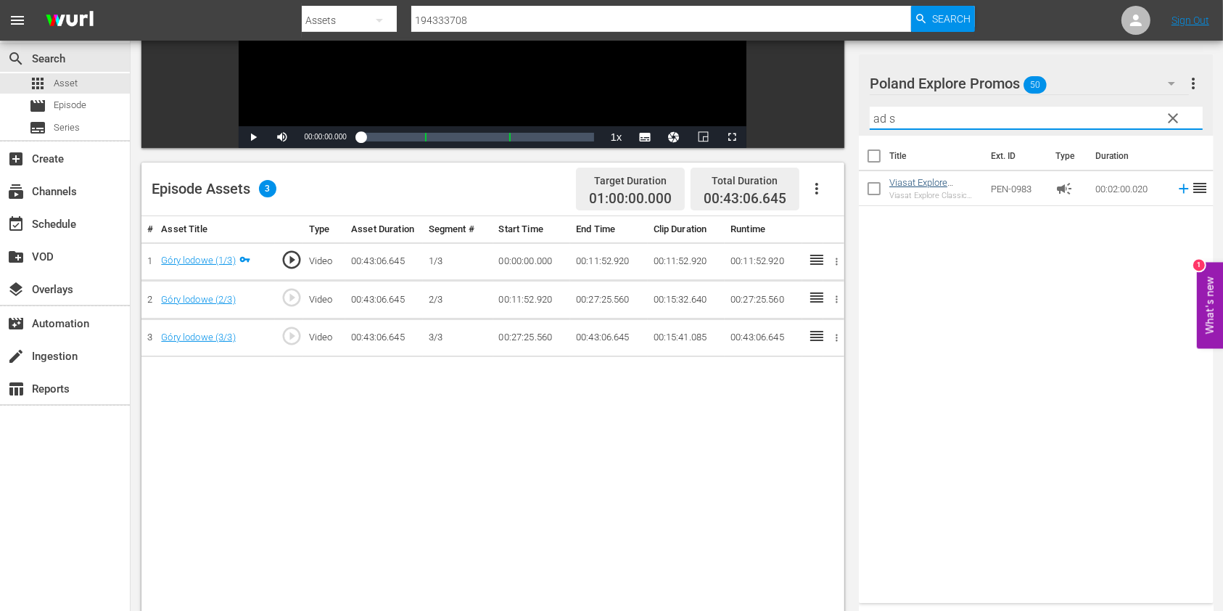
scroll to position [290, 0]
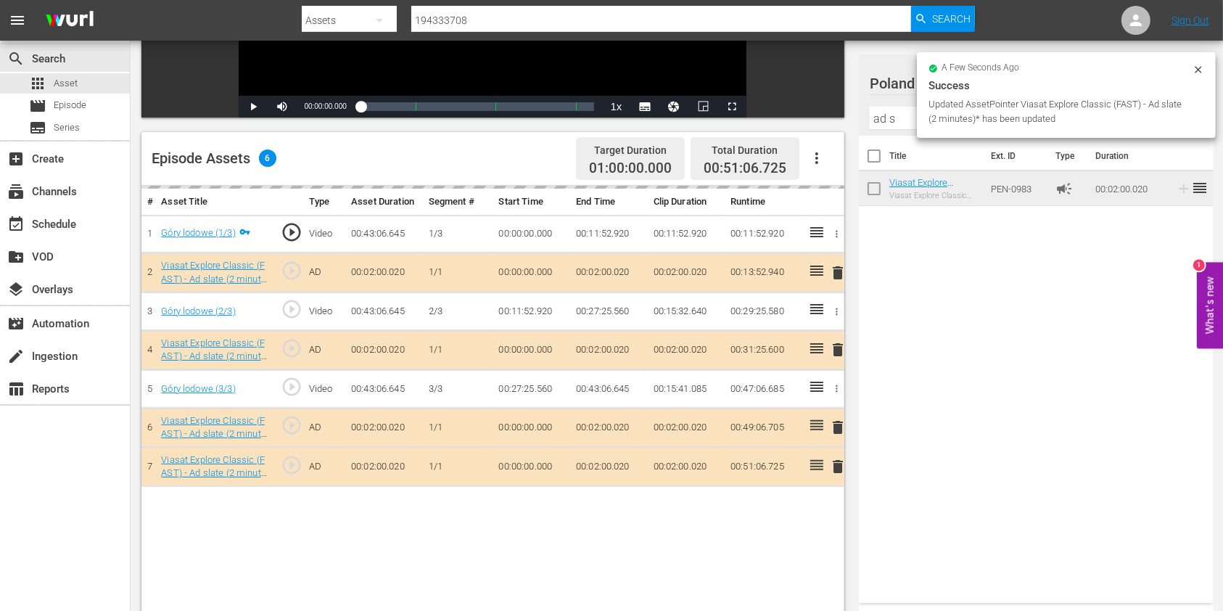
click at [928, 67] on div "a few seconds ago" at bounding box center [1060, 69] width 264 height 10
click at [928, 67] on icon at bounding box center [1198, 69] width 7 height 7
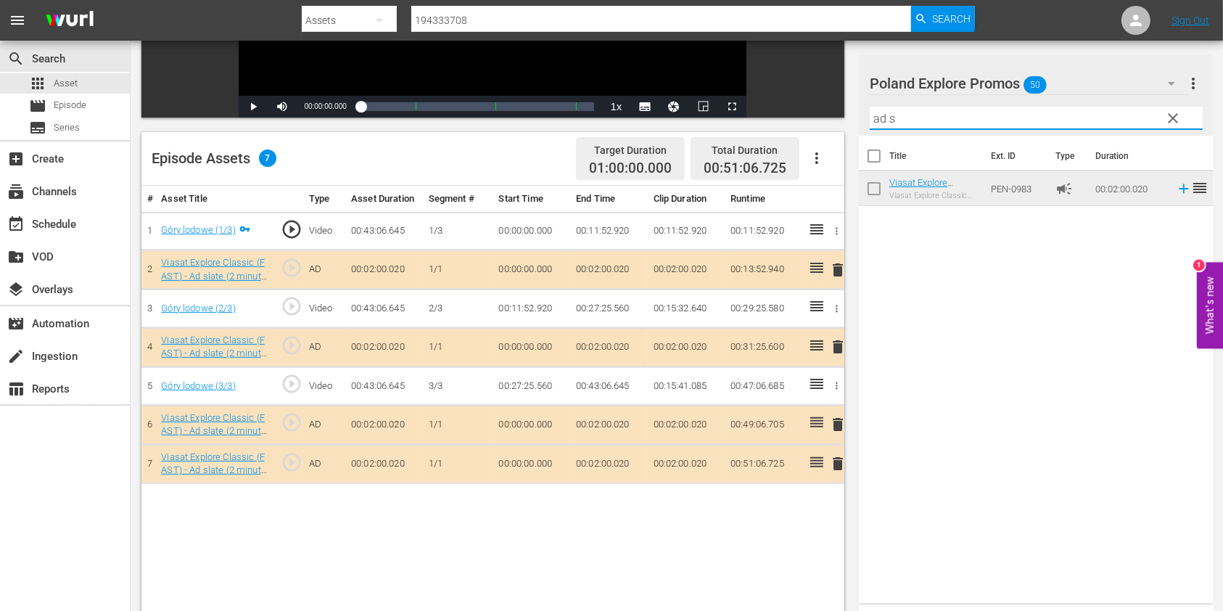
drag, startPoint x: 906, startPoint y: 118, endPoint x: 794, endPoint y: 94, distance: 114.2
click at [803, 110] on div "Video Player is loading. Play Video Play Mute Current Time 00:00:00.000 / Durat…" at bounding box center [676, 260] width 1071 height 856
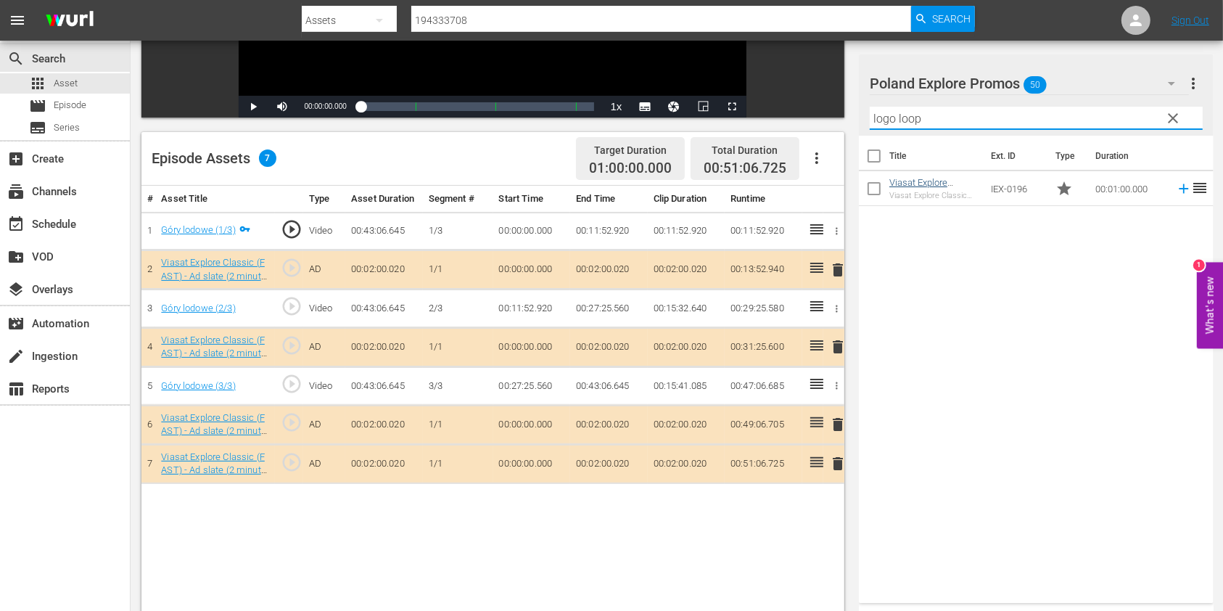
type input "logo loop"
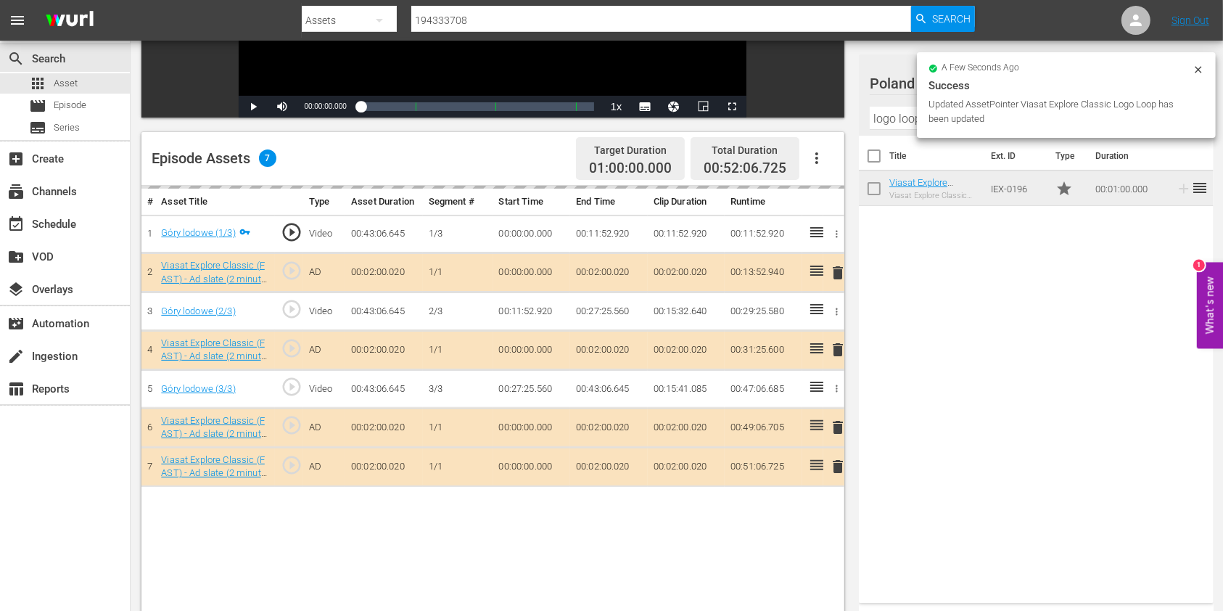
click at [928, 64] on icon at bounding box center [1198, 70] width 12 height 12
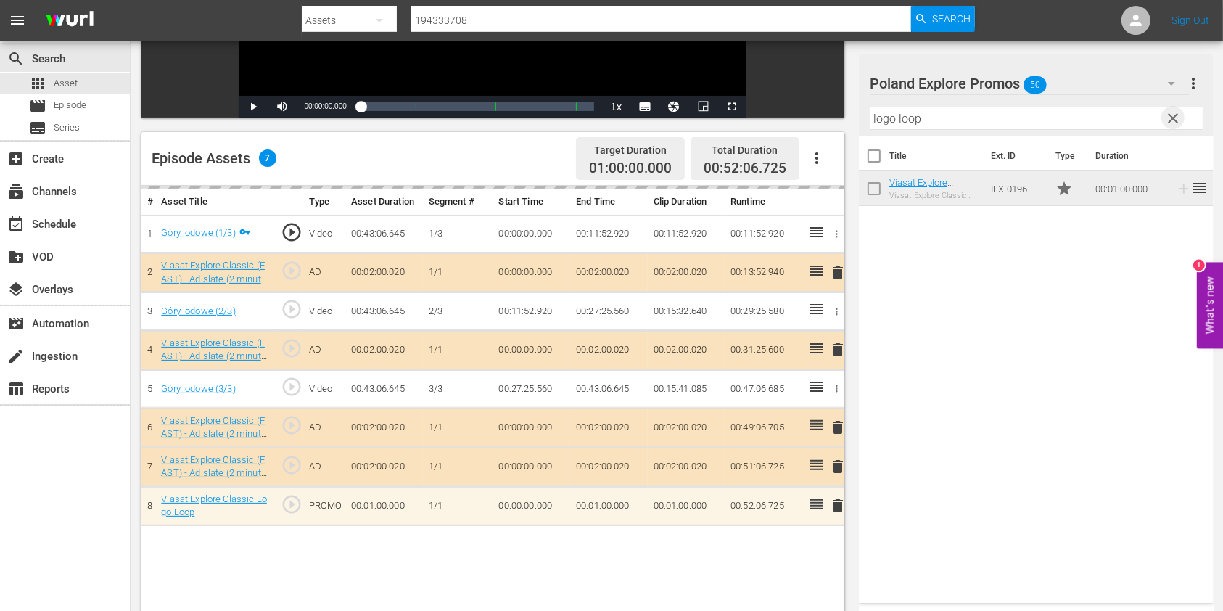
click at [928, 113] on span "clear" at bounding box center [1173, 118] width 17 height 17
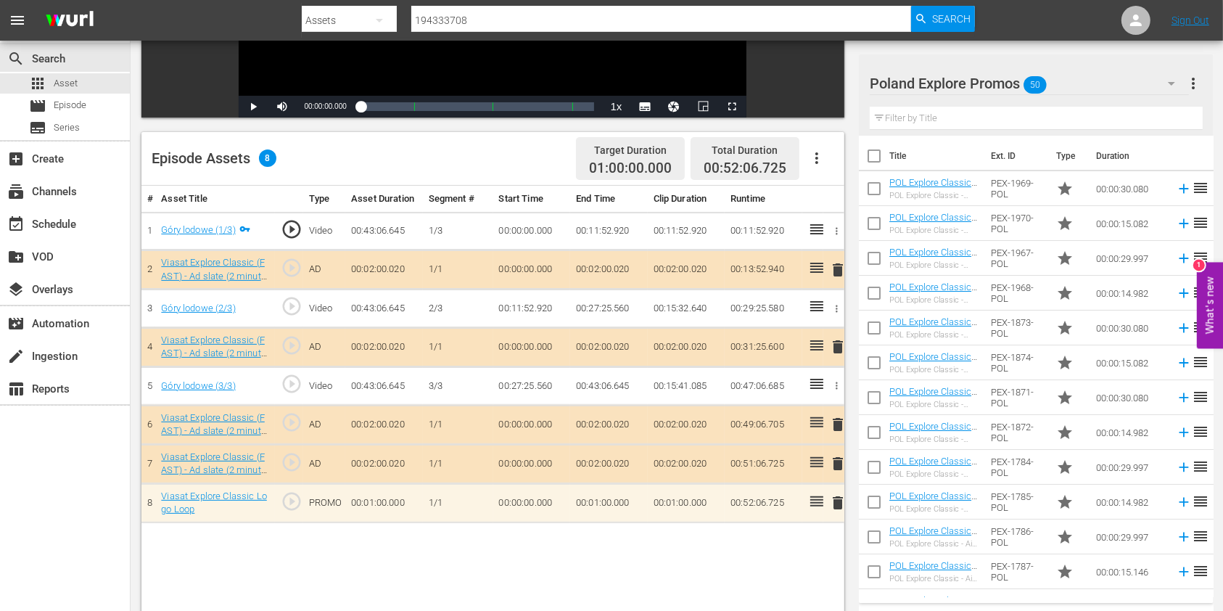
click at [914, 117] on input "text" at bounding box center [1036, 118] width 333 height 23
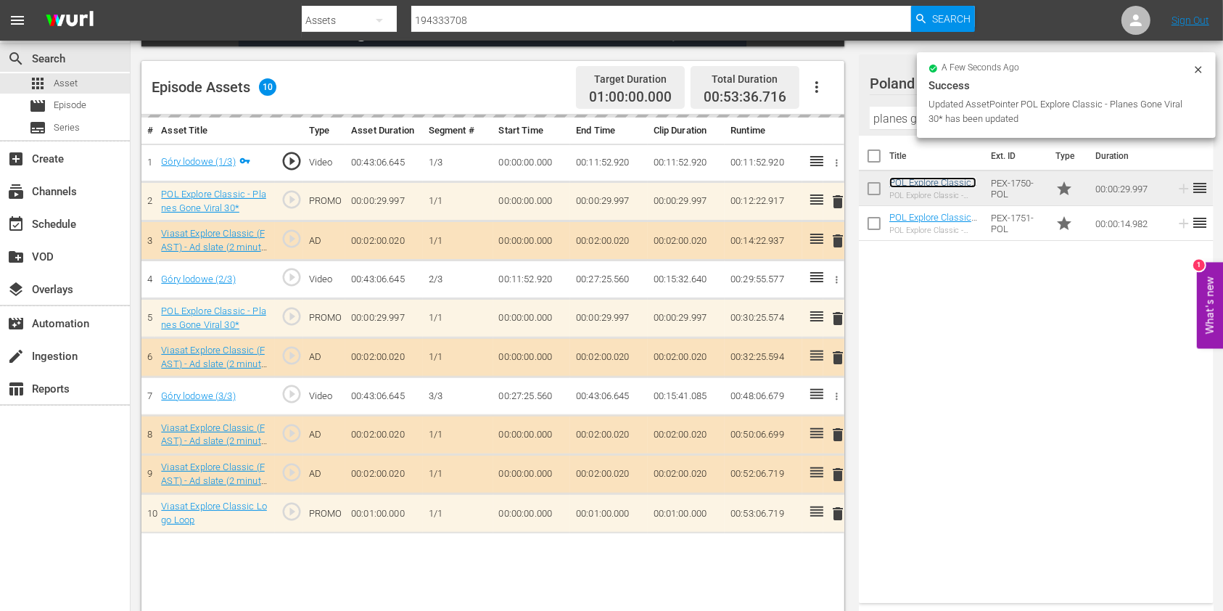
scroll to position [377, 0]
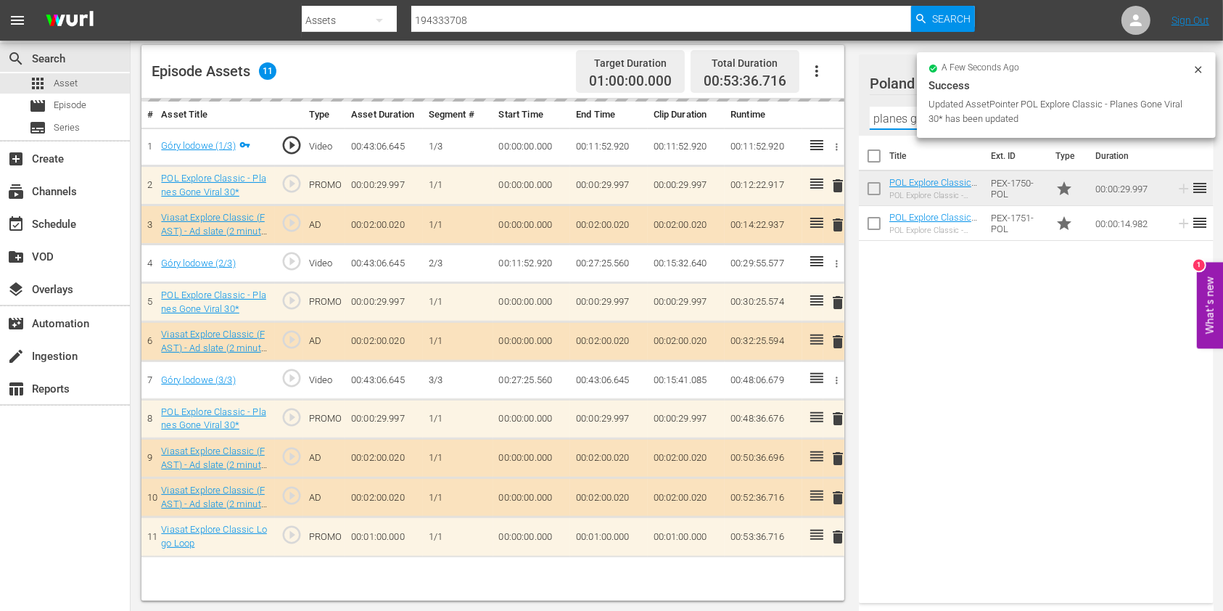
click at [880, 117] on input "planes gone vir" at bounding box center [1036, 118] width 333 height 23
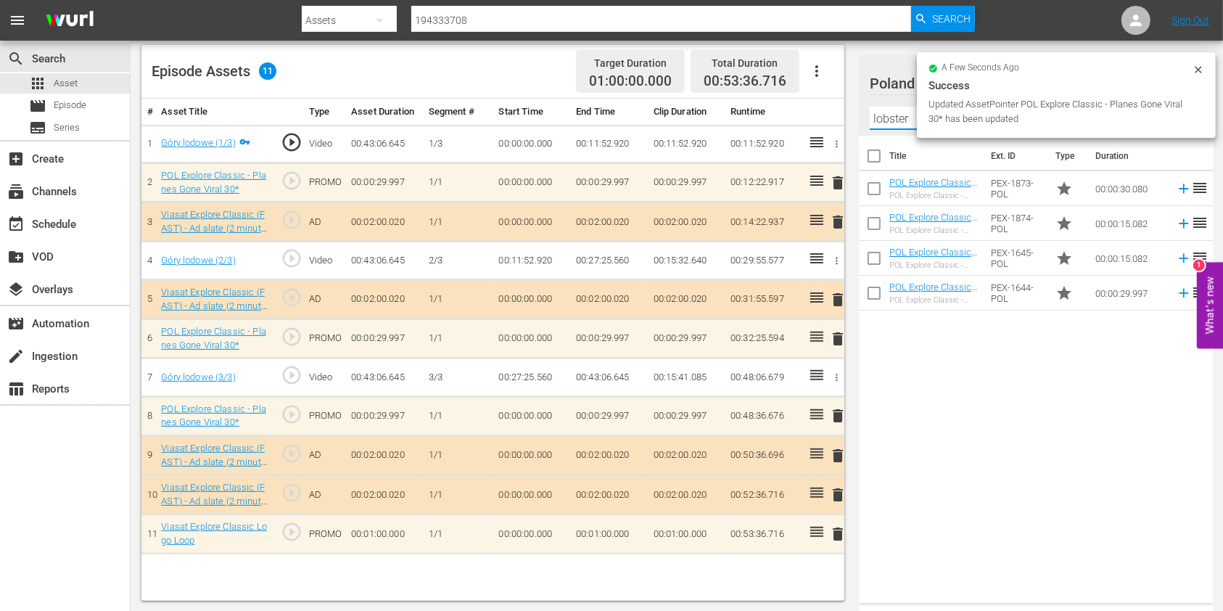
click at [928, 358] on div "Title Ext. ID Type Duration POL Explore Classic - Aussie Lobster Hunters S5 30*…" at bounding box center [1036, 366] width 355 height 461
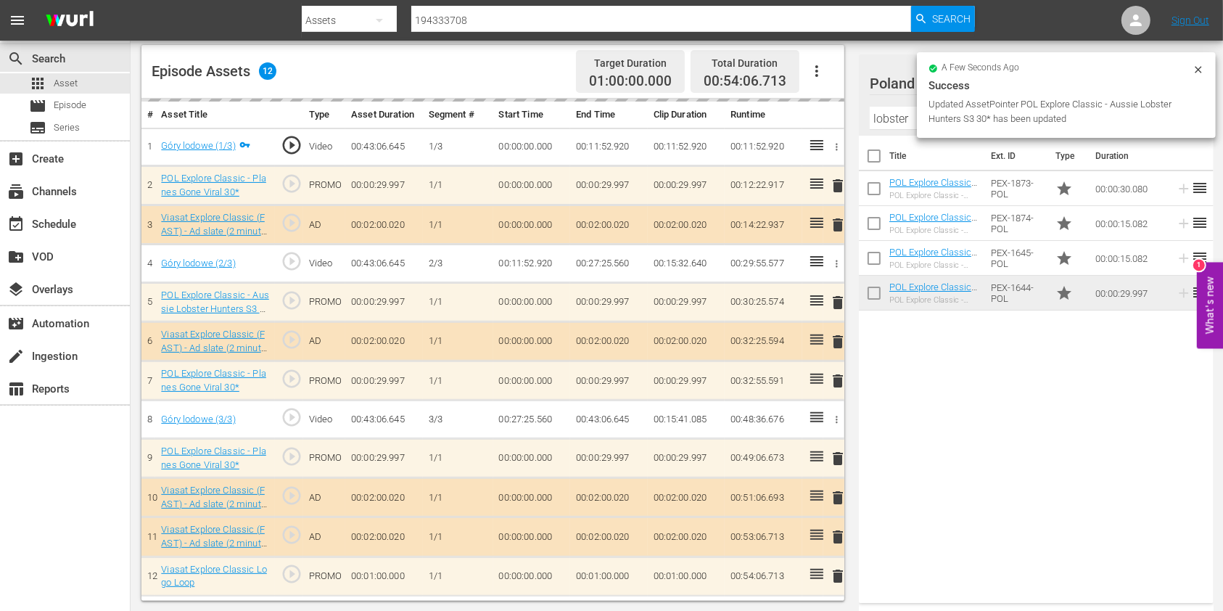
click at [900, 118] on input "lobster" at bounding box center [1036, 118] width 333 height 23
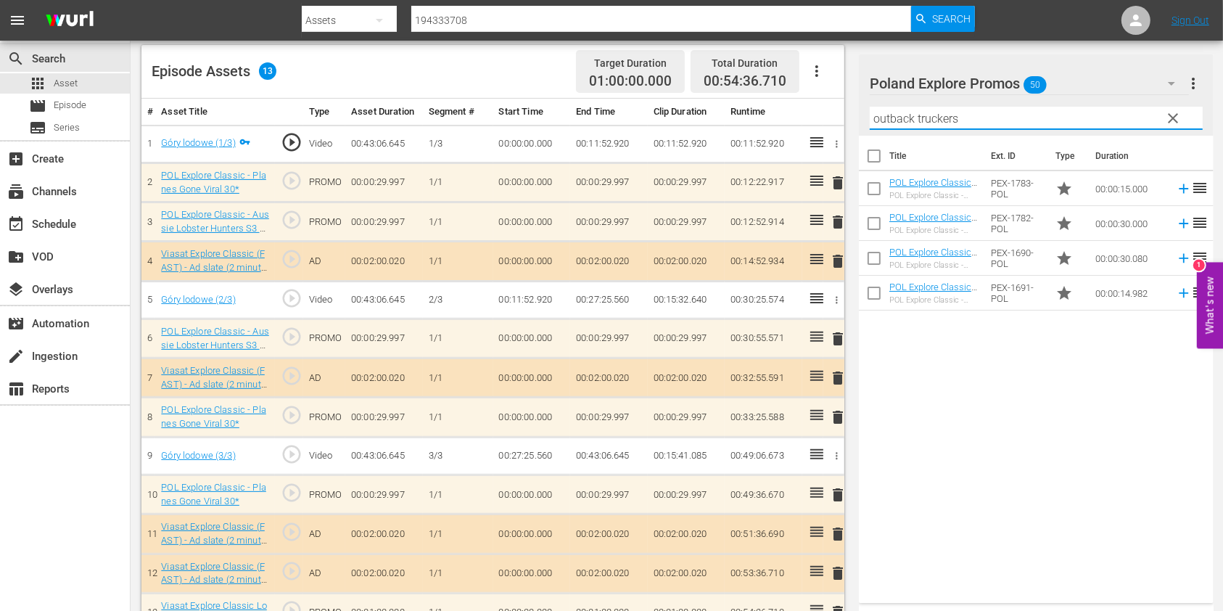
click at [928, 404] on div "Title Ext. ID Type Duration POL Explore Classic - Outback Truckers S6 15* POL E…" at bounding box center [1036, 366] width 355 height 461
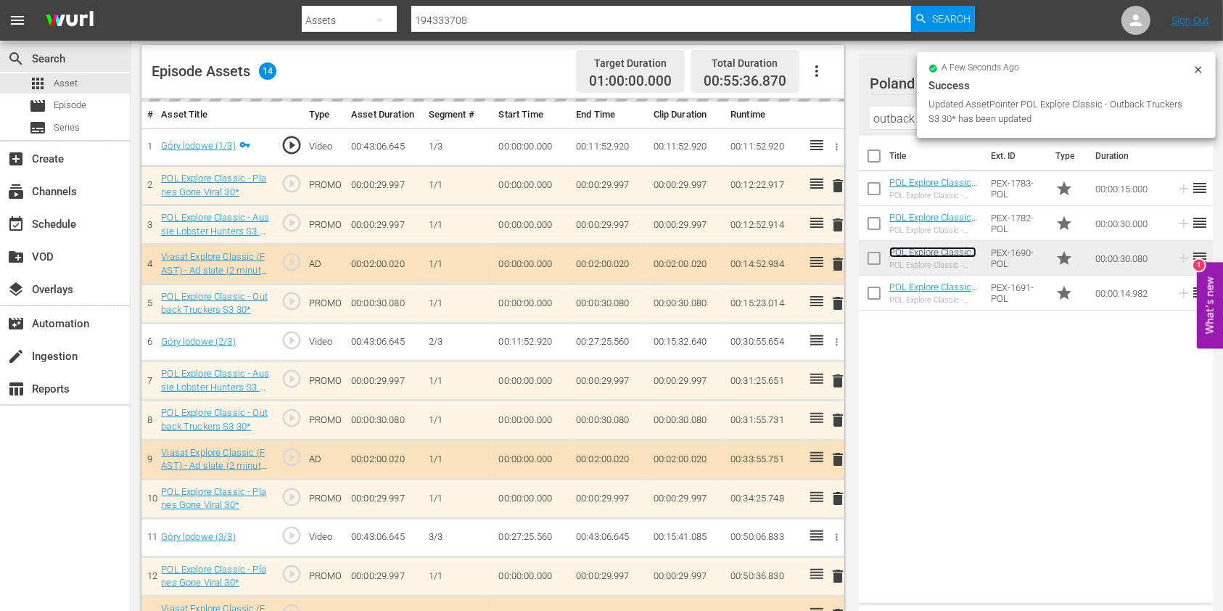
scroll to position [474, 0]
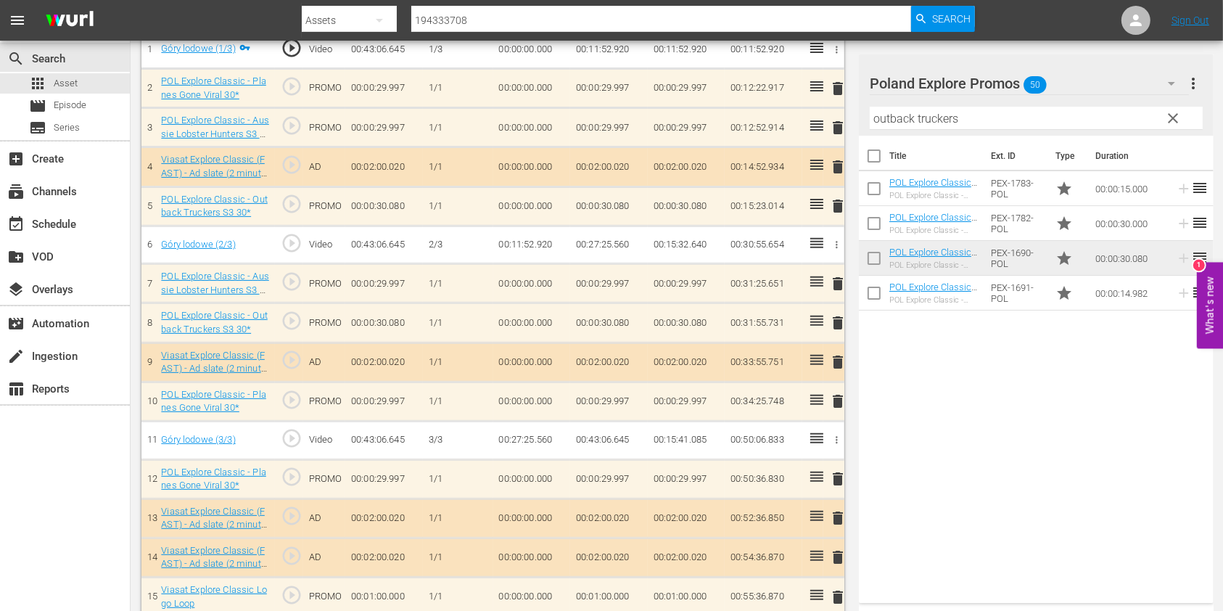
click at [906, 113] on input "outback truckers" at bounding box center [1036, 118] width 333 height 23
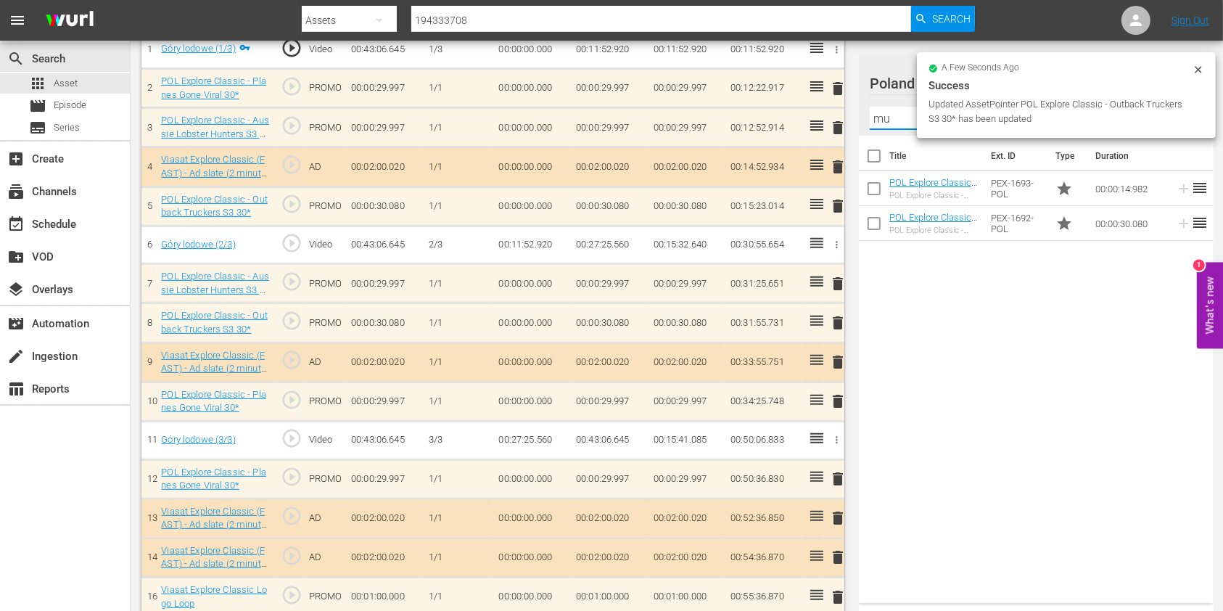
type input "m"
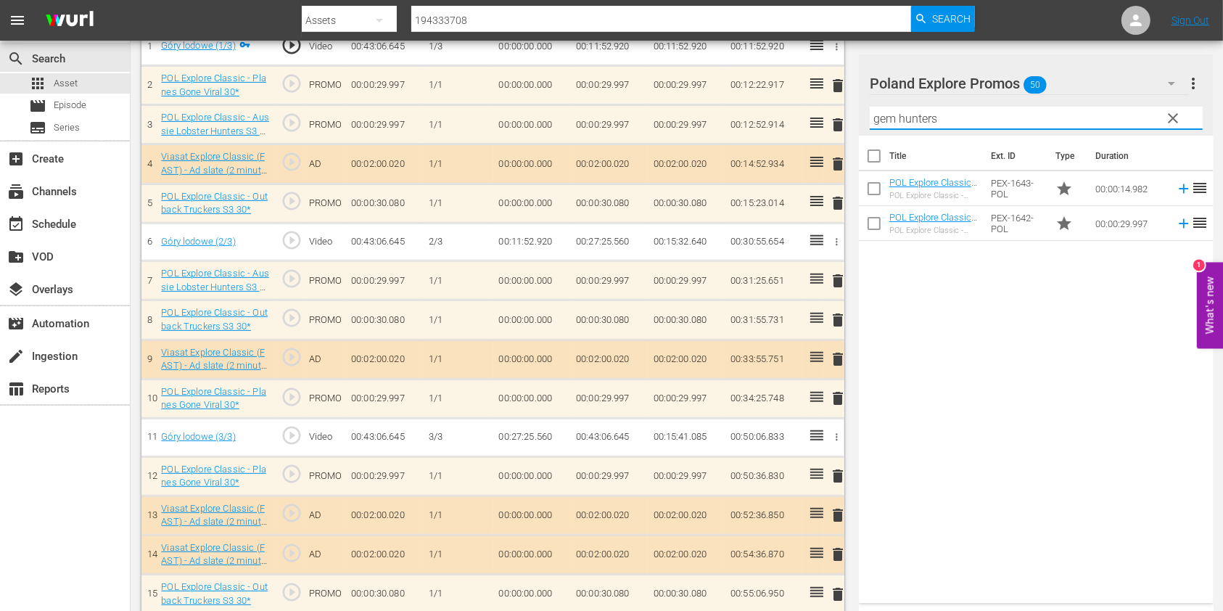
drag, startPoint x: 998, startPoint y: 370, endPoint x: 989, endPoint y: 350, distance: 21.4
click at [928, 371] on div "Title Ext. ID Type Duration POL Explore Classic - Gem Hunters Down Under S2 15*…" at bounding box center [1036, 366] width 355 height 461
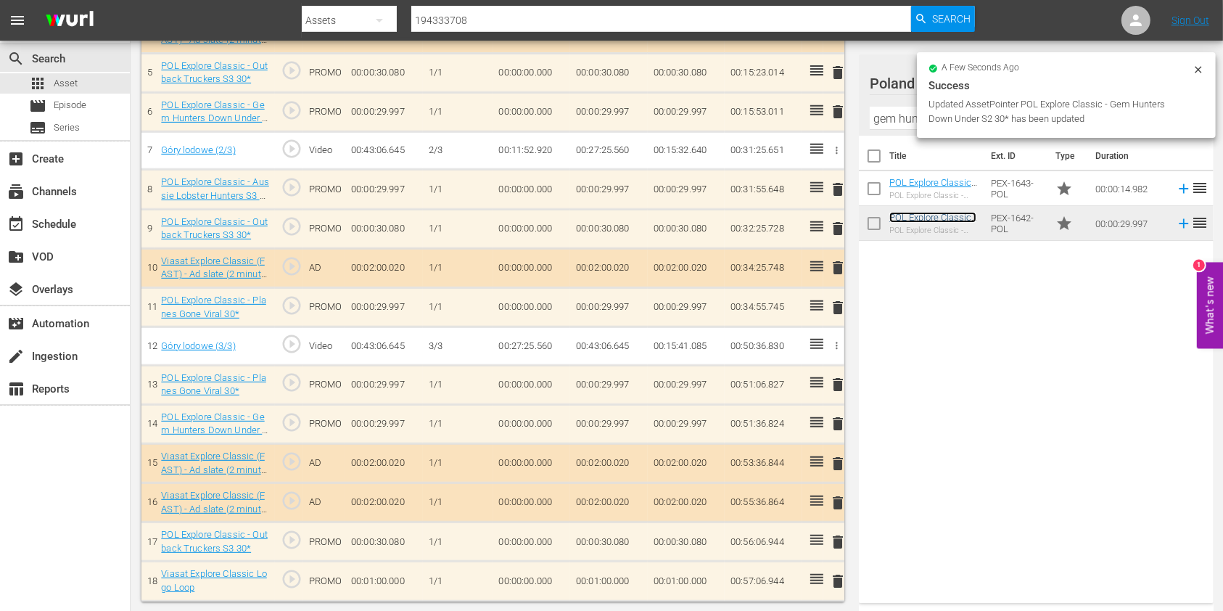
scroll to position [602, 0]
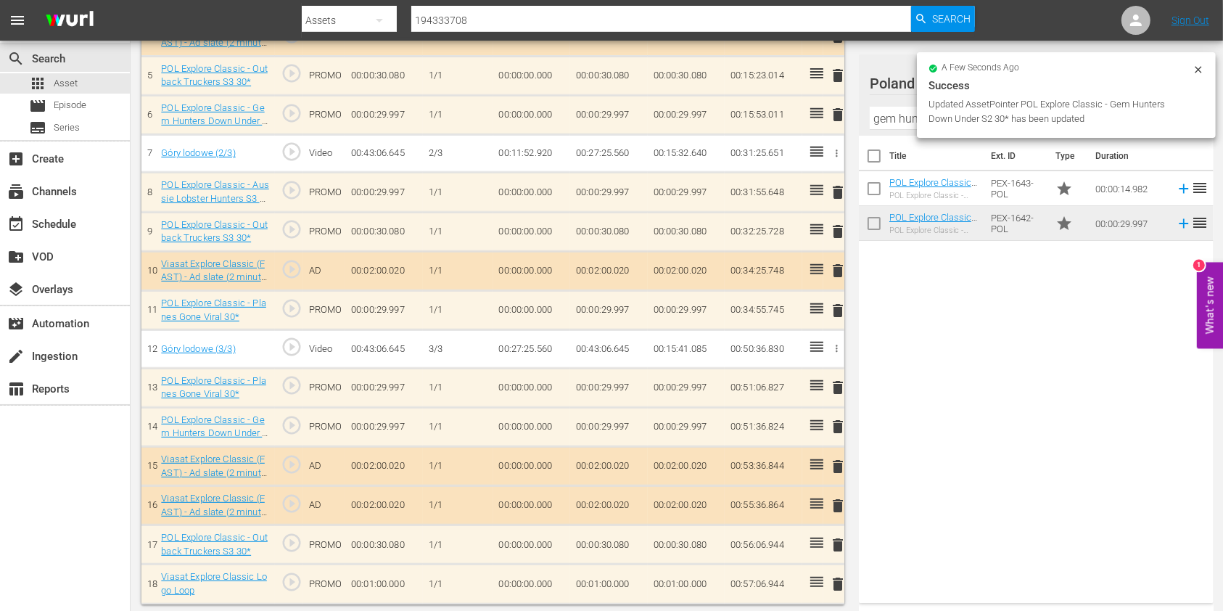
click at [893, 121] on input "gem hunters" at bounding box center [1036, 118] width 333 height 23
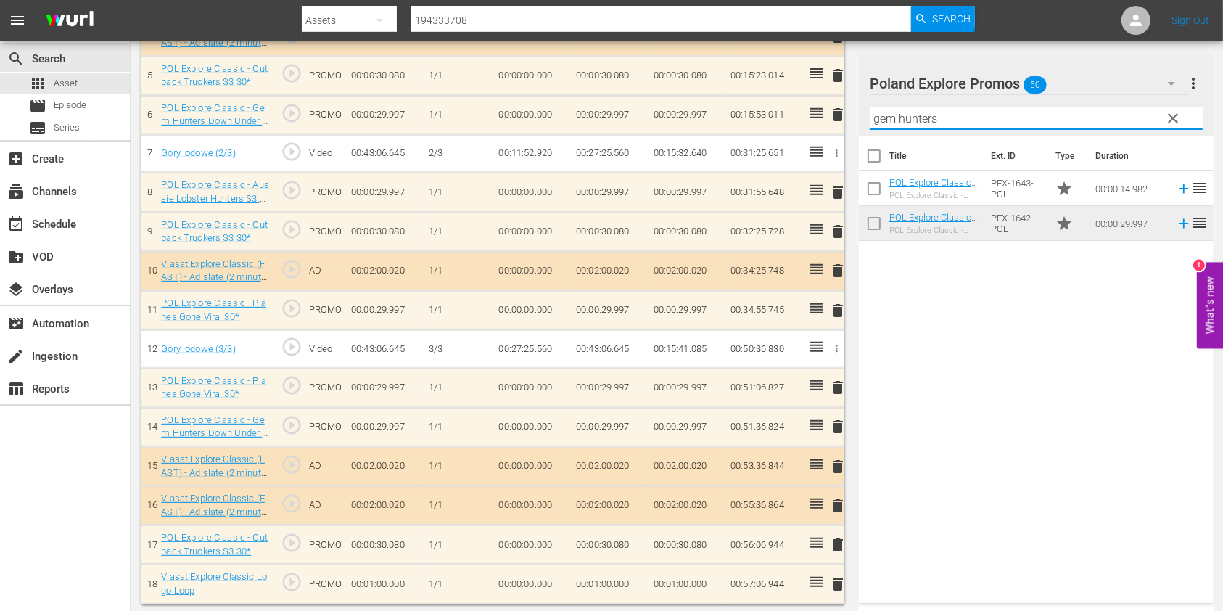
click at [893, 121] on input "gem hunters" at bounding box center [1036, 118] width 333 height 23
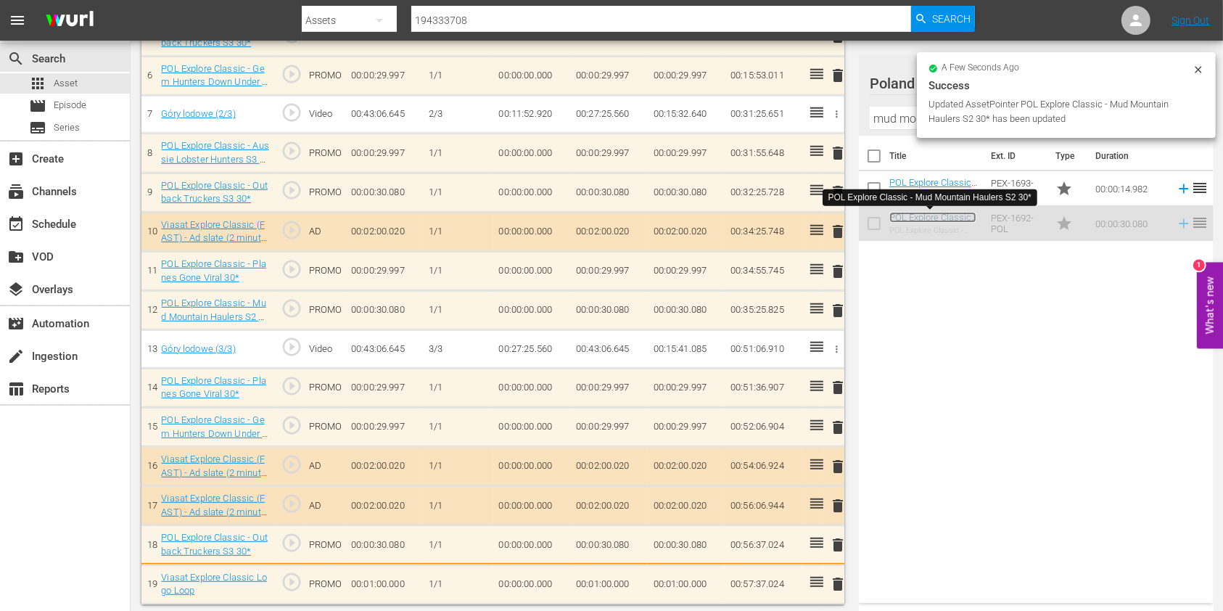
scroll to position [644, 0]
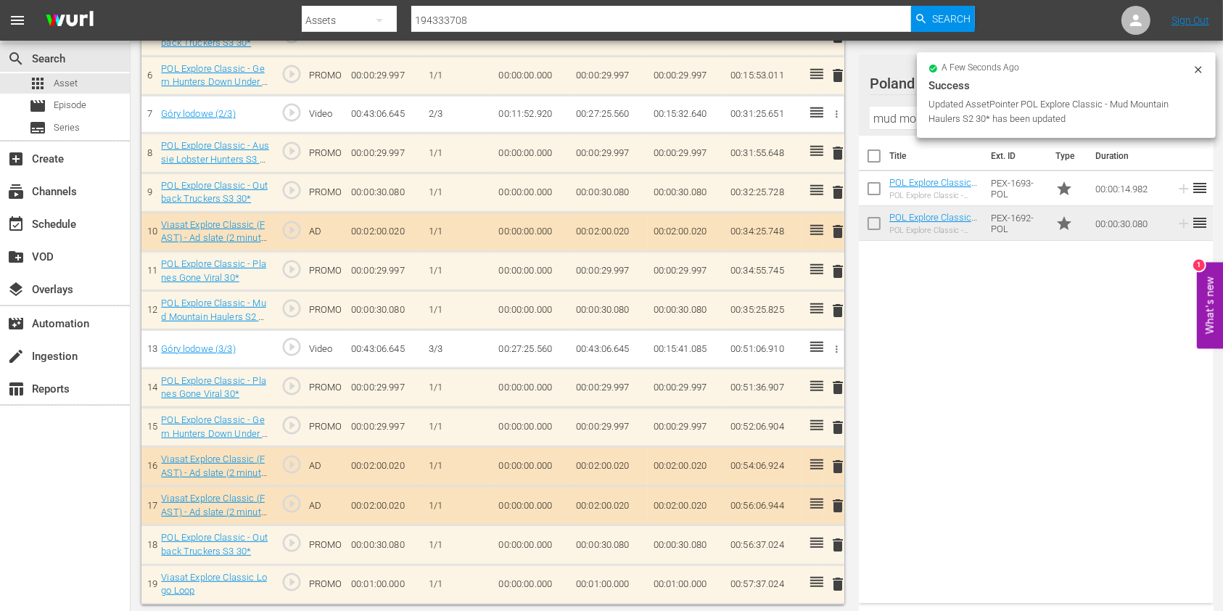
click at [897, 120] on input "mud mountain haulers" at bounding box center [1036, 118] width 333 height 23
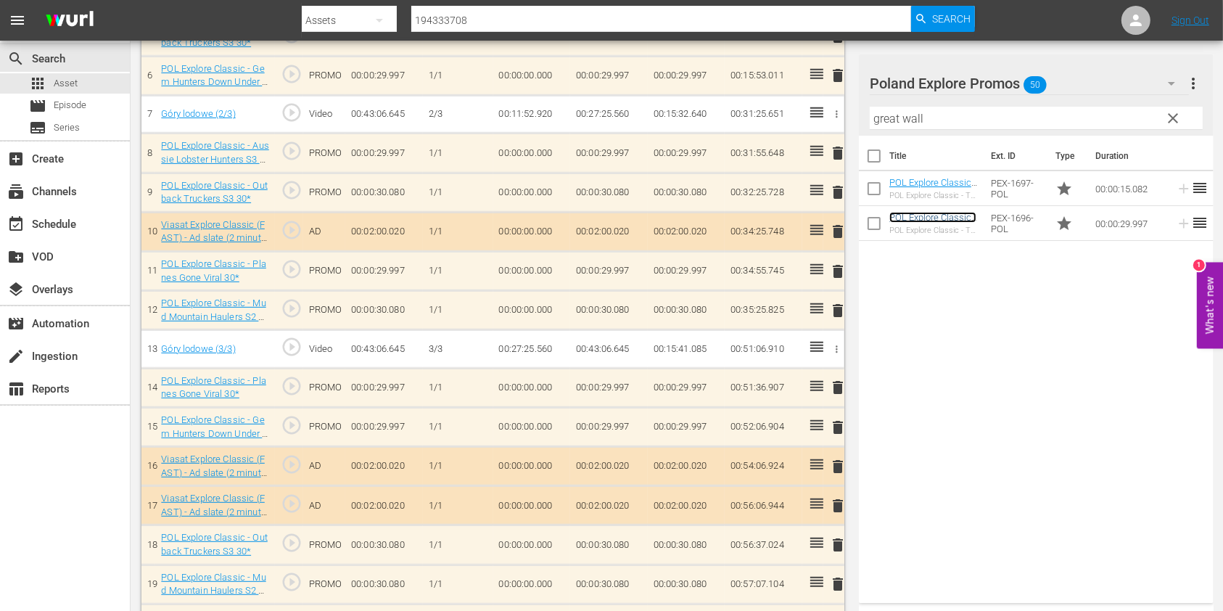
scroll to position [684, 0]
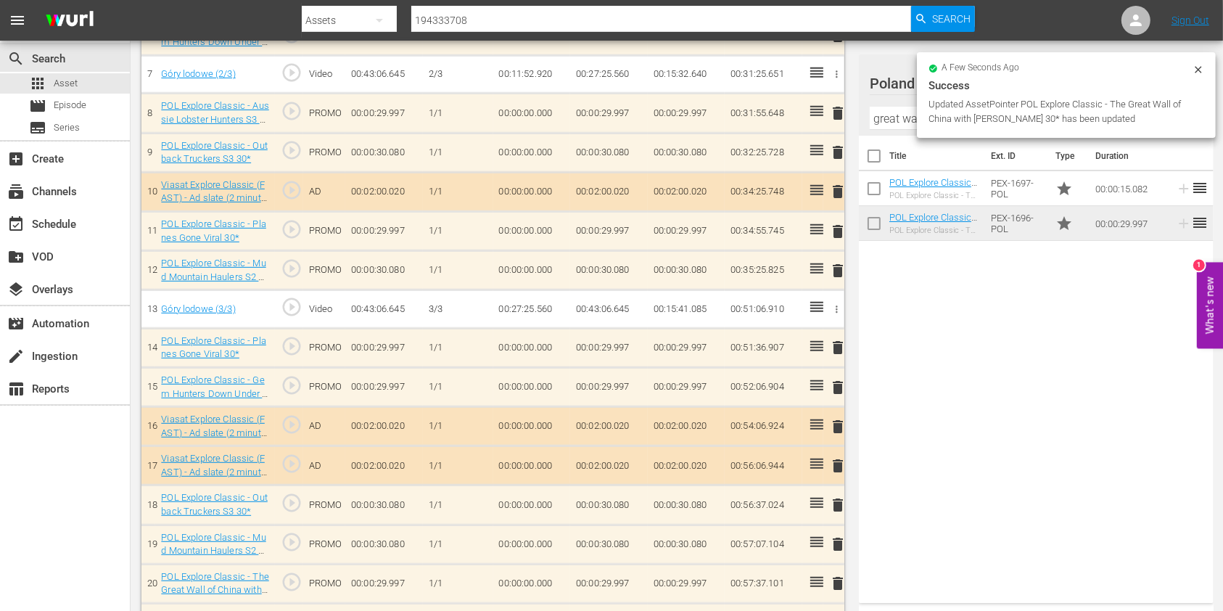
click at [876, 120] on input "great wall" at bounding box center [1036, 118] width 333 height 23
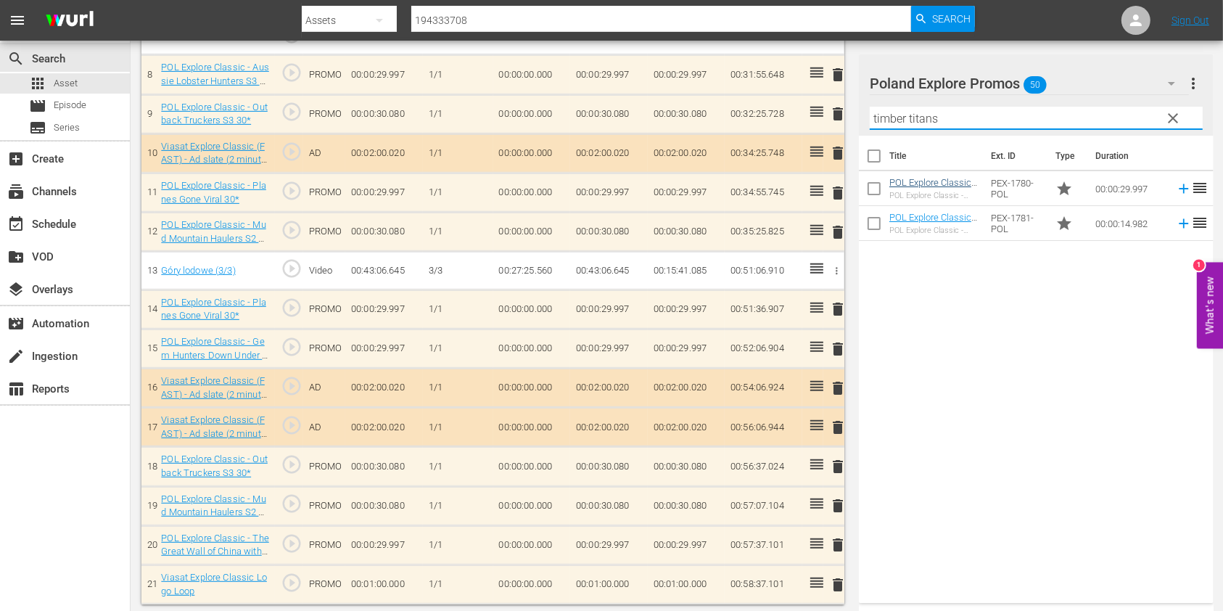
type input "timber titans"
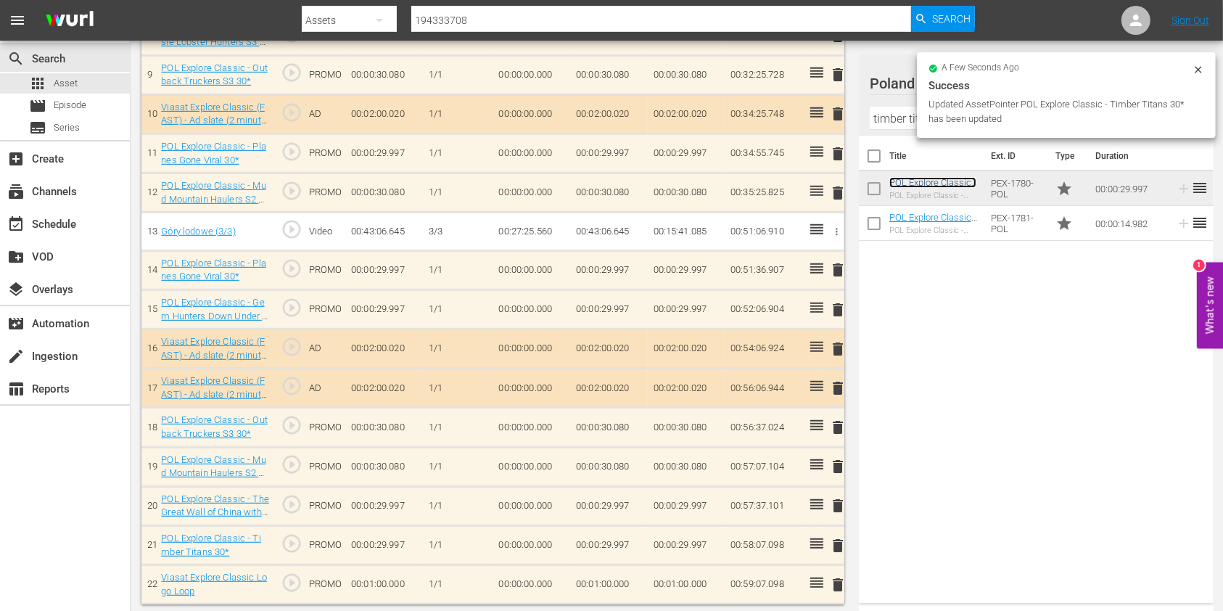
scroll to position [759, 0]
click at [875, 115] on input "timber titans" at bounding box center [1036, 118] width 333 height 23
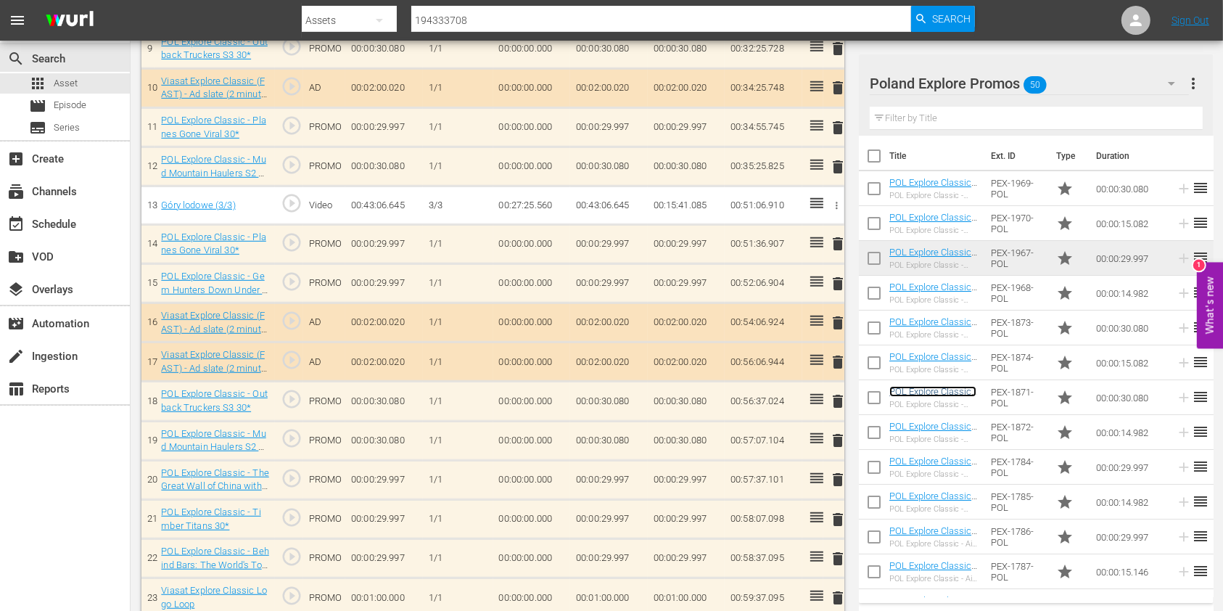
scroll to position [801, 0]
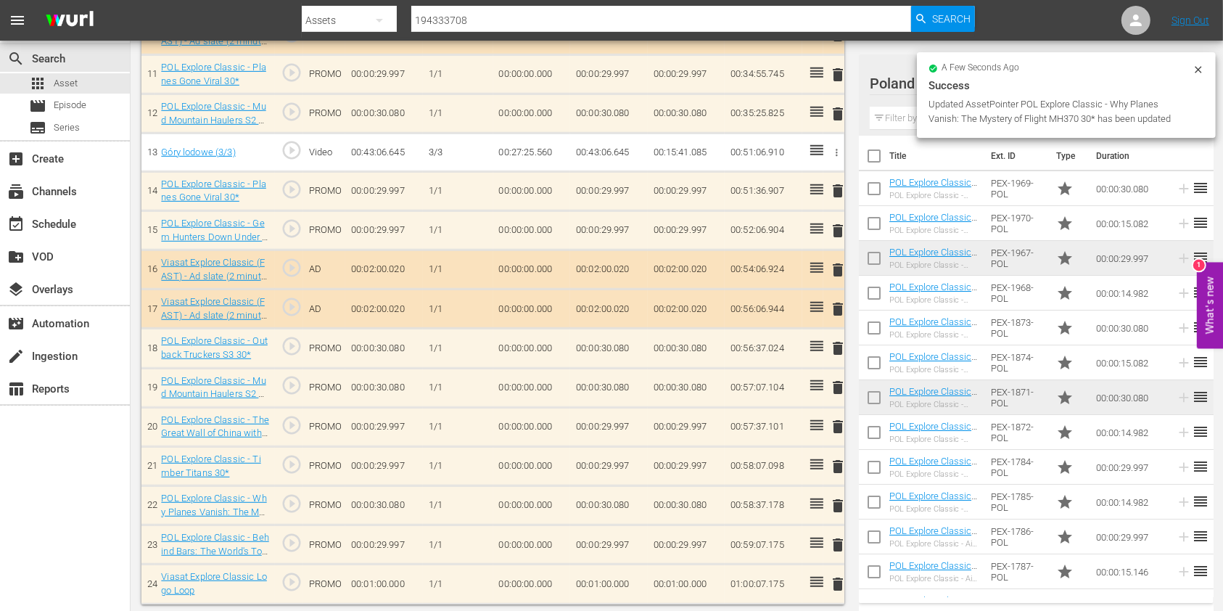
click at [597, 457] on td "00:01:00.000" at bounding box center [609, 583] width 78 height 39
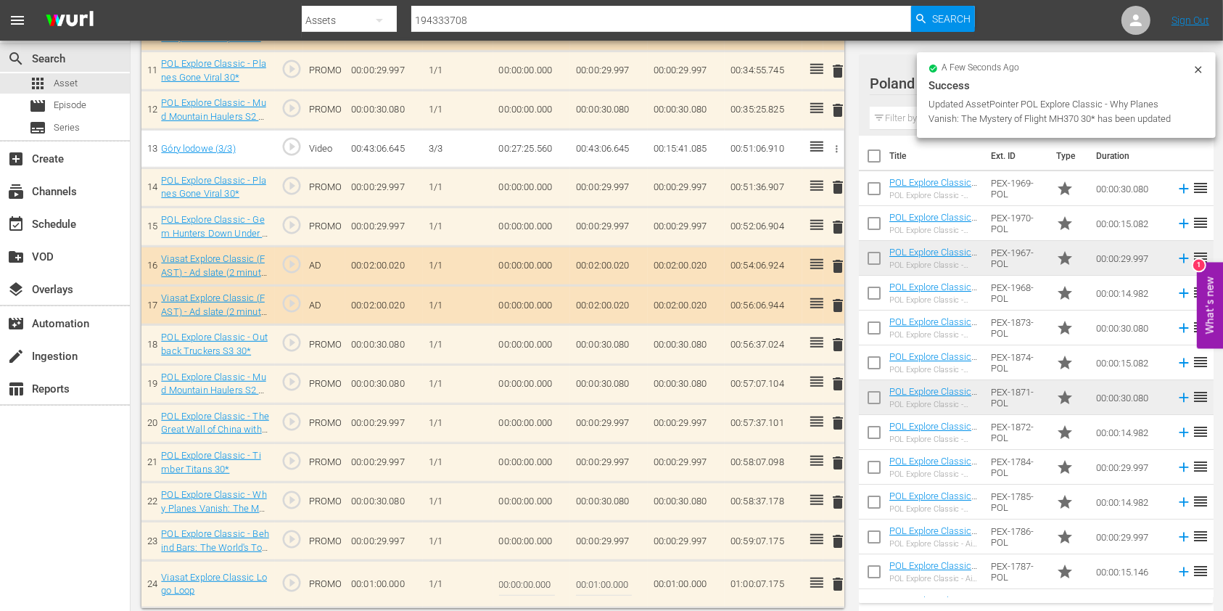
scroll to position [846, 0]
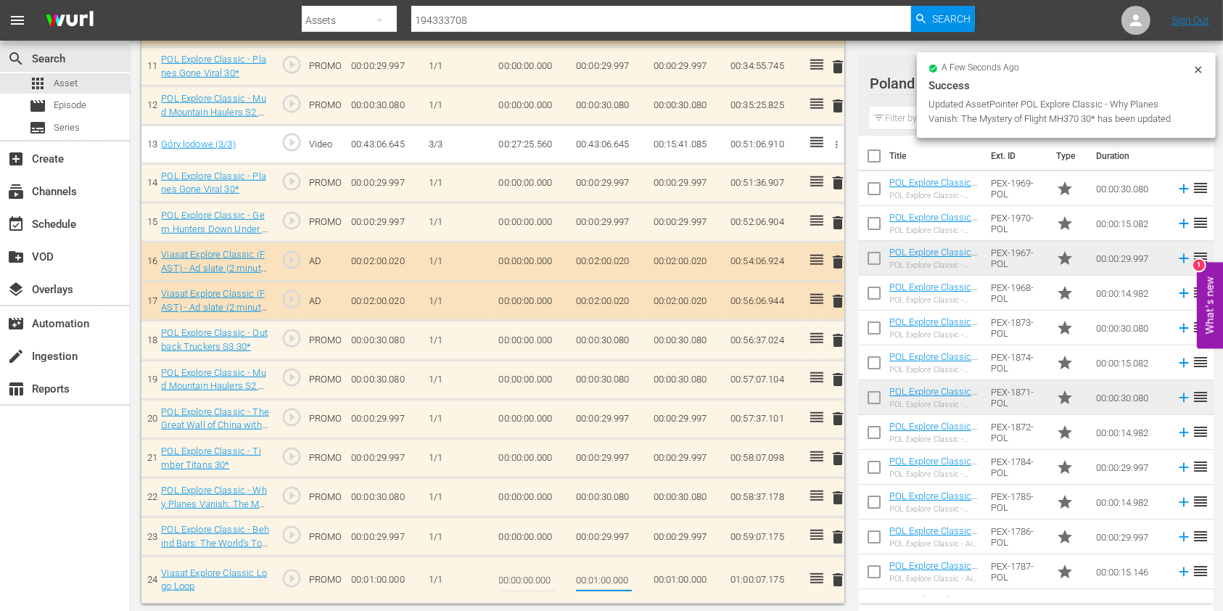
click at [597, 457] on input "00:01:00.000" at bounding box center [604, 579] width 56 height 35
click at [601, 457] on input "00:01:00.000" at bounding box center [604, 579] width 56 height 35
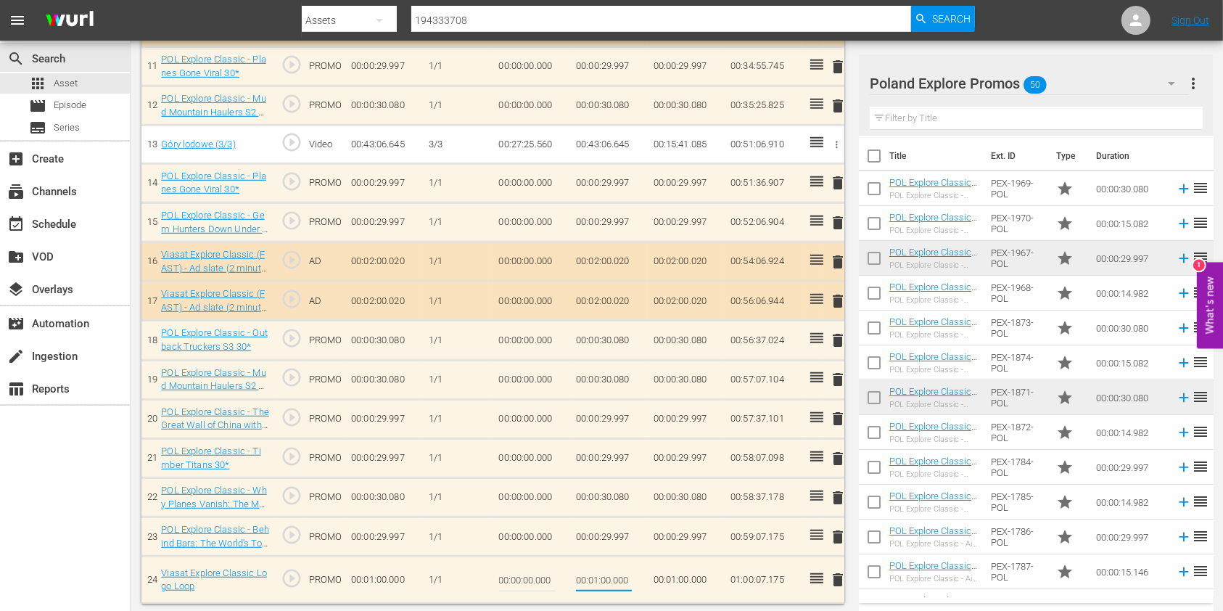
click at [596, 457] on input "00:01:00.000" at bounding box center [604, 579] width 56 height 35
type input "00:00:52.825"
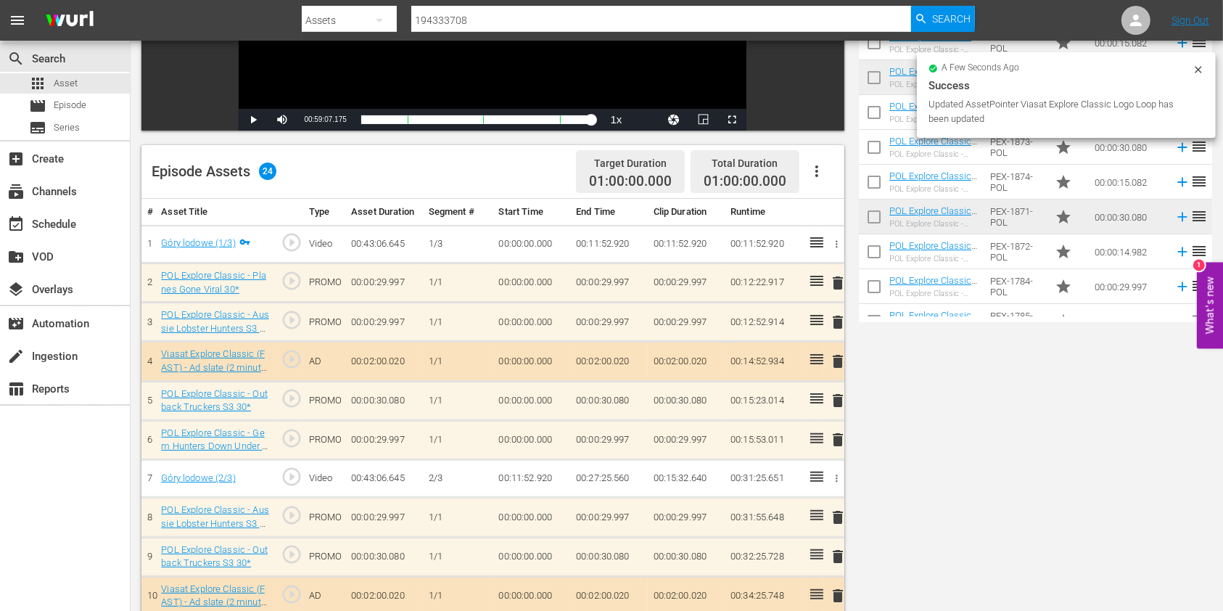
scroll to position [0, 0]
